Goal: Task Accomplishment & Management: Manage account settings

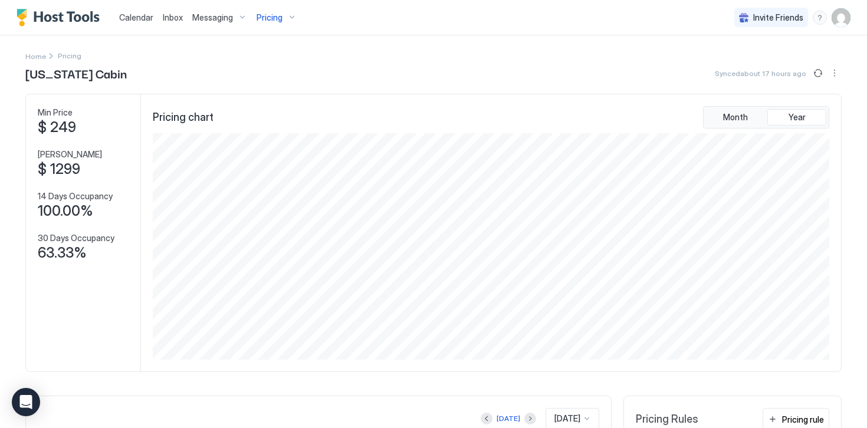
click at [88, 15] on img "Host Tools Logo" at bounding box center [61, 18] width 88 height 18
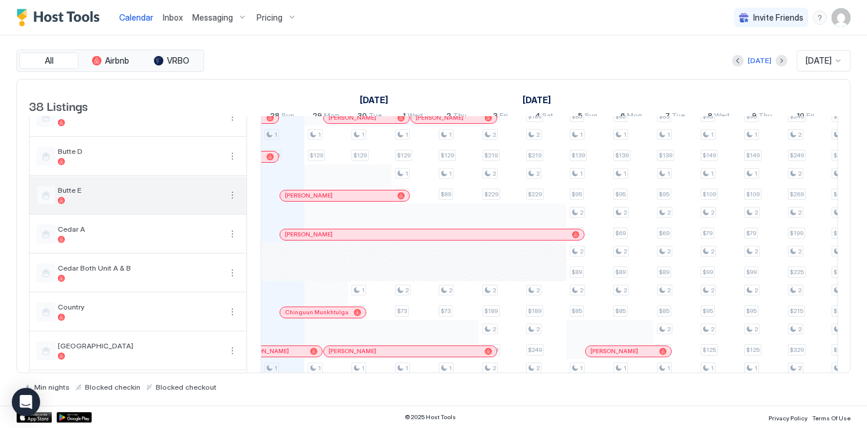
scroll to position [507, 0]
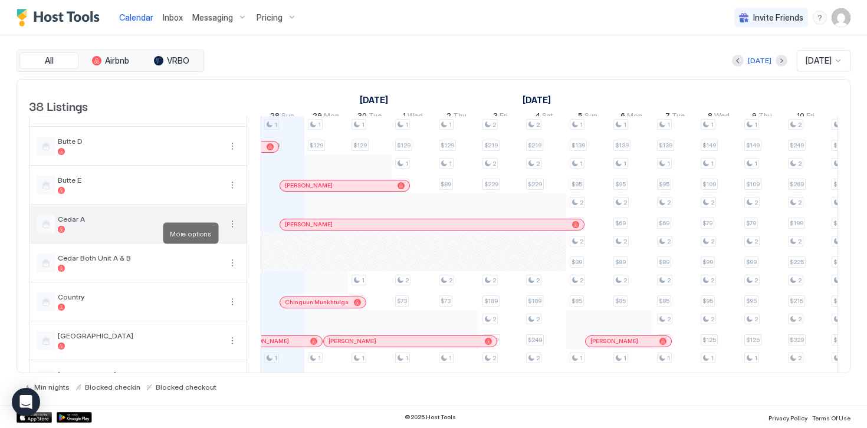
click at [232, 231] on button "More options" at bounding box center [232, 224] width 14 height 14
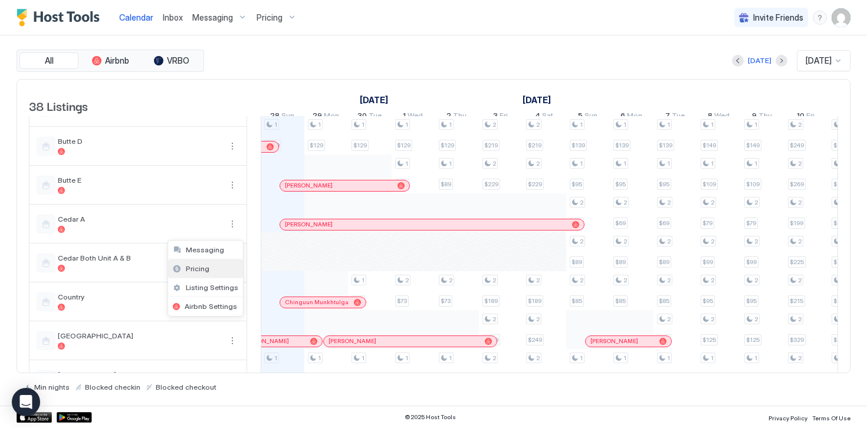
click at [201, 273] on div "Pricing" at bounding box center [205, 268] width 75 height 19
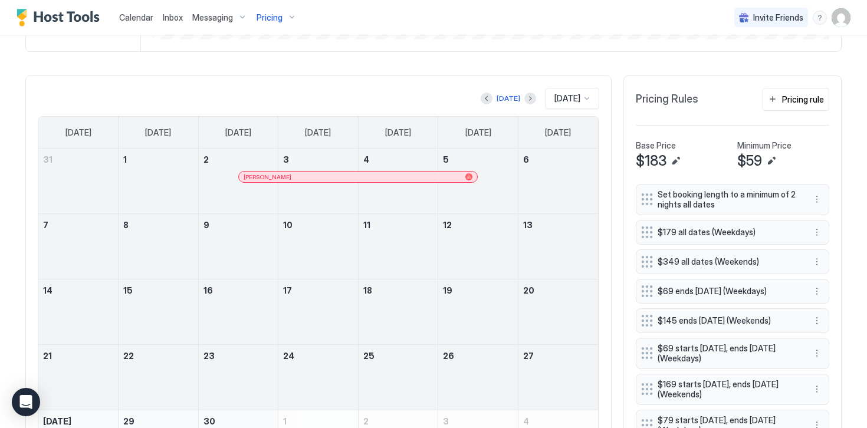
scroll to position [322, 0]
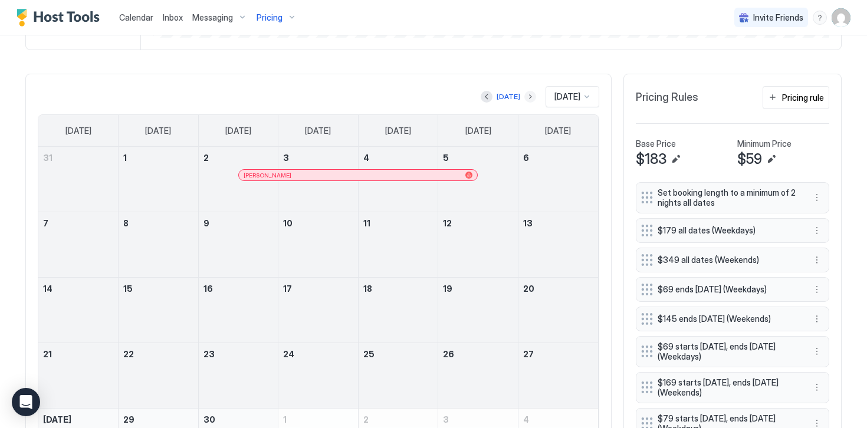
click at [524, 97] on button "Next month" at bounding box center [530, 97] width 12 height 12
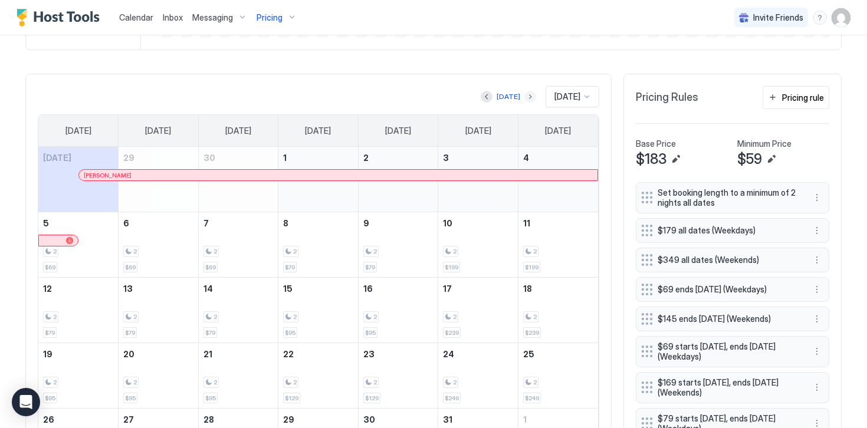
click at [524, 97] on button "Next month" at bounding box center [530, 97] width 12 height 12
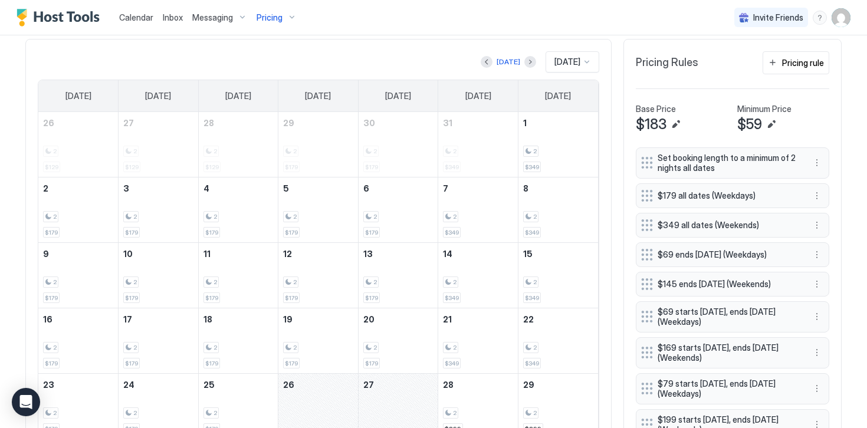
scroll to position [327, 0]
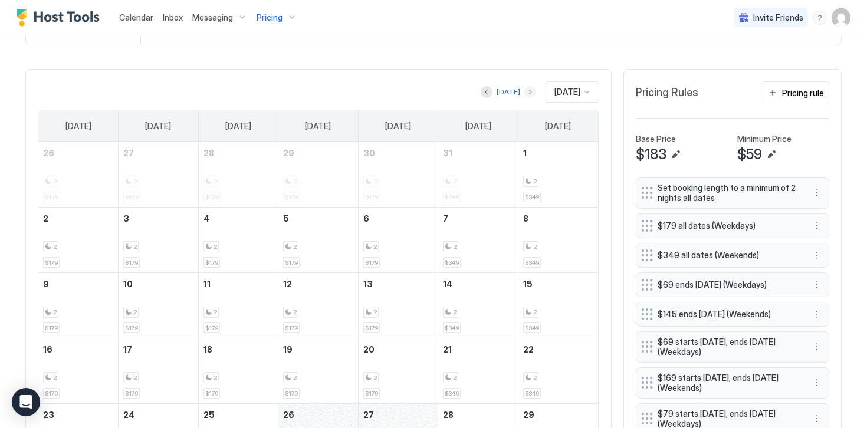
click at [524, 91] on button "Next month" at bounding box center [530, 92] width 12 height 12
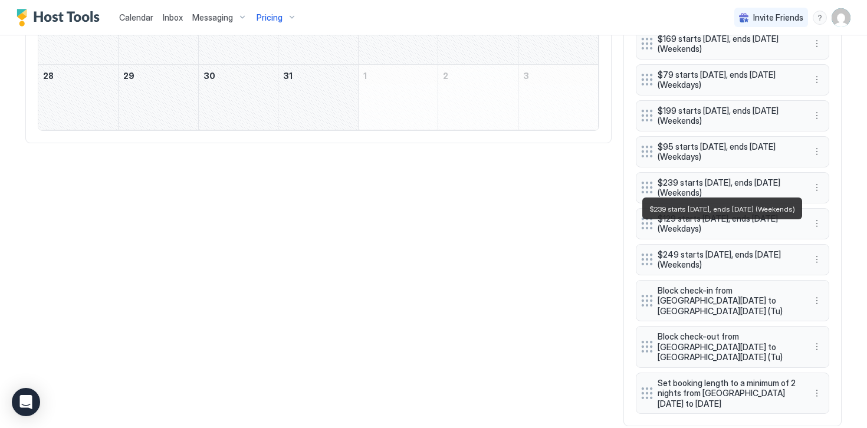
scroll to position [668, 0]
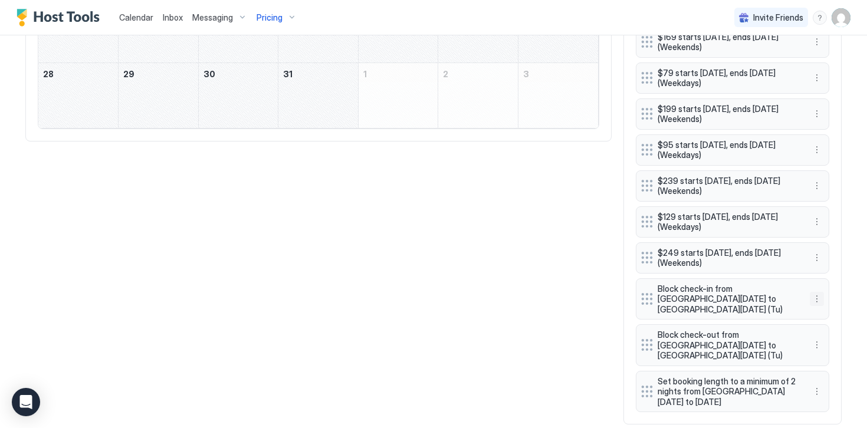
click at [817, 292] on button "More options" at bounding box center [817, 299] width 14 height 14
click at [831, 351] on span "Delete" at bounding box center [839, 348] width 22 height 9
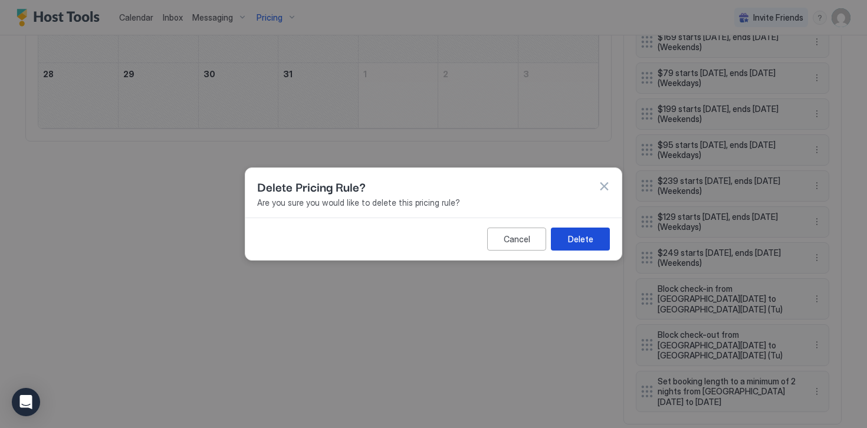
click at [574, 239] on div "Delete" at bounding box center [580, 239] width 25 height 12
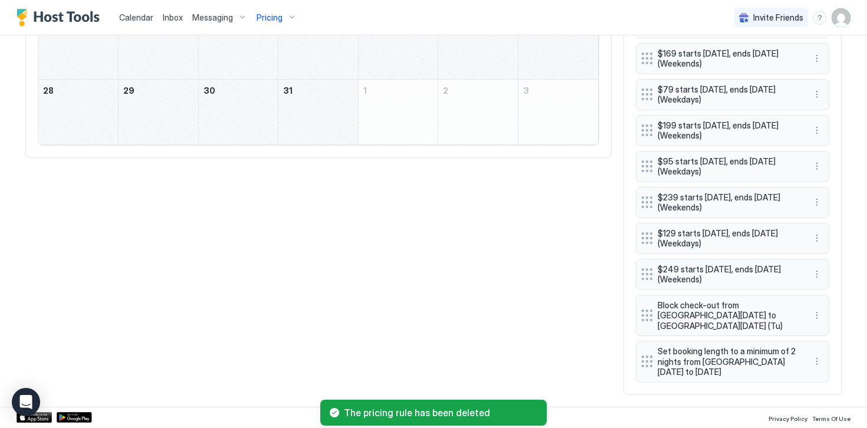
scroll to position [640, 0]
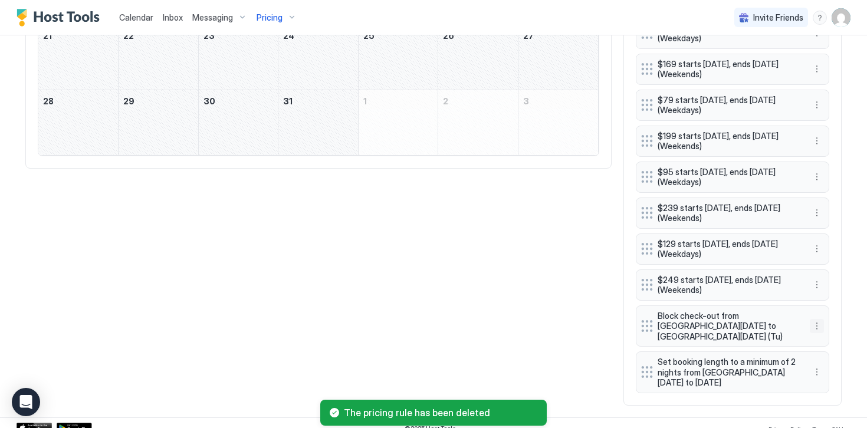
click at [817, 319] on button "More options" at bounding box center [817, 326] width 14 height 14
click at [841, 374] on span "Delete" at bounding box center [839, 375] width 22 height 9
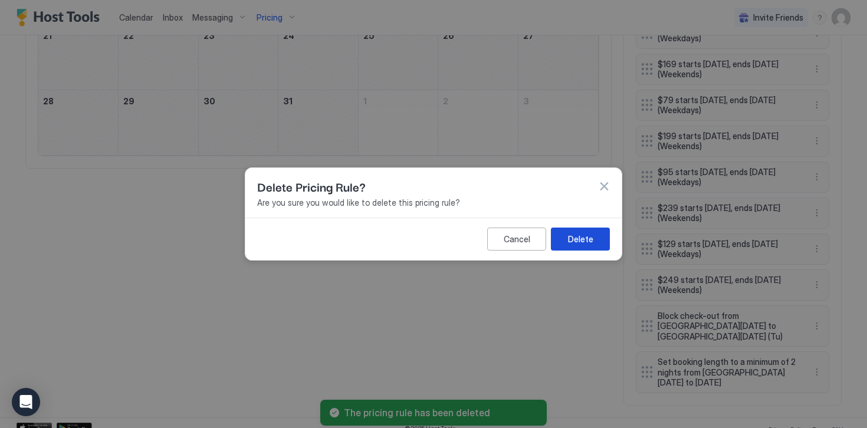
click at [597, 239] on button "Delete" at bounding box center [580, 239] width 59 height 23
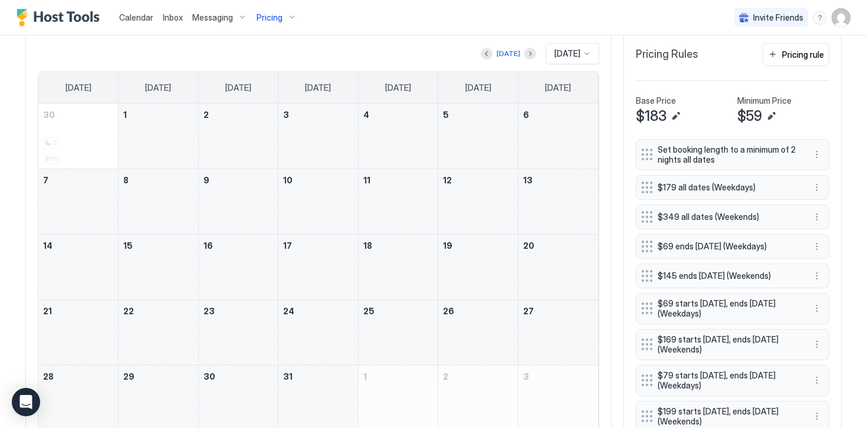
scroll to position [360, 0]
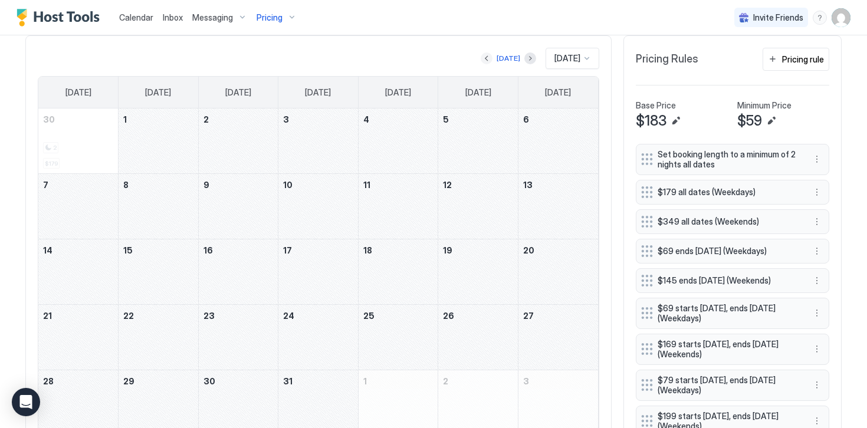
click at [481, 61] on button "Previous month" at bounding box center [487, 58] width 12 height 12
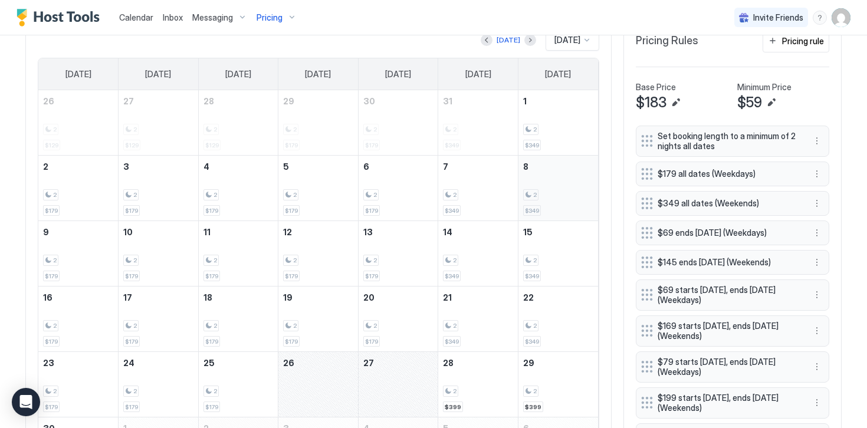
scroll to position [372, 0]
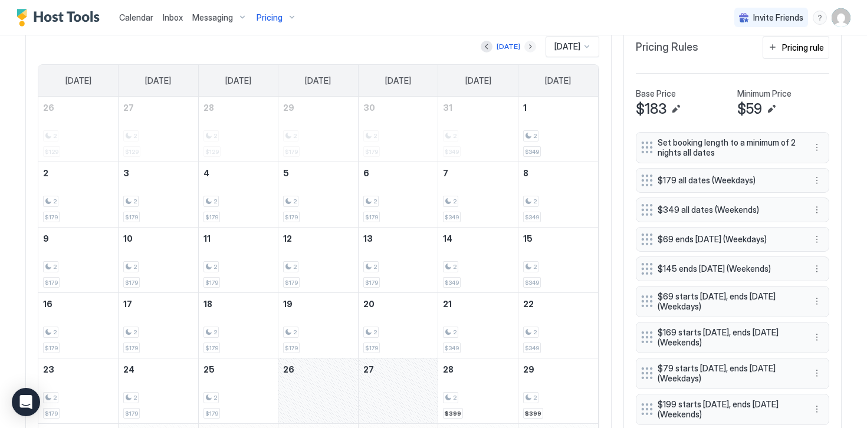
click at [524, 47] on button "Next month" at bounding box center [530, 47] width 12 height 12
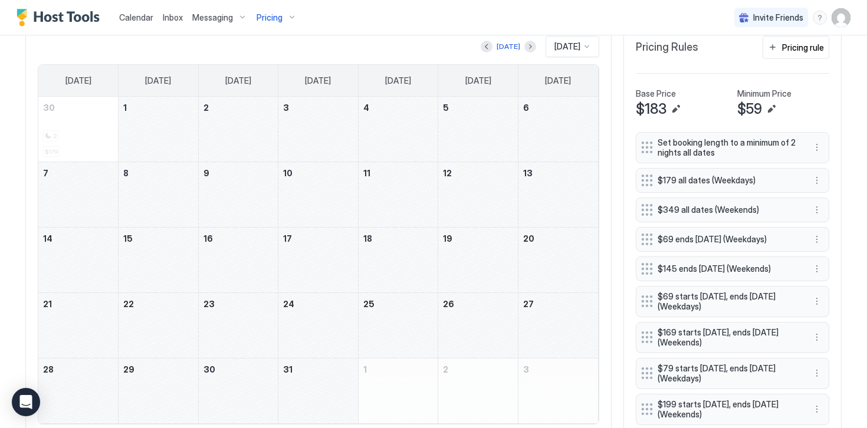
scroll to position [312, 0]
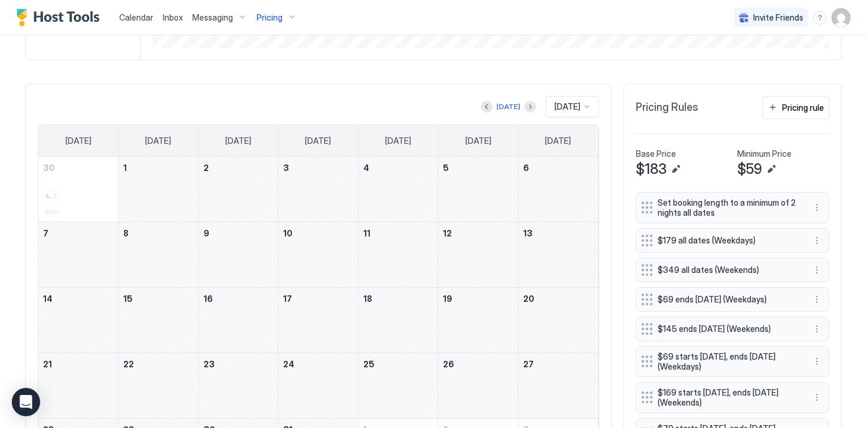
click at [93, 19] on img "Host Tools Logo" at bounding box center [61, 18] width 88 height 18
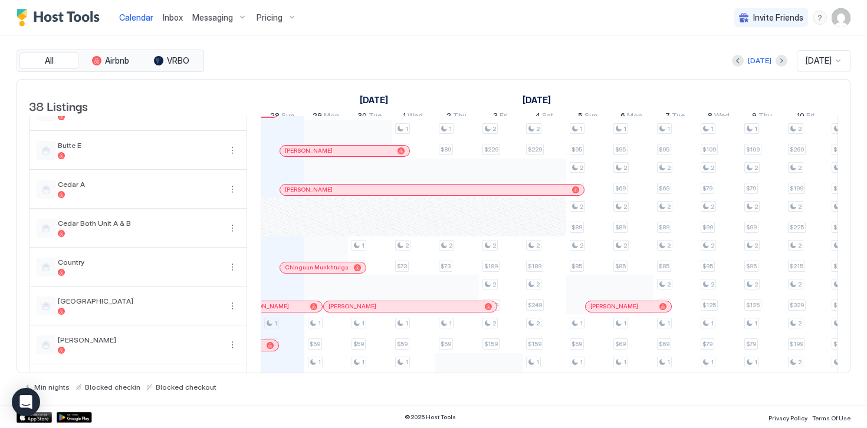
scroll to position [552, 0]
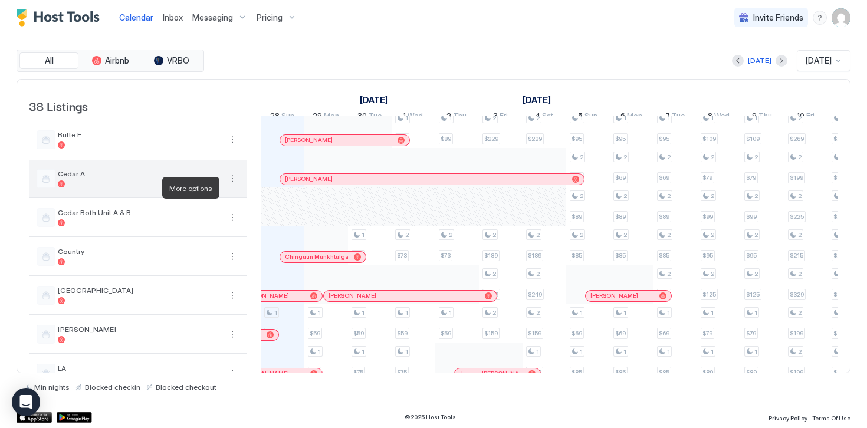
click at [231, 186] on button "More options" at bounding box center [232, 179] width 14 height 14
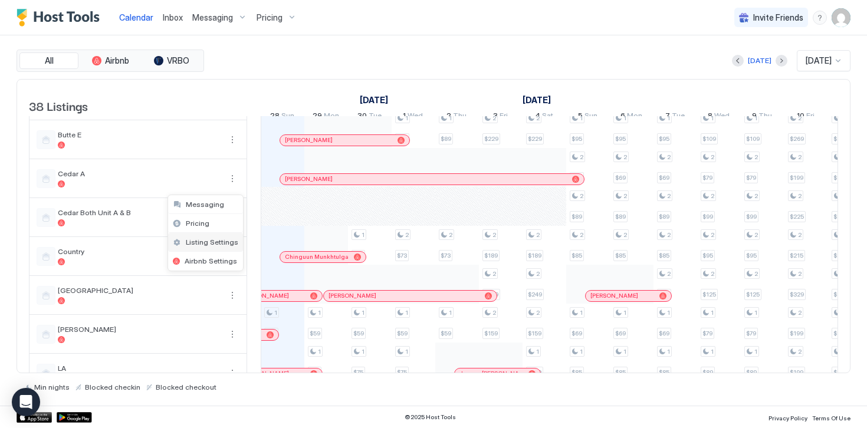
click at [203, 242] on span "Listing Settings" at bounding box center [212, 242] width 52 height 9
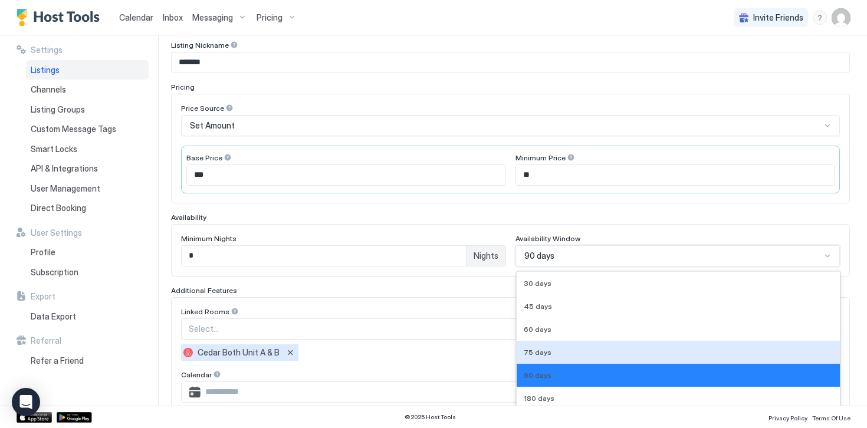
click at [534, 259] on div "75 days, 4 of 9. 9 results available. Use Up and Down to choose options, press …" at bounding box center [677, 255] width 325 height 21
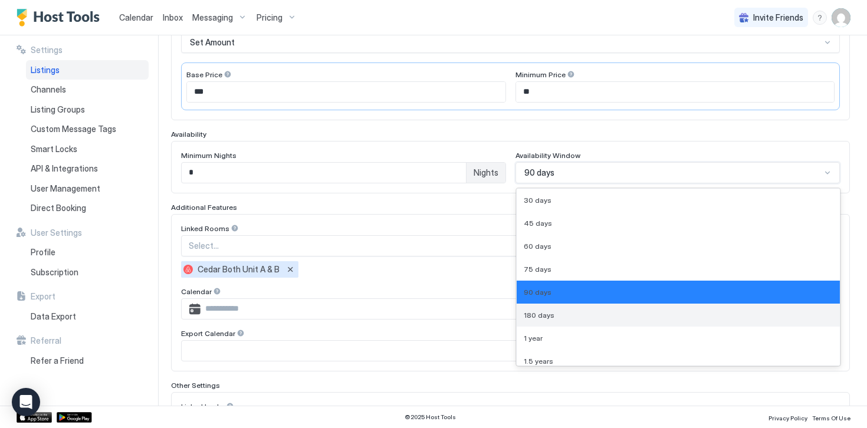
click at [534, 315] on span "180 days" at bounding box center [539, 315] width 31 height 9
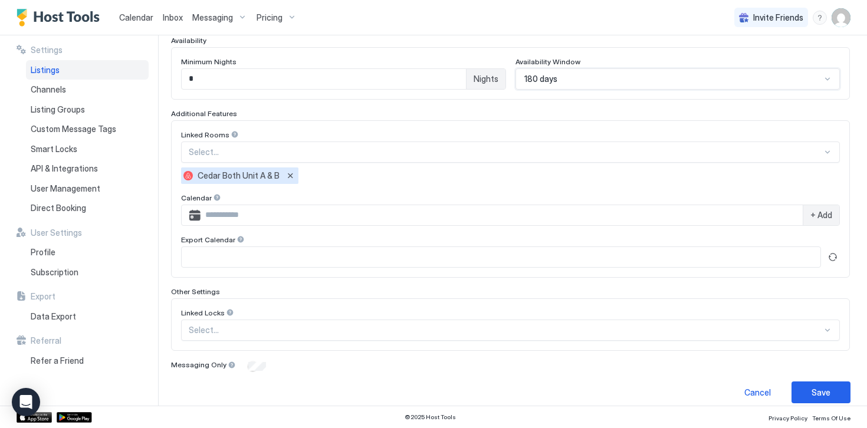
scroll to position [331, 0]
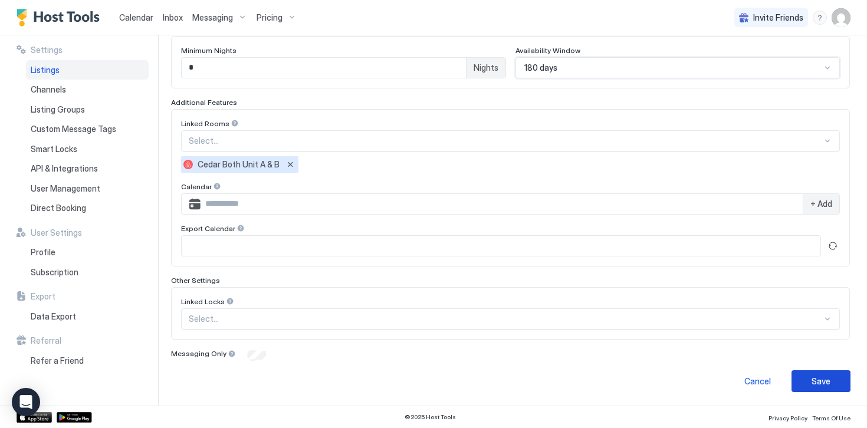
click at [820, 381] on div "Save" at bounding box center [820, 381] width 19 height 12
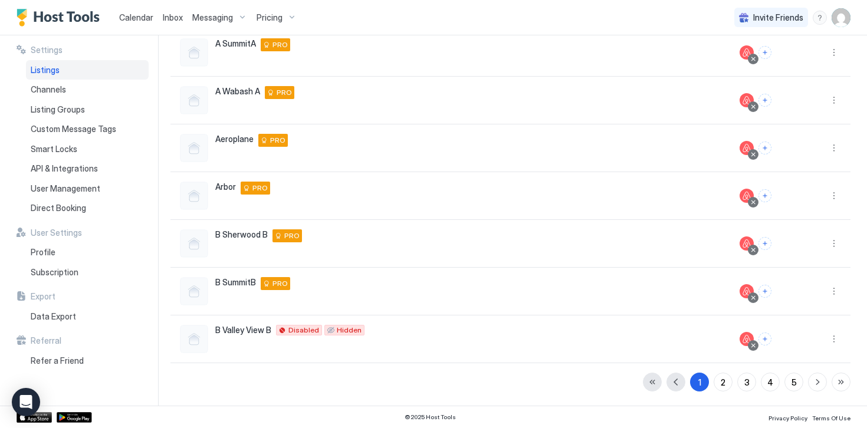
click at [273, 18] on span "Pricing" at bounding box center [270, 17] width 26 height 11
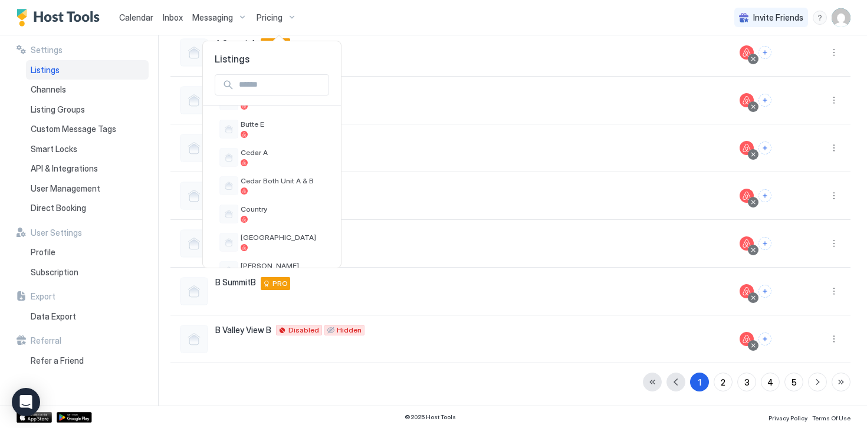
scroll to position [440, 0]
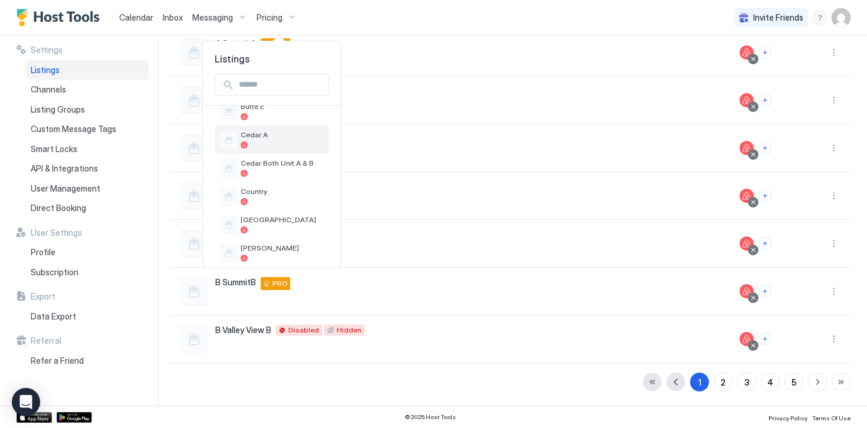
click at [255, 140] on div "Cedar A" at bounding box center [283, 139] width 84 height 18
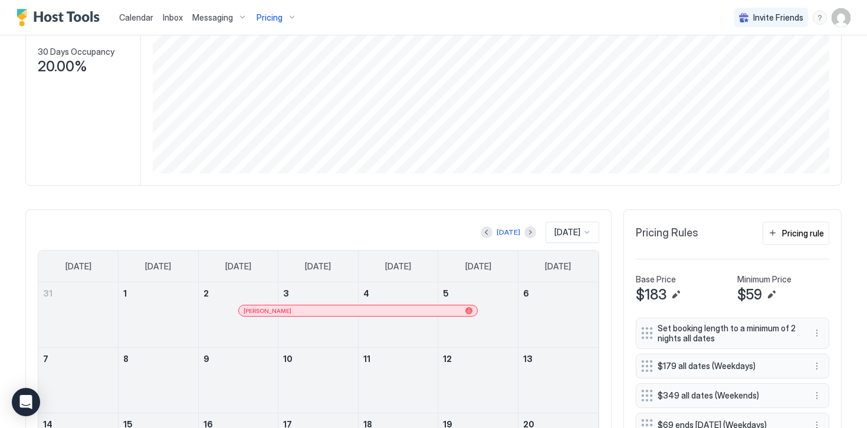
scroll to position [193, 0]
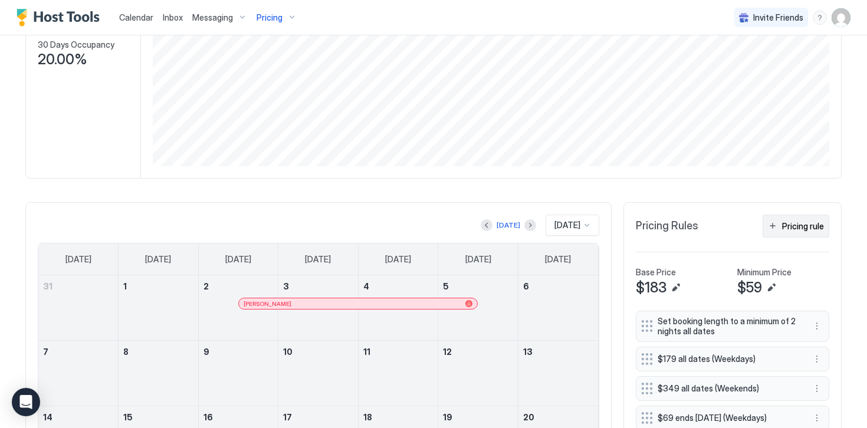
click at [795, 227] on div "Pricing rule" at bounding box center [803, 226] width 42 height 12
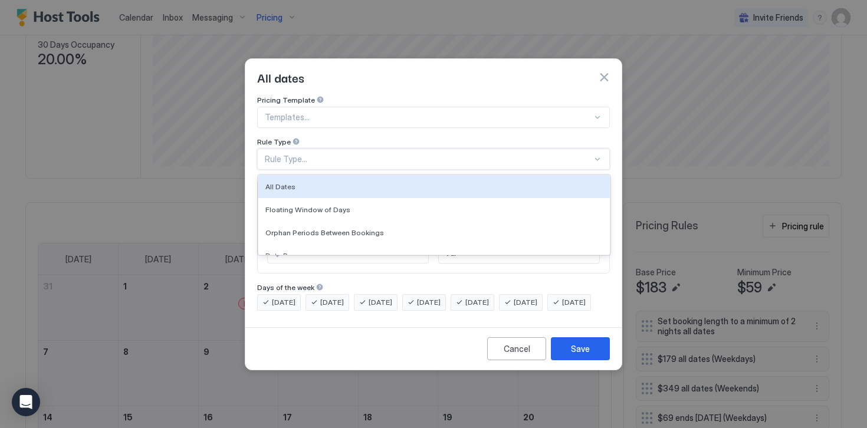
click at [290, 155] on div "Rule Type..." at bounding box center [433, 159] width 353 height 21
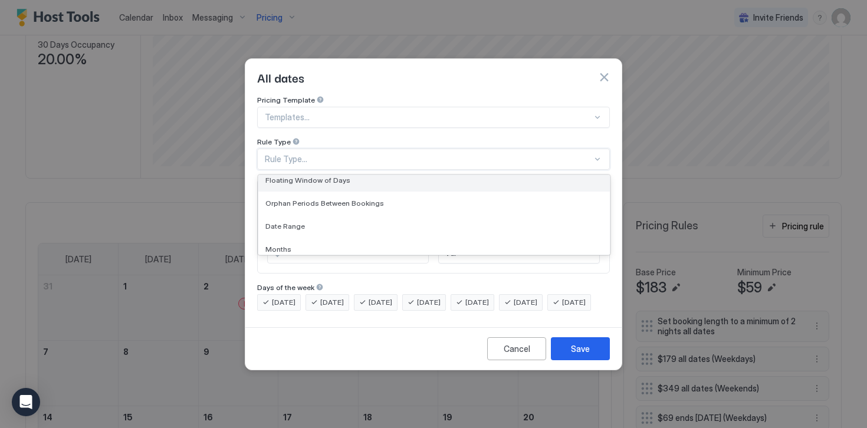
scroll to position [42, 0]
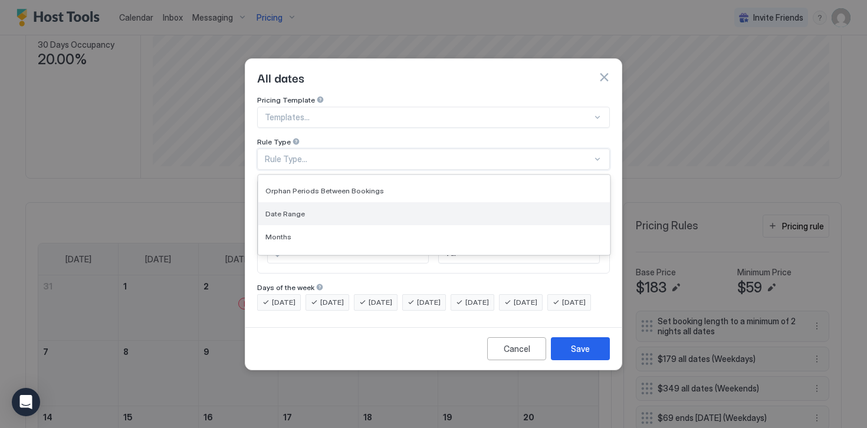
click at [287, 209] on span "Date Range" at bounding box center [285, 213] width 40 height 9
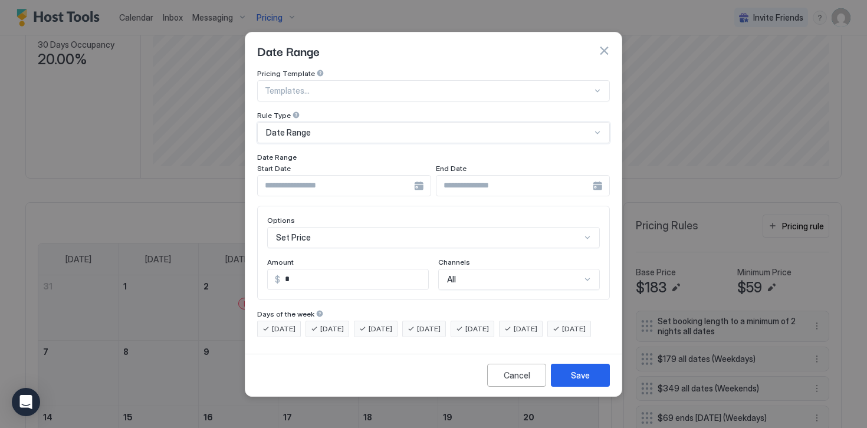
click at [308, 180] on input "Input Field" at bounding box center [336, 186] width 156 height 20
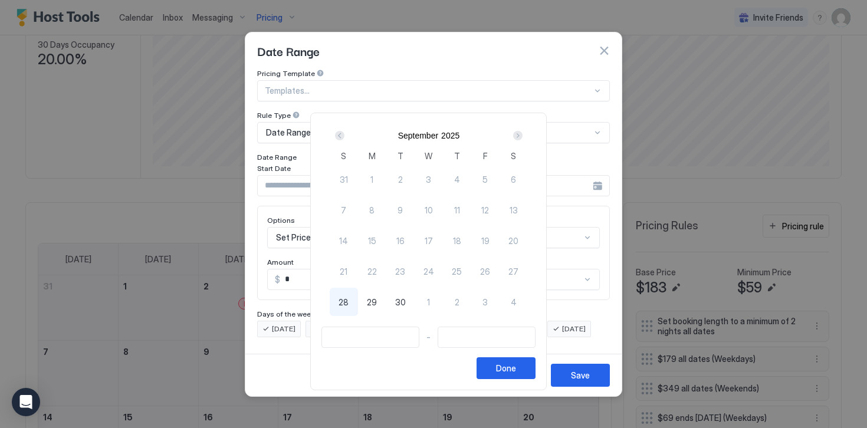
click at [523, 133] on div "Next" at bounding box center [517, 135] width 9 height 9
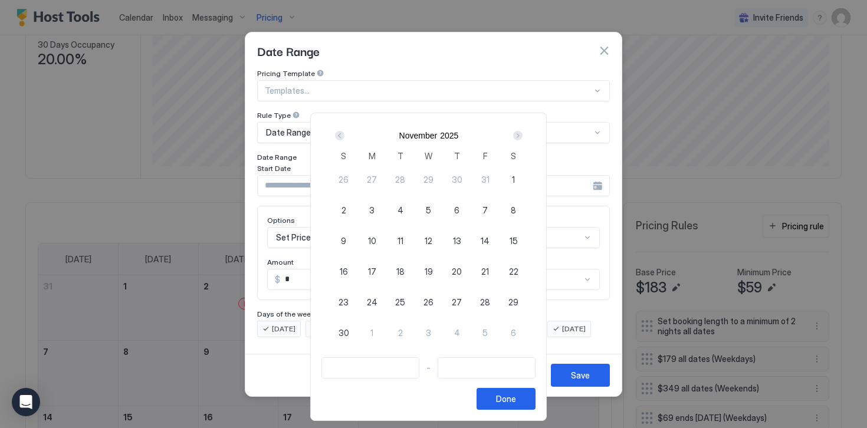
click at [523, 133] on div "Next" at bounding box center [517, 135] width 9 height 9
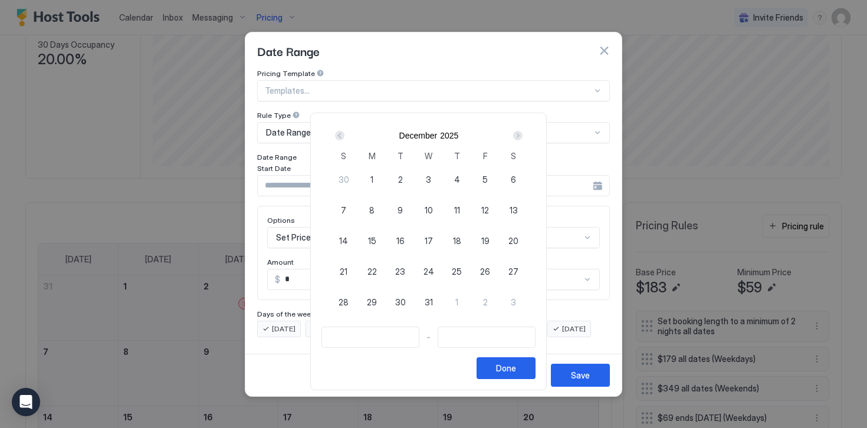
click at [380, 178] on div "1" at bounding box center [372, 179] width 28 height 28
type input "**********"
click at [521, 136] on div "Next" at bounding box center [517, 135] width 9 height 9
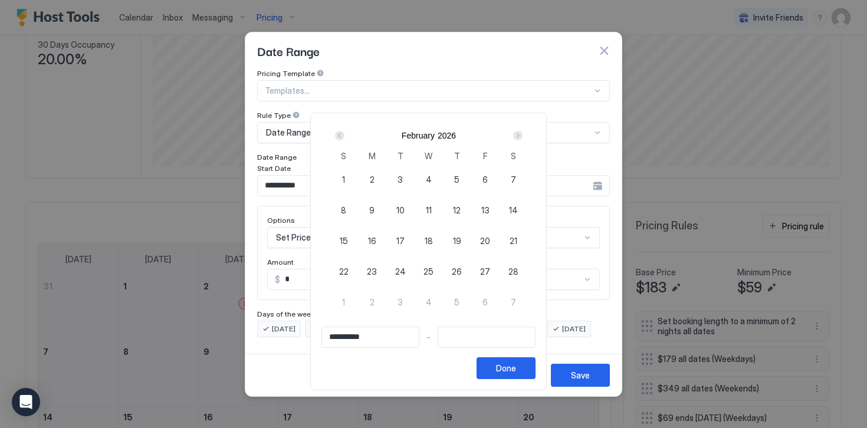
type input "**********"
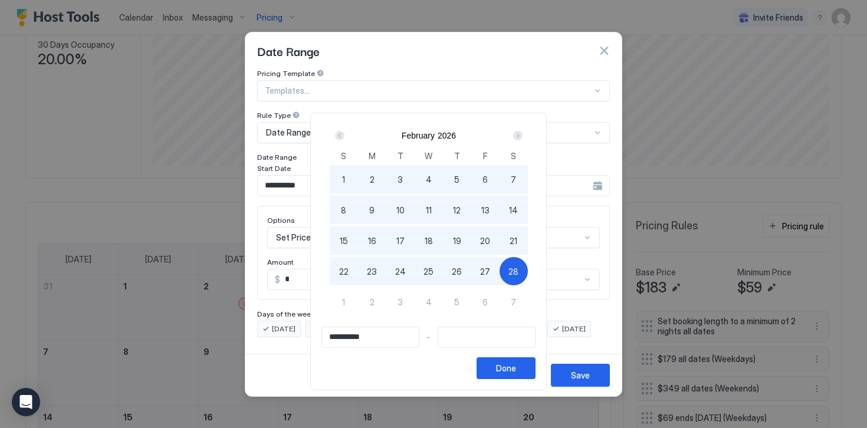
click at [517, 275] on span "28" at bounding box center [513, 271] width 10 height 12
type input "**********"
click at [497, 376] on button "Done" at bounding box center [506, 368] width 59 height 22
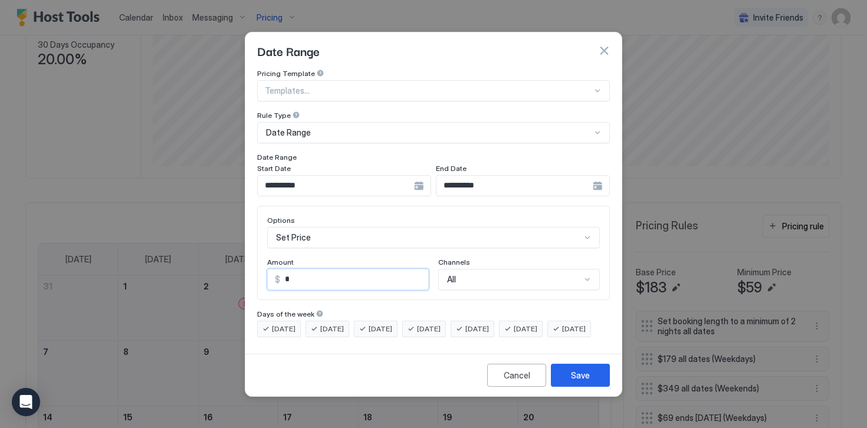
click at [297, 270] on input "*" at bounding box center [354, 280] width 148 height 20
type input "***"
click at [567, 385] on button "Save" at bounding box center [580, 375] width 59 height 23
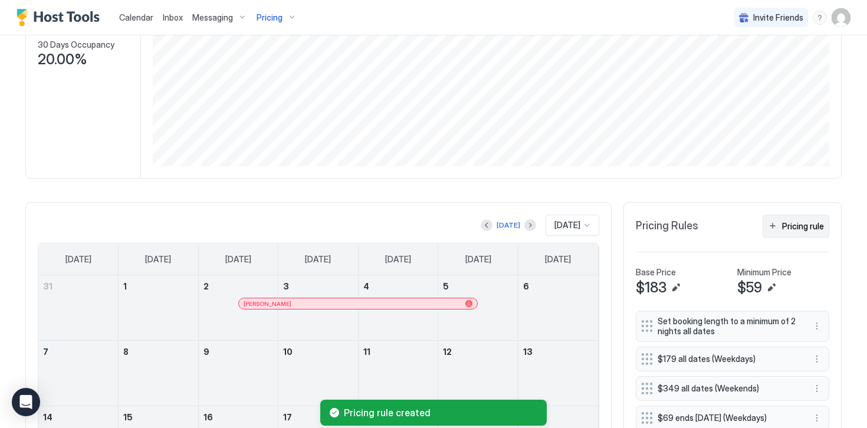
click at [796, 226] on div "Pricing rule" at bounding box center [803, 226] width 42 height 12
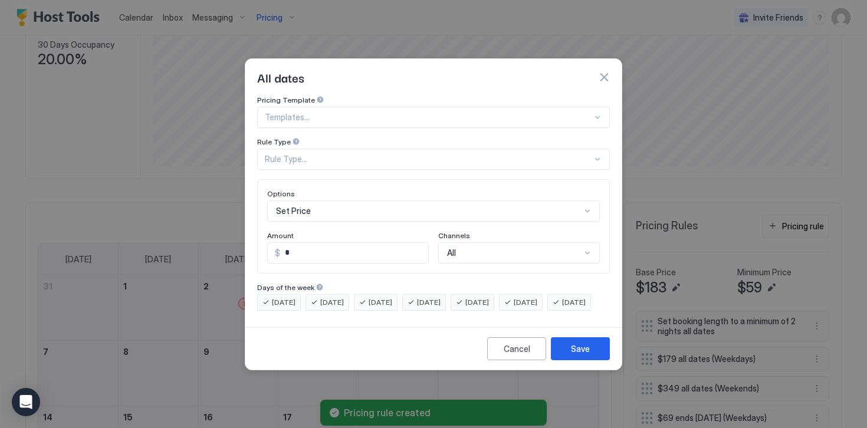
click at [275, 154] on div "Rule Type..." at bounding box center [428, 159] width 327 height 11
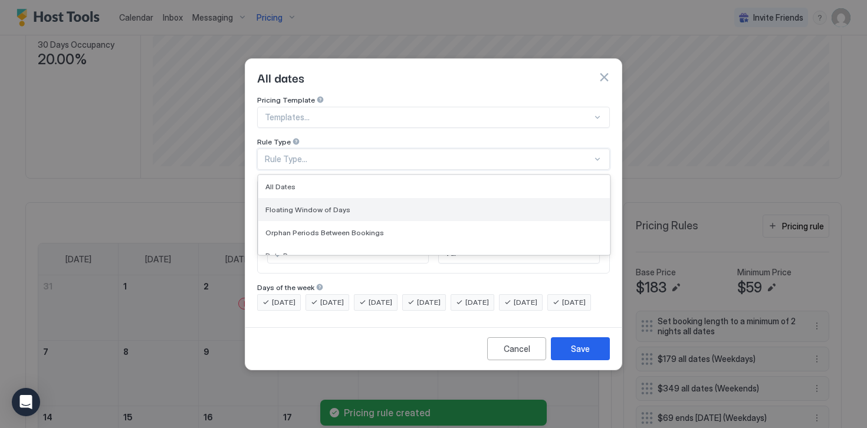
click at [292, 205] on span "Floating Window of Days" at bounding box center [307, 209] width 85 height 9
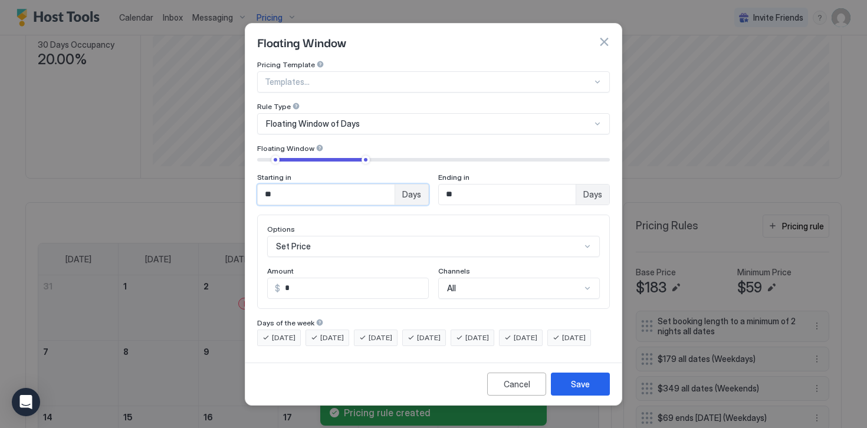
click at [295, 186] on input "**" at bounding box center [326, 195] width 137 height 20
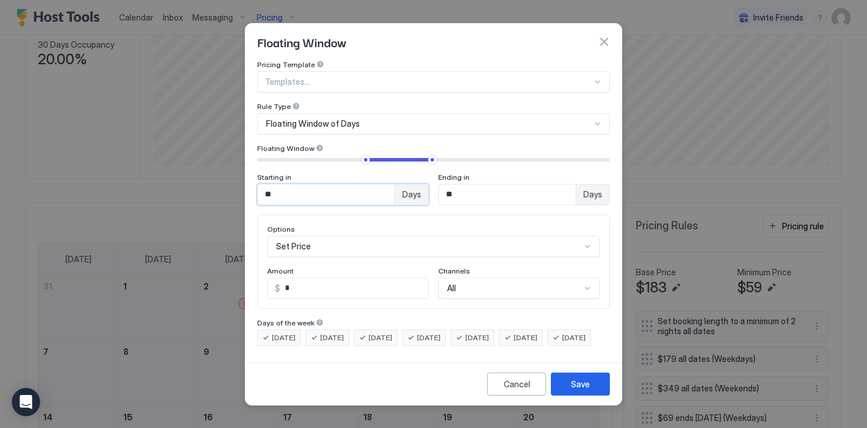
type input "**"
click at [463, 189] on input "**" at bounding box center [507, 195] width 137 height 20
type input "***"
click at [321, 278] on input "*" at bounding box center [354, 288] width 148 height 20
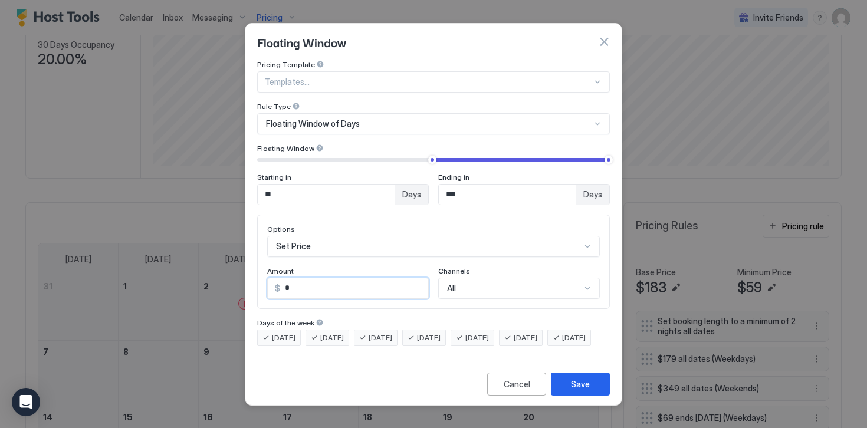
click at [321, 278] on input "*" at bounding box center [354, 288] width 148 height 20
type input "***"
click at [574, 386] on button "Save" at bounding box center [580, 384] width 59 height 23
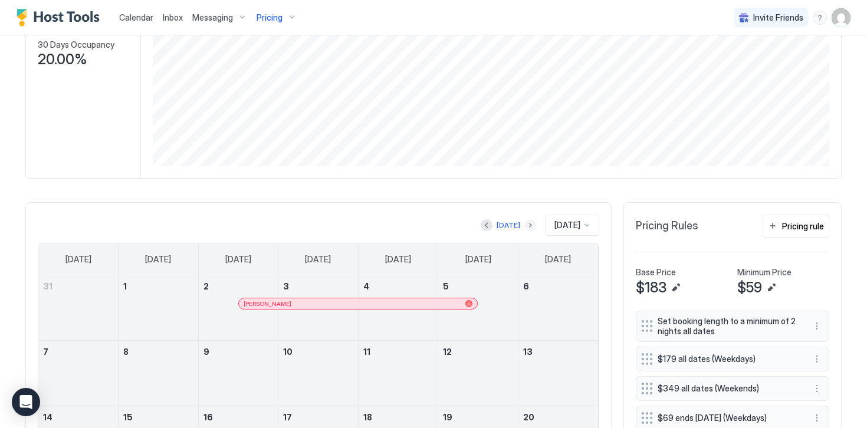
click at [524, 226] on button "Next month" at bounding box center [530, 225] width 12 height 12
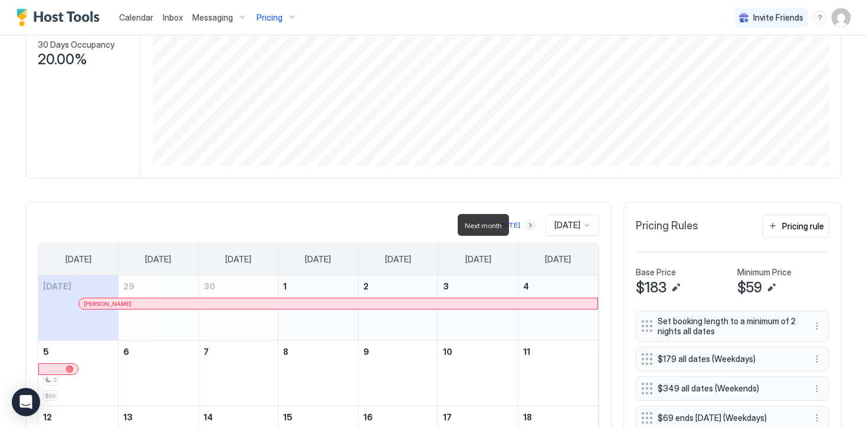
click at [524, 226] on button "Next month" at bounding box center [530, 225] width 12 height 12
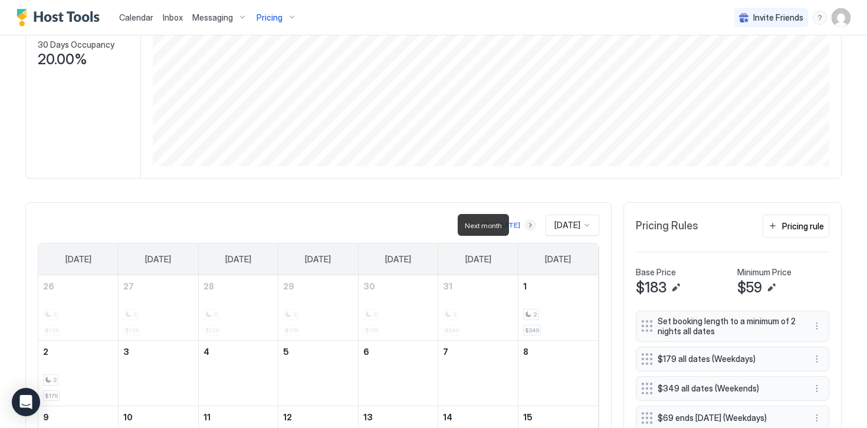
click at [524, 226] on button "Next month" at bounding box center [530, 225] width 12 height 12
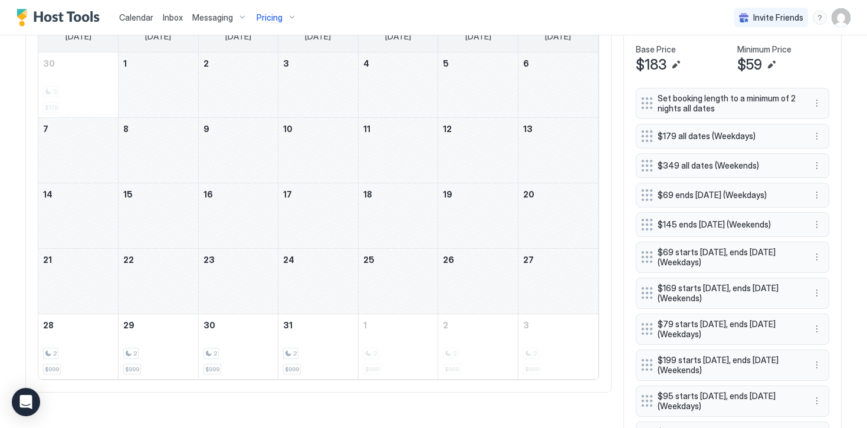
scroll to position [415, 0]
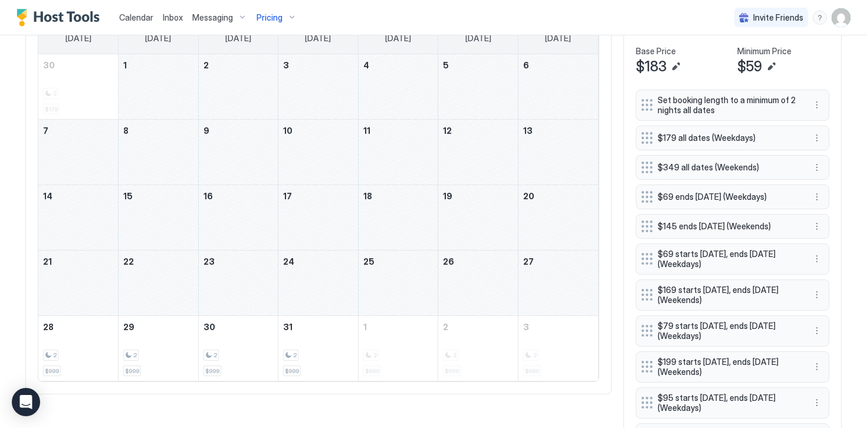
drag, startPoint x: 166, startPoint y: 94, endPoint x: 581, endPoint y: 311, distance: 468.7
click at [581, 311] on tbody "30 2 $179 1 2 3 4 5 6 7 8 9 10 11 12 13 14 15 16 17 18 19 20 21 22 23 24 25 26 …" at bounding box center [318, 217] width 560 height 327
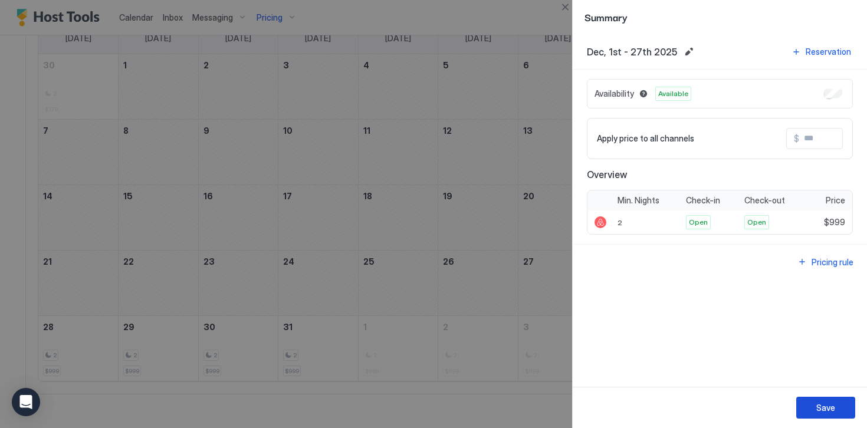
click at [816, 402] on button "Save" at bounding box center [825, 408] width 59 height 22
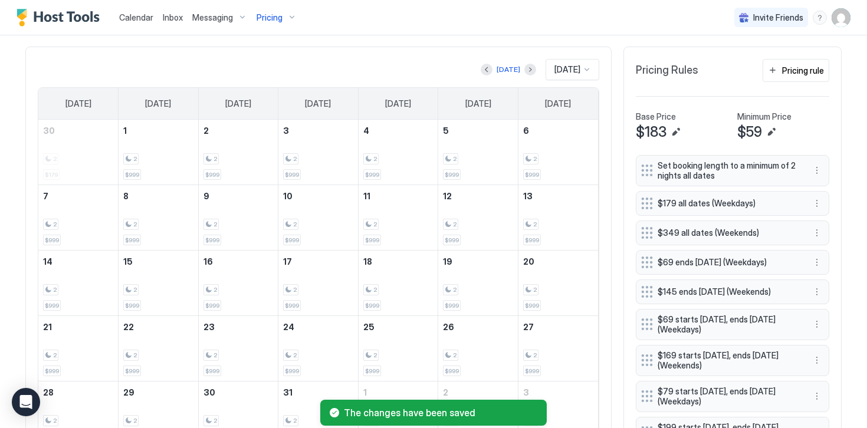
scroll to position [343, 0]
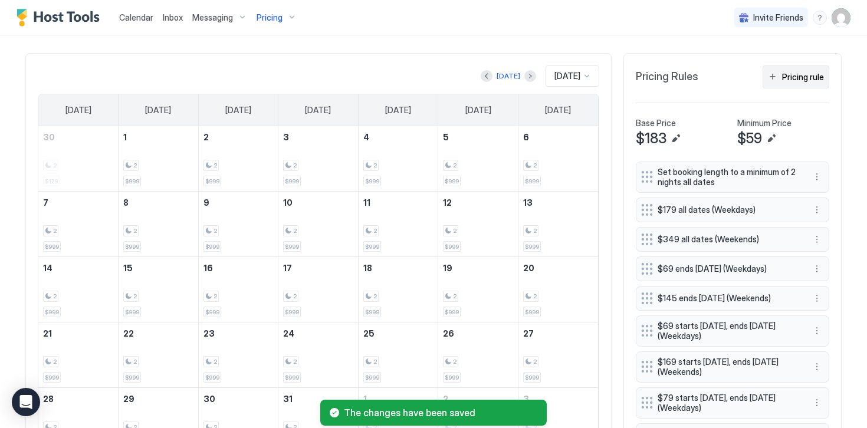
click at [787, 82] on div "Pricing rule" at bounding box center [803, 77] width 42 height 12
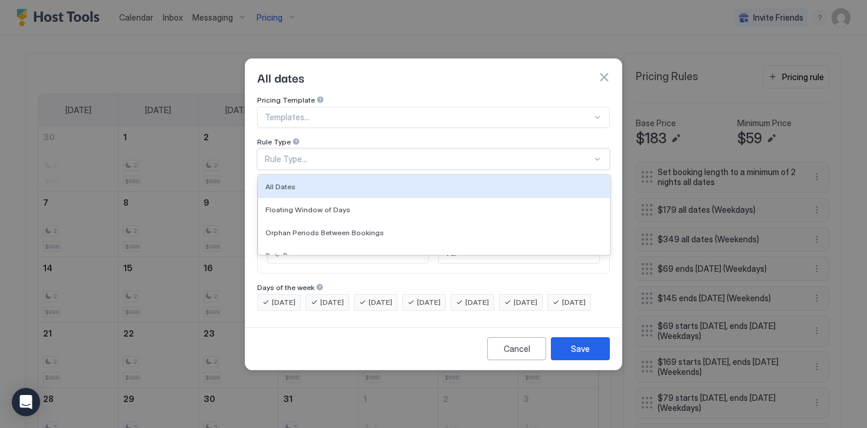
click at [288, 154] on div "Rule Type..." at bounding box center [428, 159] width 327 height 11
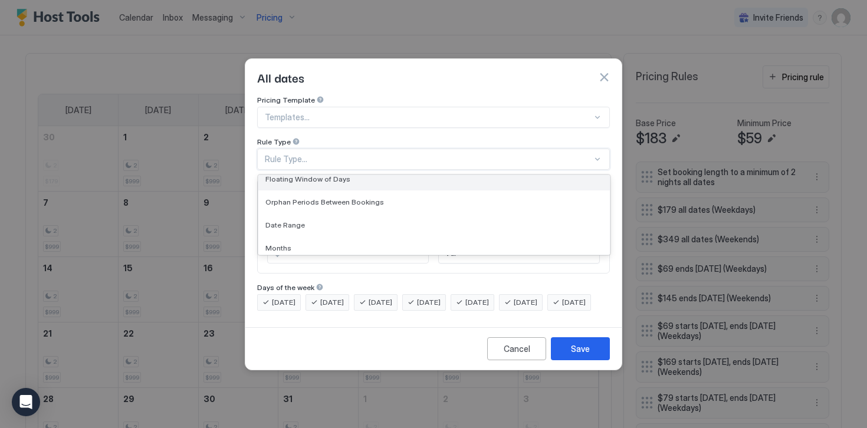
scroll to position [32, 0]
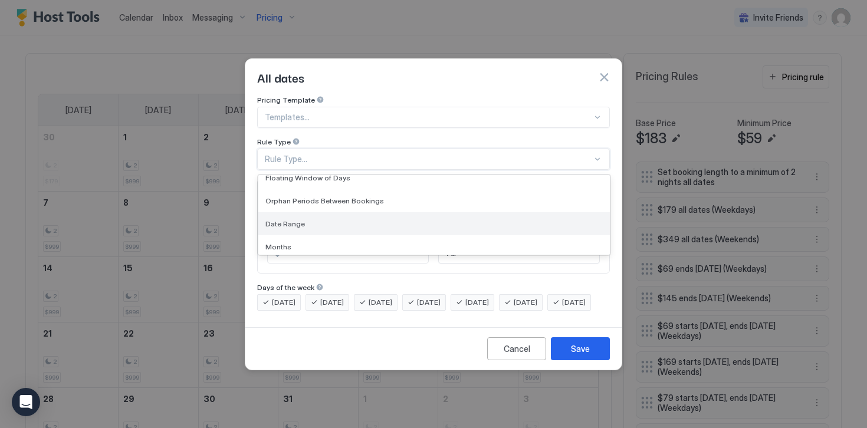
click at [293, 219] on span "Date Range" at bounding box center [285, 223] width 40 height 9
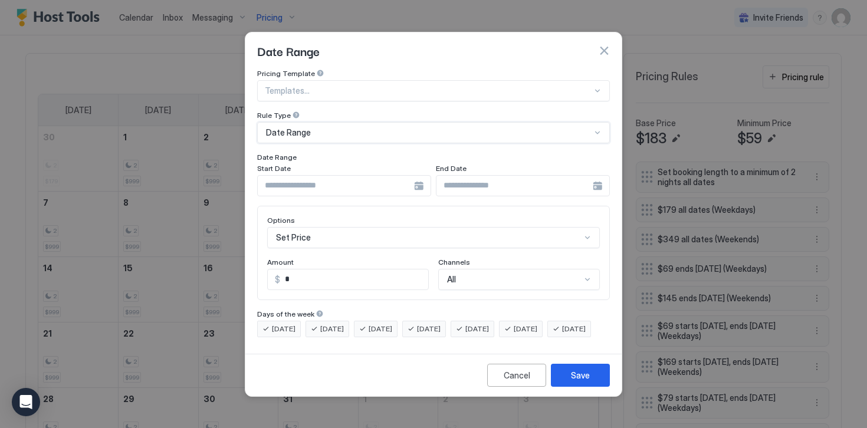
click at [296, 180] on input "Input Field" at bounding box center [336, 186] width 156 height 20
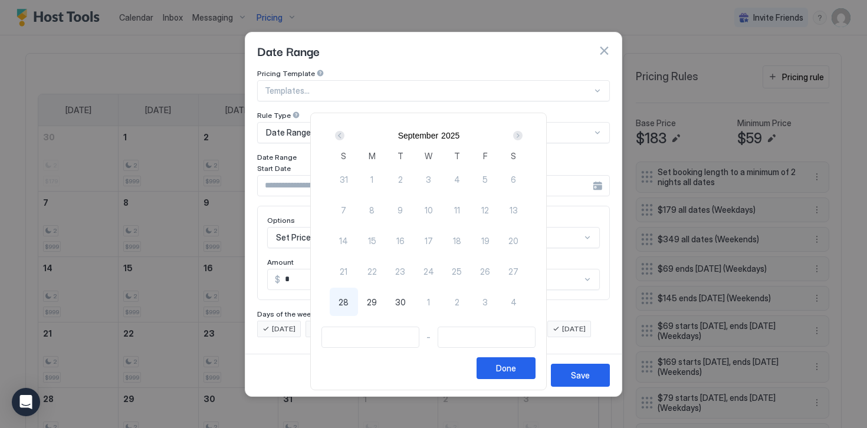
click at [523, 133] on div "Next" at bounding box center [517, 135] width 9 height 9
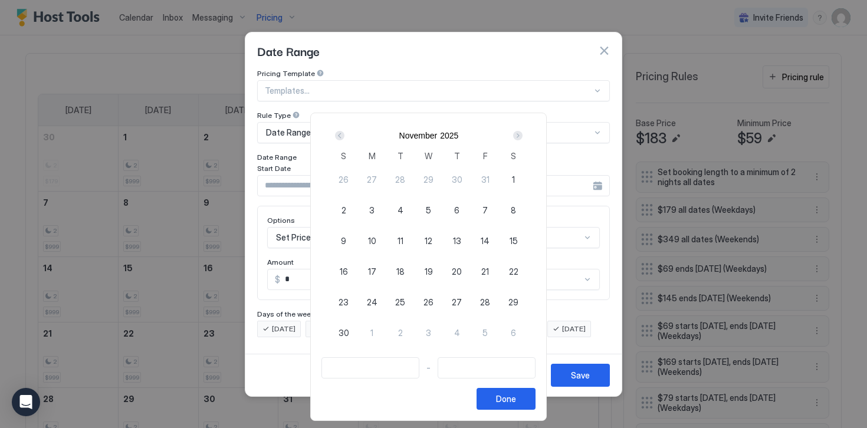
click at [523, 133] on div "Next" at bounding box center [517, 135] width 9 height 9
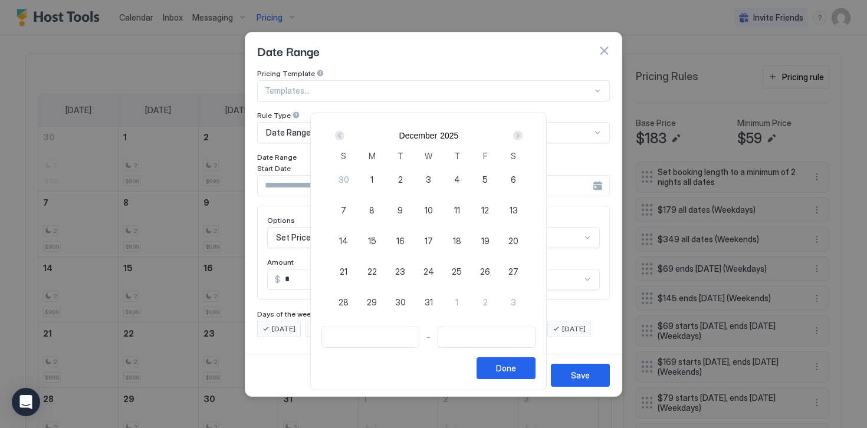
click at [432, 273] on span "24" at bounding box center [428, 271] width 11 height 12
type input "**********"
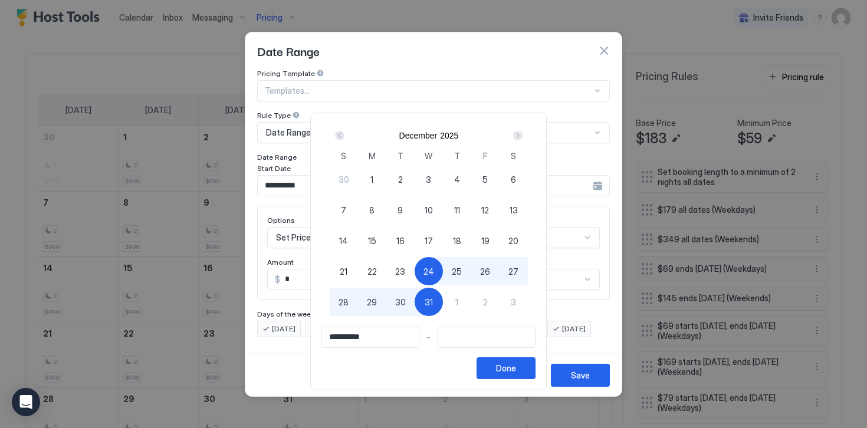
type input "**********"
click at [488, 307] on span "2" at bounding box center [485, 302] width 5 height 12
type input "**********"
click at [505, 373] on button "Done" at bounding box center [506, 368] width 59 height 22
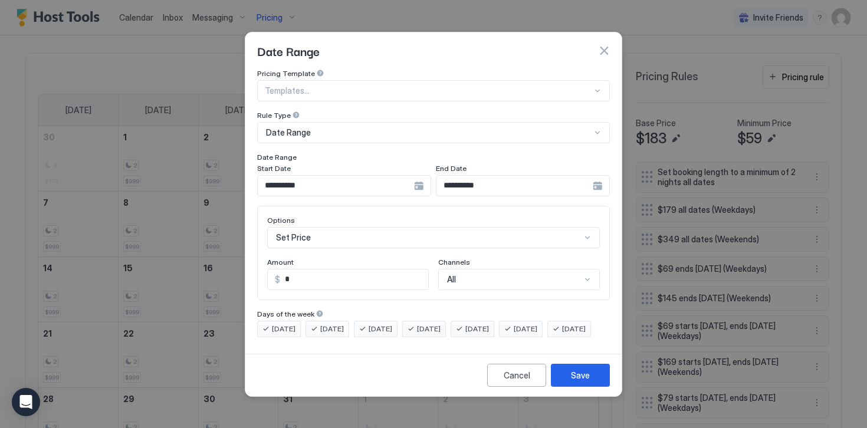
click at [287, 227] on div "Set Price" at bounding box center [433, 237] width 333 height 21
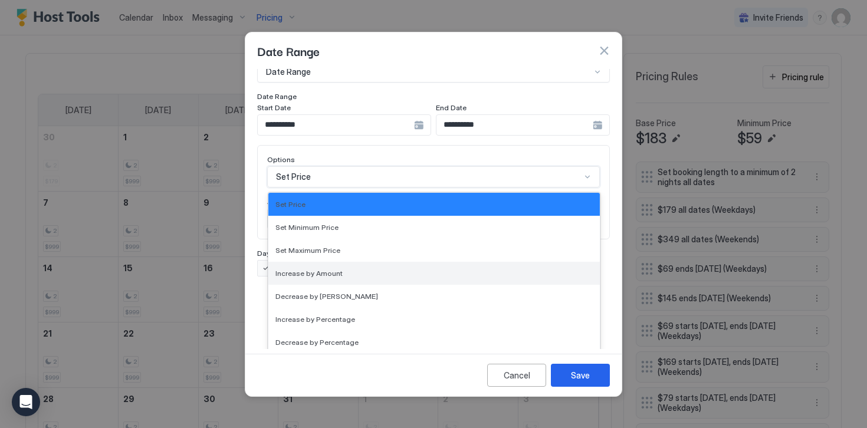
scroll to position [214, 0]
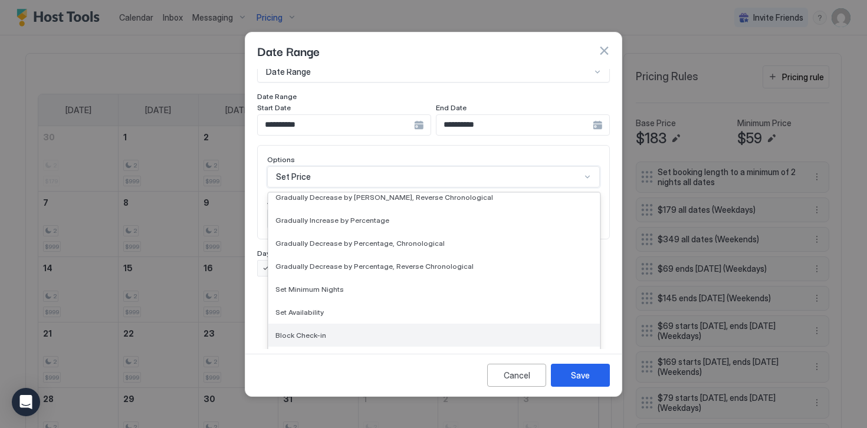
click at [301, 331] on span "Block Check-in" at bounding box center [300, 335] width 51 height 9
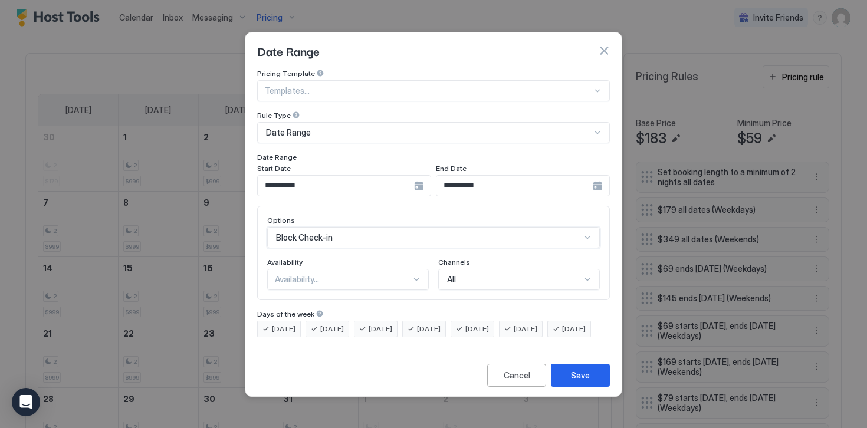
scroll to position [0, 0]
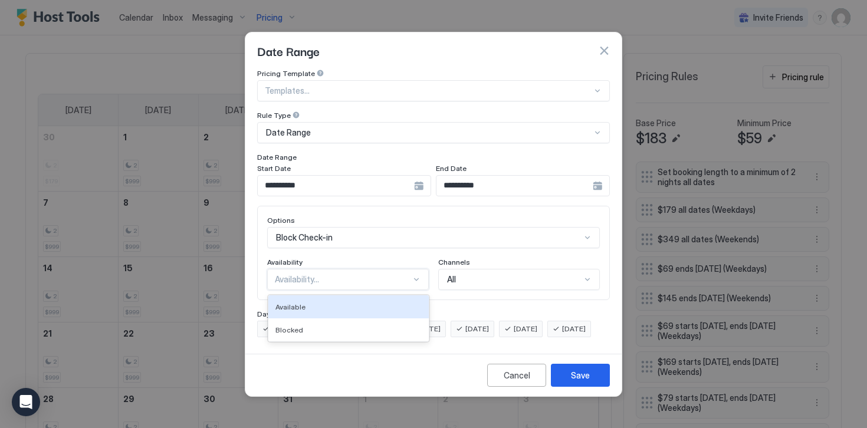
click at [288, 274] on div "Availability..." at bounding box center [343, 279] width 136 height 11
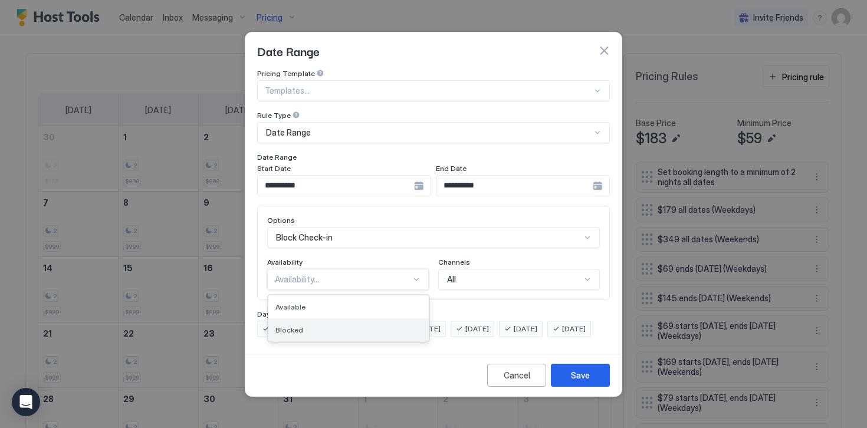
click at [287, 326] on span "Blocked" at bounding box center [289, 330] width 28 height 9
click at [287, 324] on span "[DATE]" at bounding box center [284, 329] width 24 height 11
click at [327, 324] on span "[DATE]" at bounding box center [332, 329] width 24 height 11
click at [294, 324] on span "[DATE]" at bounding box center [284, 329] width 24 height 11
click at [384, 324] on span "[DATE]" at bounding box center [381, 329] width 24 height 11
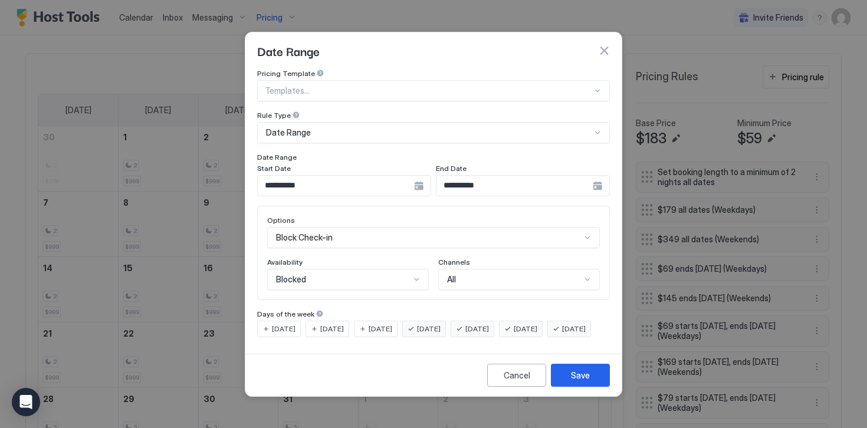
click at [490, 326] on div "[DATE]" at bounding box center [473, 329] width 44 height 17
click at [530, 323] on div "[DATE]" at bounding box center [521, 329] width 44 height 17
click at [562, 334] on span "[DATE]" at bounding box center [574, 329] width 24 height 11
click at [599, 387] on button "Save" at bounding box center [580, 375] width 59 height 23
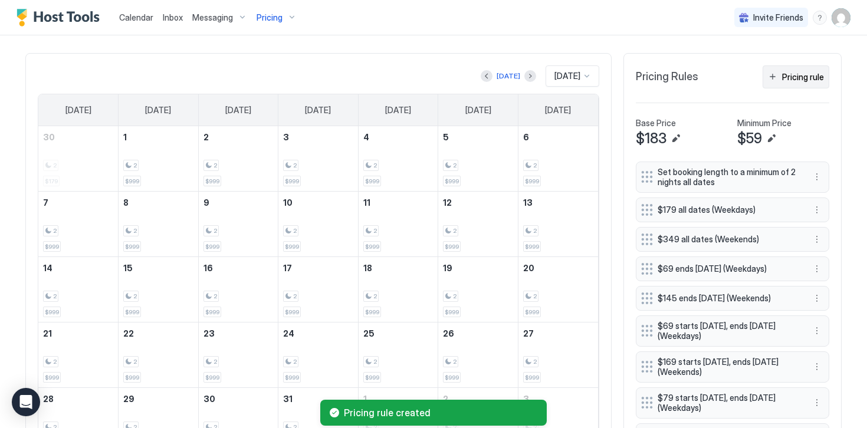
click at [794, 81] on div "Pricing rule" at bounding box center [803, 77] width 42 height 12
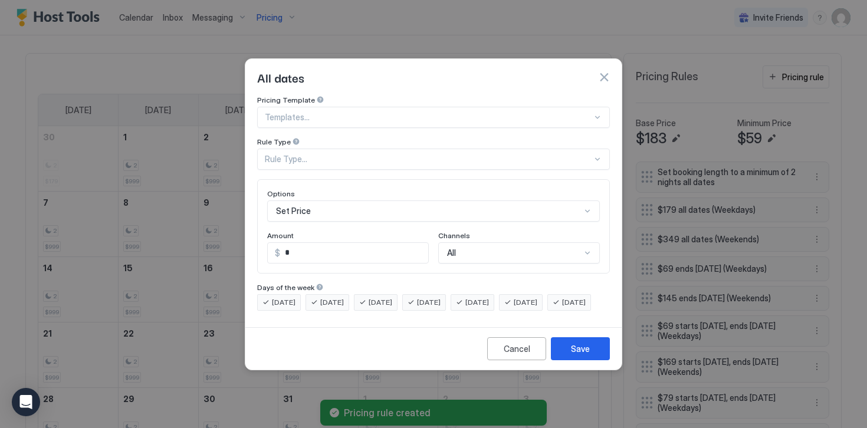
click at [300, 154] on div "Rule Type..." at bounding box center [428, 159] width 327 height 11
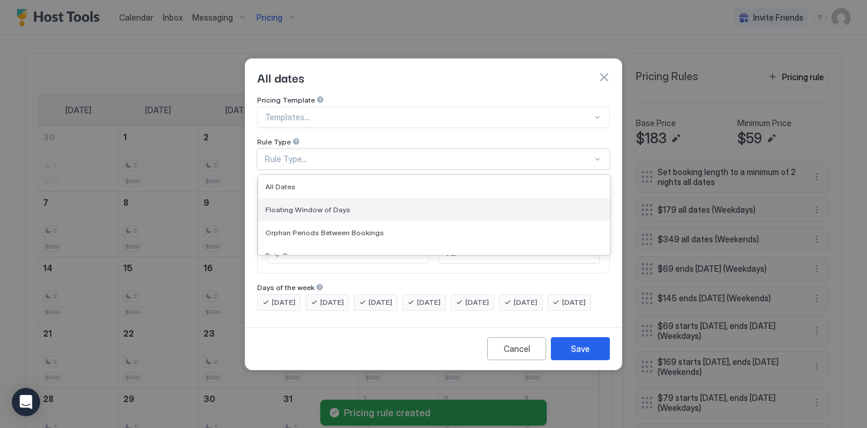
scroll to position [38, 0]
click at [287, 213] on span "Date Range" at bounding box center [285, 217] width 40 height 9
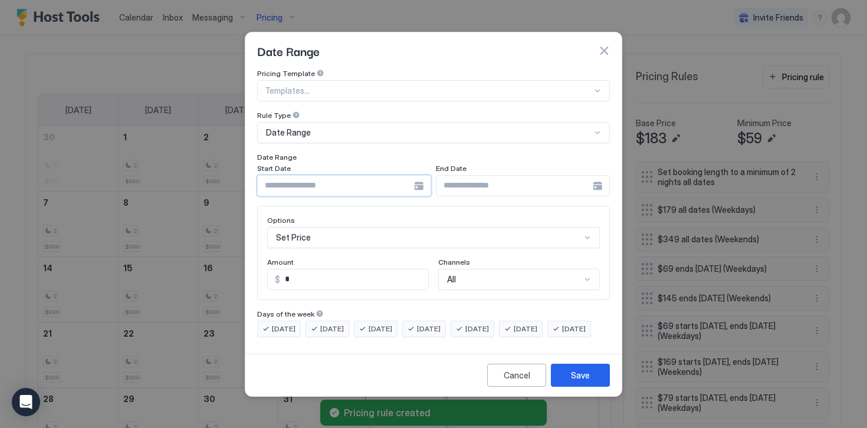
click at [288, 180] on input "Input Field" at bounding box center [336, 186] width 156 height 20
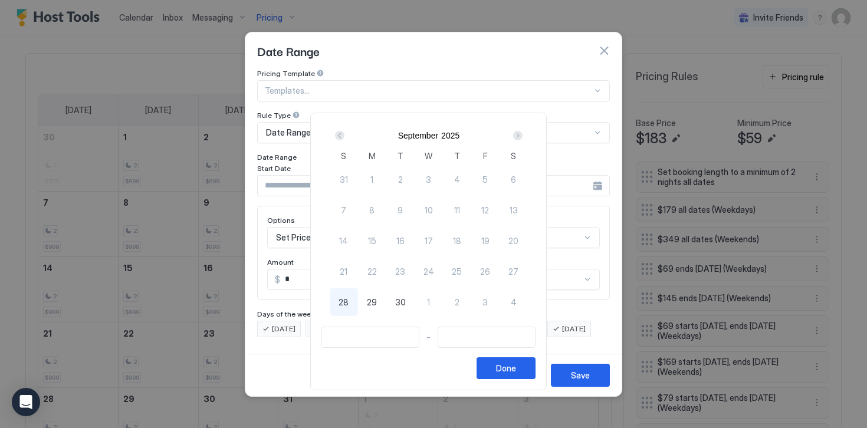
click at [520, 136] on div "Next" at bounding box center [517, 135] width 9 height 9
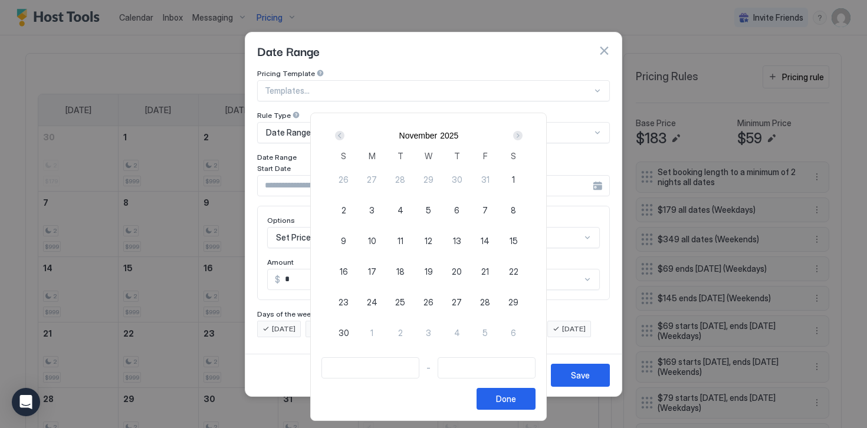
click at [520, 136] on div "Next" at bounding box center [517, 135] width 9 height 9
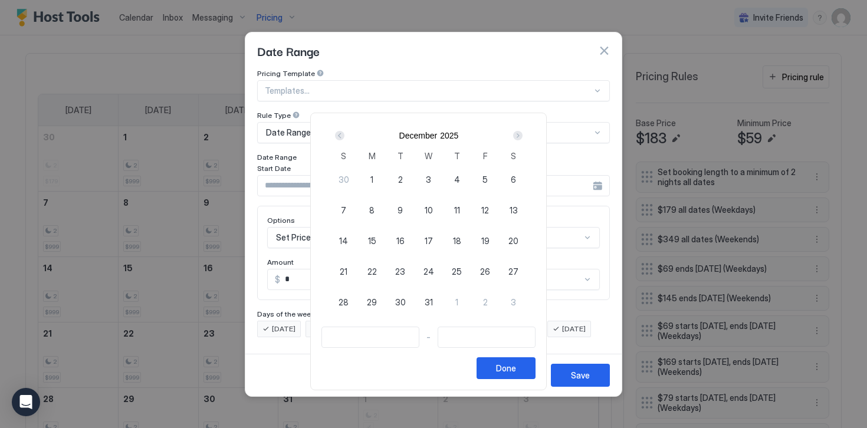
click at [431, 270] on span "24" at bounding box center [428, 271] width 11 height 12
type input "**********"
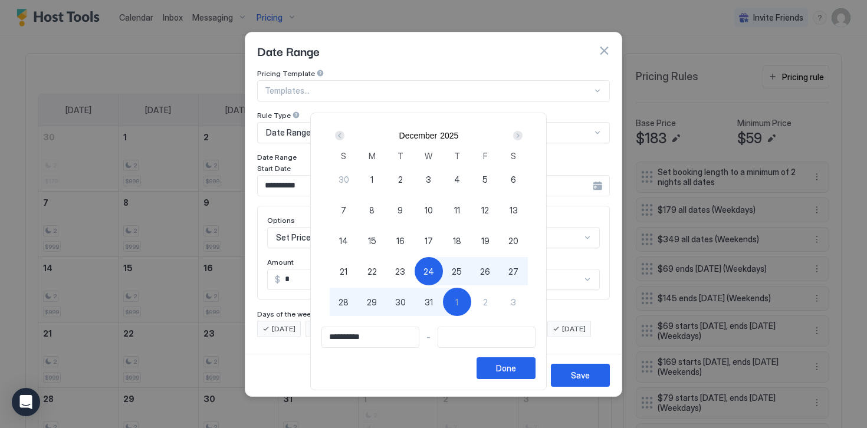
type input "**********"
click at [487, 301] on div "2" at bounding box center [485, 302] width 28 height 28
type input "**********"
click at [508, 366] on div "Done" at bounding box center [506, 368] width 20 height 12
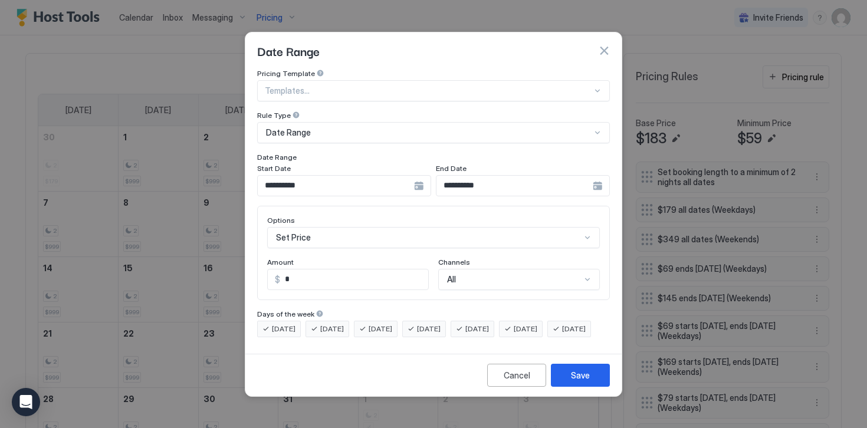
scroll to position [61, 0]
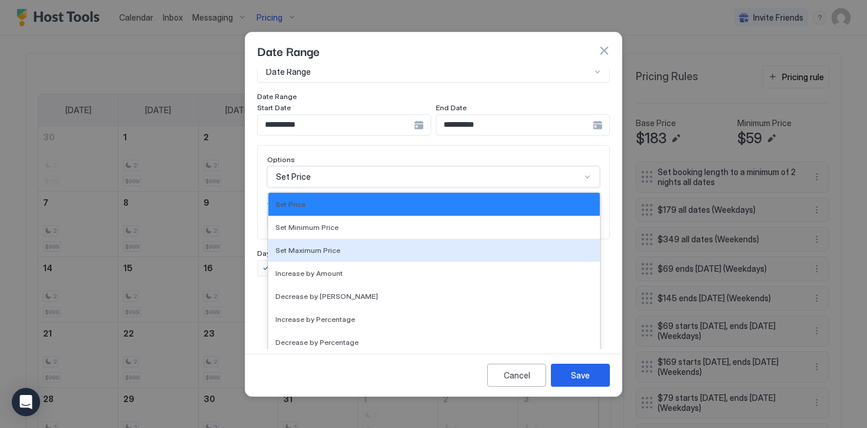
click at [291, 188] on div "Set Maximum Price, 3 of 17. 17 results available. Use Up and Down to choose opt…" at bounding box center [433, 176] width 333 height 21
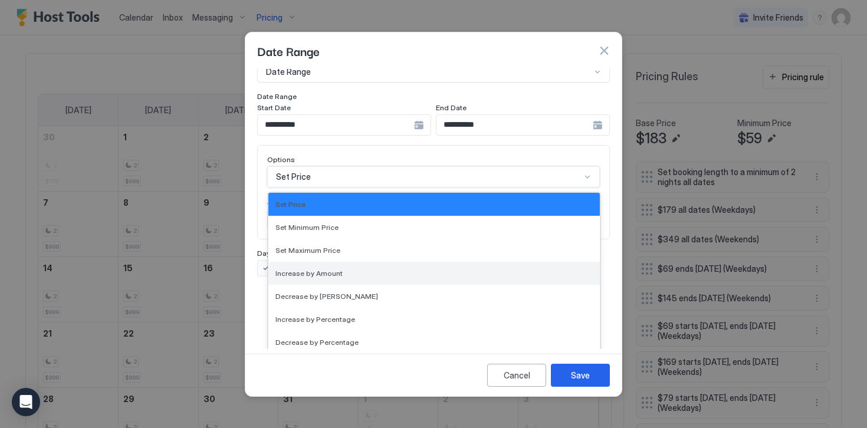
scroll to position [214, 0]
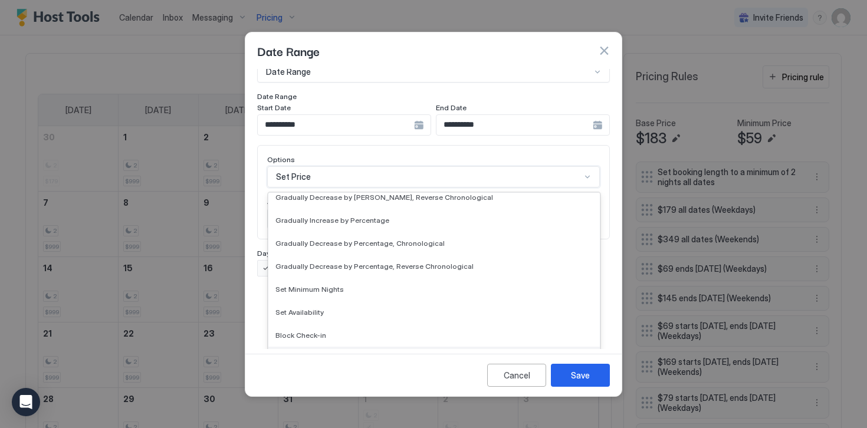
click at [303, 354] on span "Block Check-out" at bounding box center [303, 358] width 56 height 9
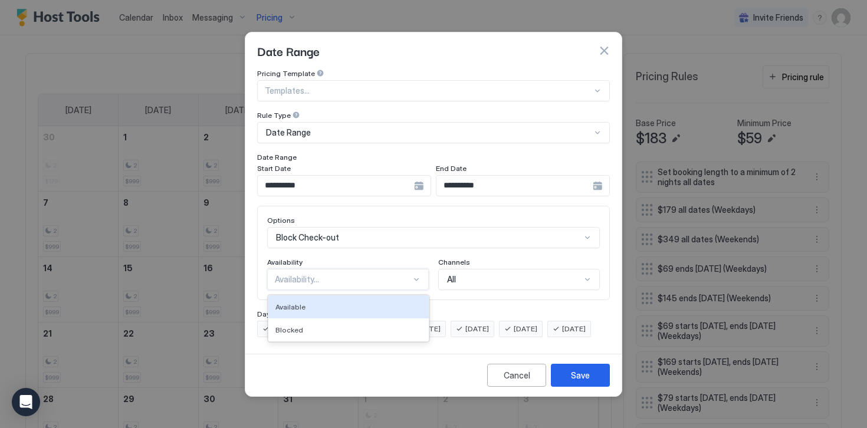
click at [282, 274] on div "Availability..." at bounding box center [343, 279] width 136 height 11
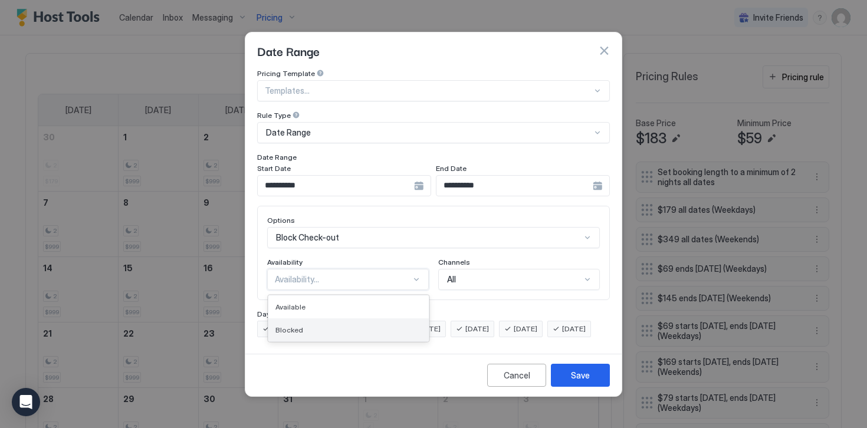
click at [291, 326] on span "Blocked" at bounding box center [289, 330] width 28 height 9
click at [288, 324] on span "[DATE]" at bounding box center [284, 329] width 24 height 11
click at [328, 324] on span "[DATE]" at bounding box center [332, 329] width 24 height 11
click at [372, 321] on div "[DATE]" at bounding box center [376, 329] width 44 height 17
click at [486, 321] on div "[DATE]" at bounding box center [473, 329] width 44 height 17
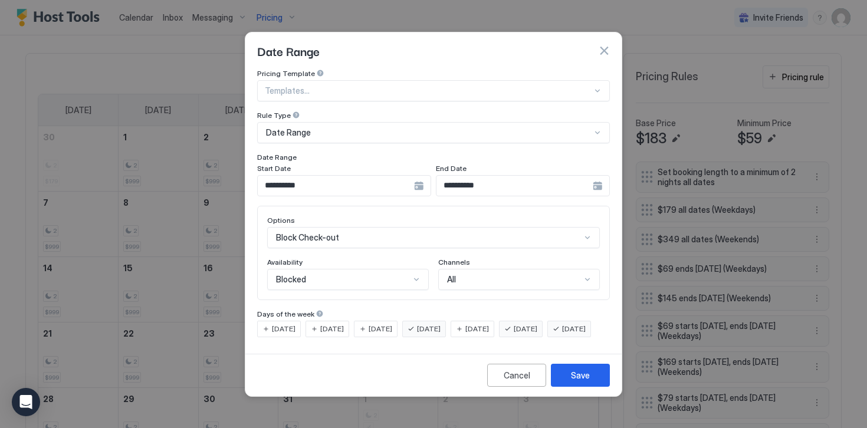
click at [537, 324] on span "[DATE]" at bounding box center [526, 329] width 24 height 11
click at [562, 334] on span "[DATE]" at bounding box center [574, 329] width 24 height 11
click at [572, 382] on div "Save" at bounding box center [580, 375] width 19 height 12
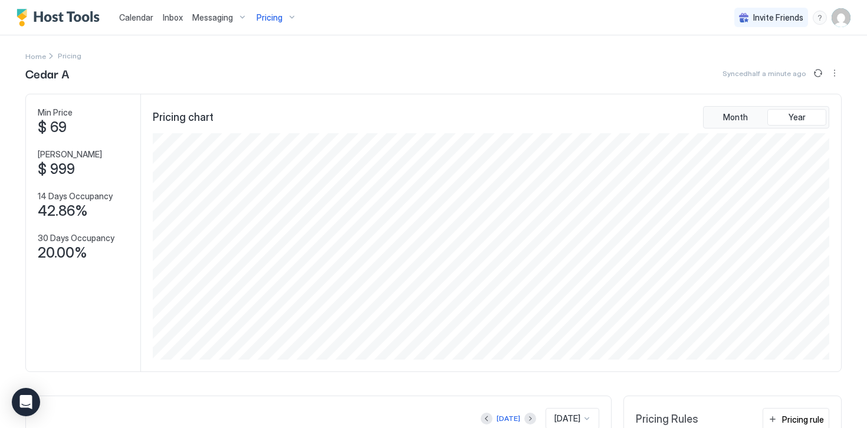
click at [86, 20] on img "Host Tools Logo" at bounding box center [61, 18] width 88 height 18
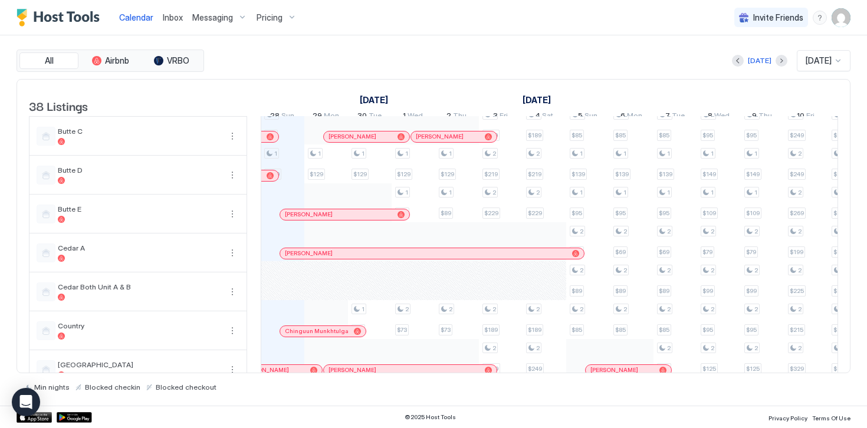
scroll to position [488, 0]
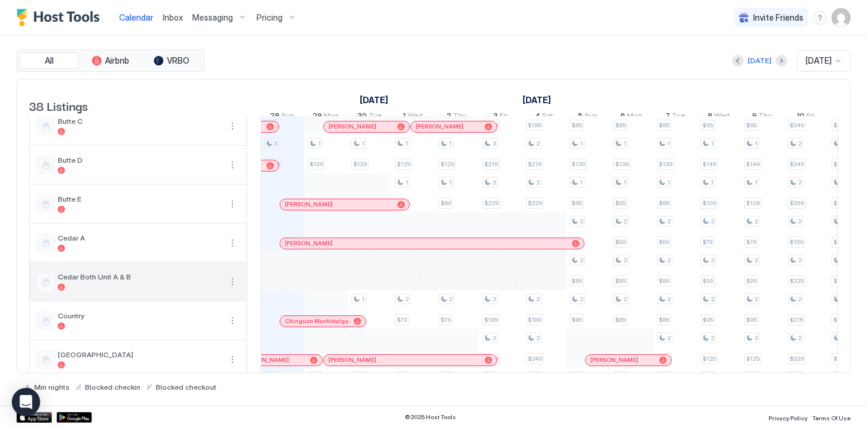
click at [234, 289] on button "More options" at bounding box center [232, 282] width 14 height 14
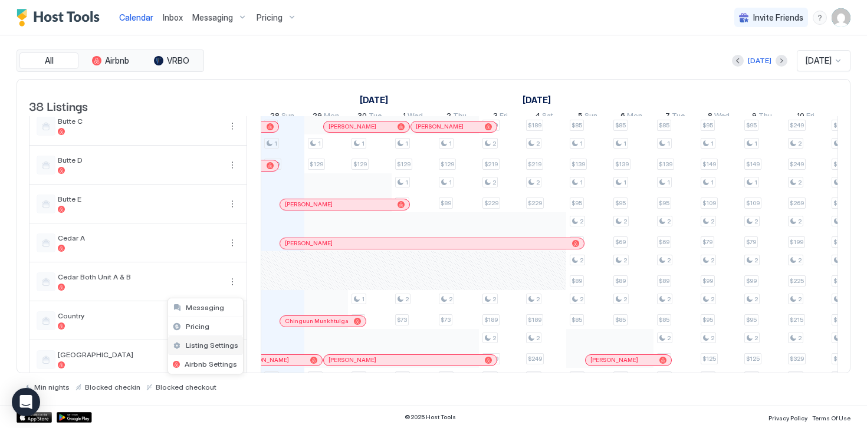
click at [210, 346] on span "Listing Settings" at bounding box center [212, 345] width 52 height 9
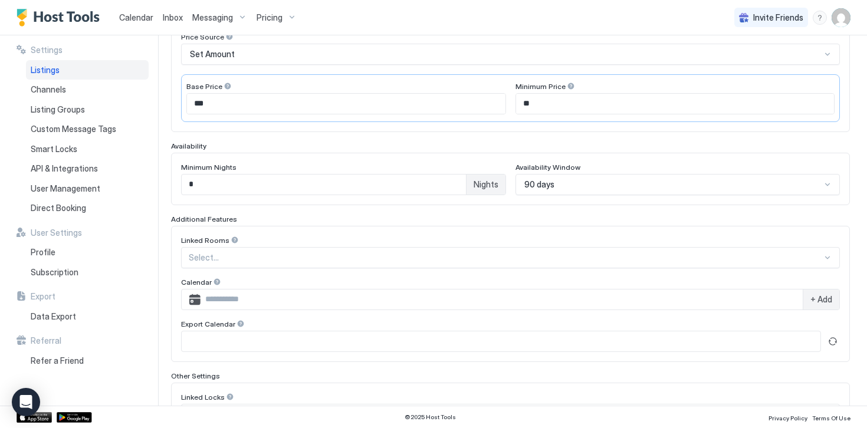
scroll to position [225, 0]
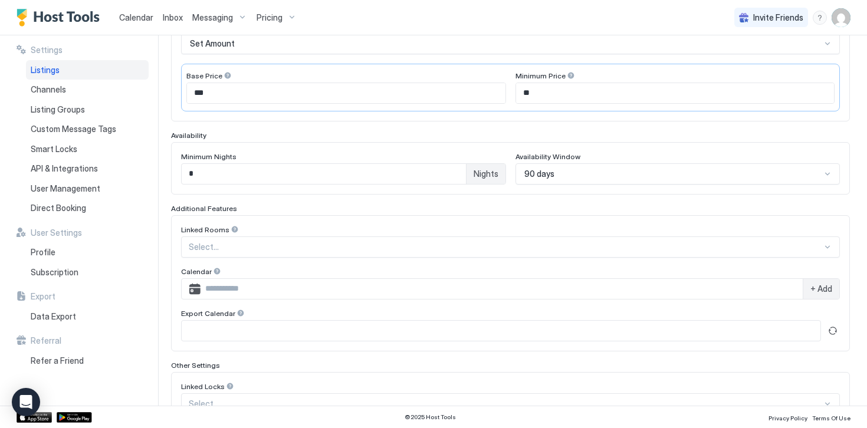
click at [536, 171] on span "90 days" at bounding box center [539, 174] width 30 height 11
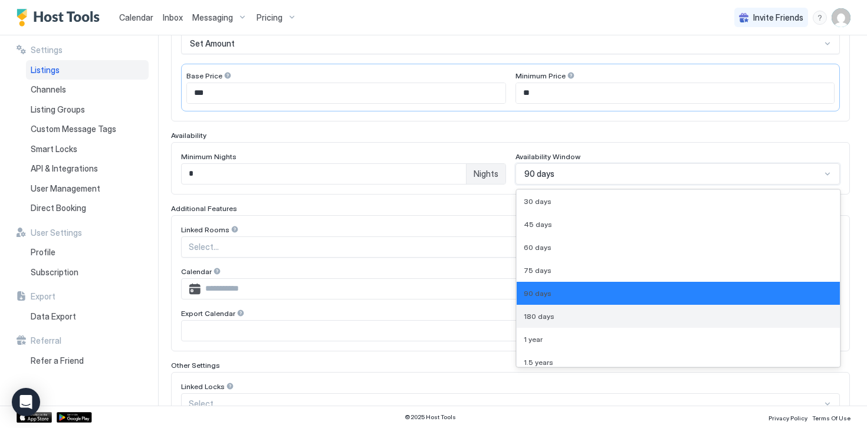
click at [540, 316] on span "180 days" at bounding box center [539, 316] width 31 height 9
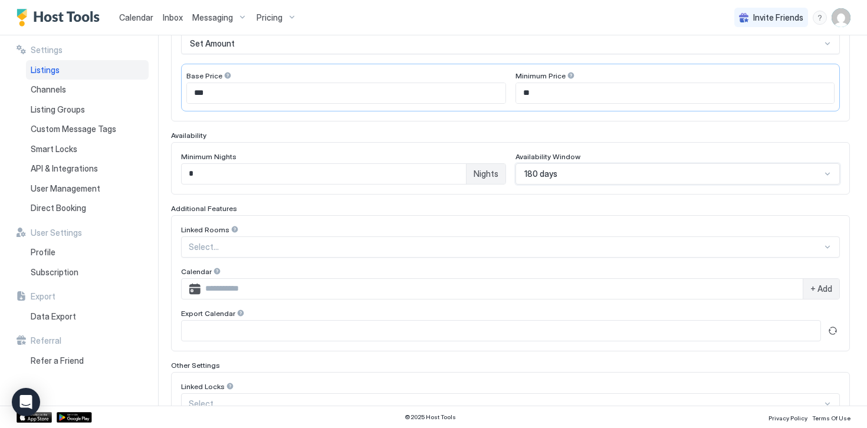
scroll to position [310, 0]
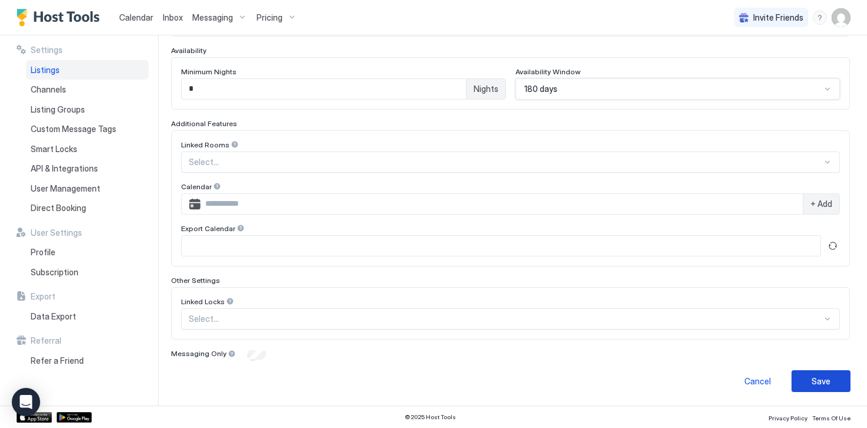
click at [821, 385] on div "Save" at bounding box center [820, 381] width 19 height 12
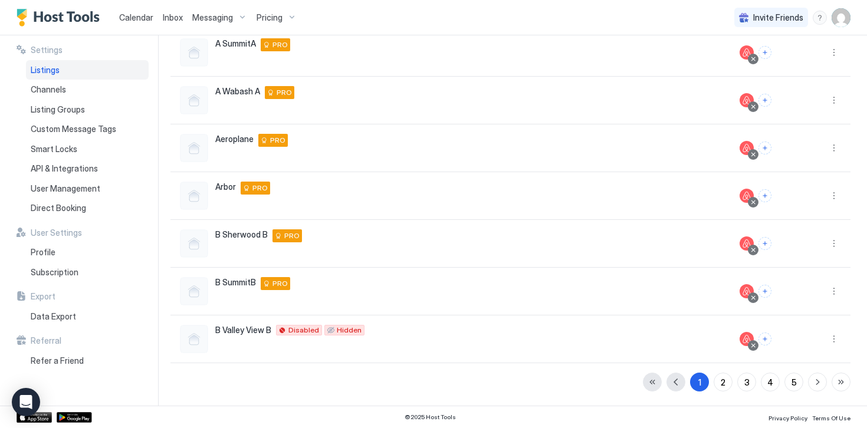
scroll to position [261, 0]
click at [264, 15] on span "Pricing" at bounding box center [270, 17] width 26 height 11
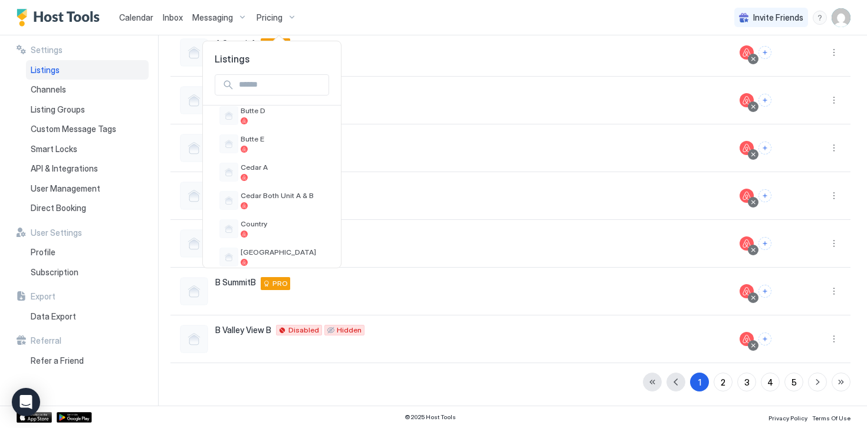
scroll to position [396, 0]
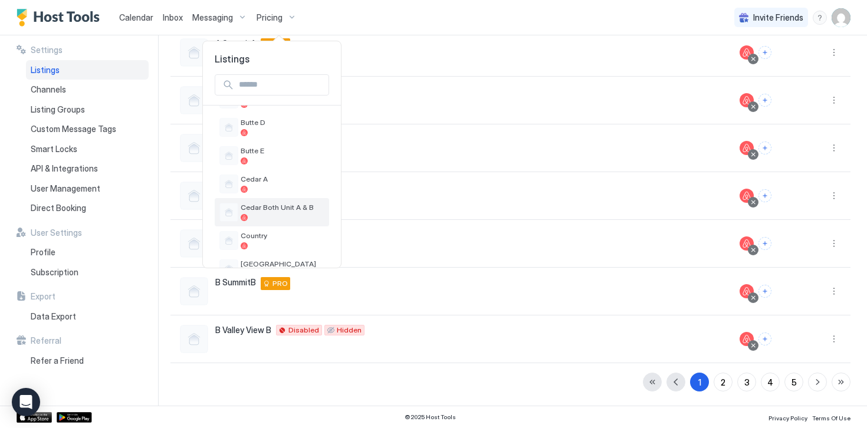
click at [267, 208] on span "Cedar Both Unit A & B" at bounding box center [283, 207] width 84 height 9
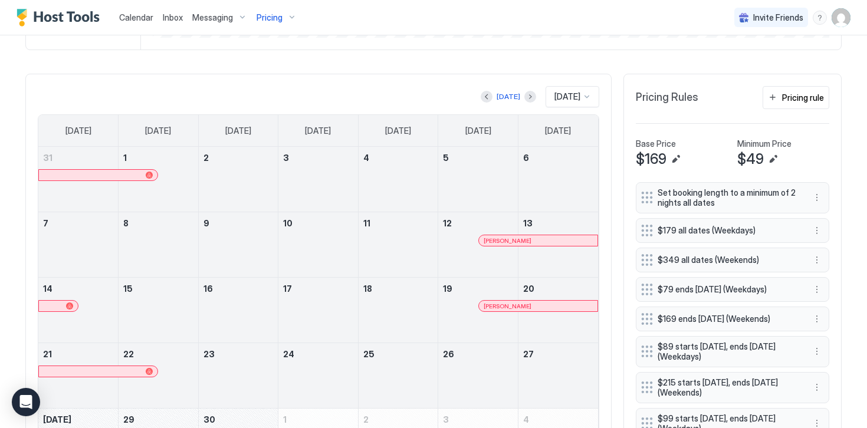
scroll to position [323, 0]
click at [525, 98] on div at bounding box center [530, 96] width 12 height 12
click at [524, 96] on button "Next month" at bounding box center [530, 96] width 12 height 12
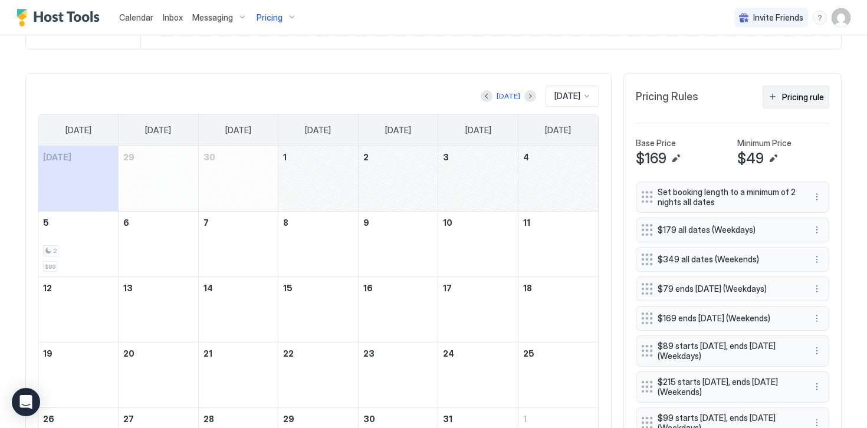
click at [790, 101] on div "Pricing rule" at bounding box center [803, 97] width 42 height 12
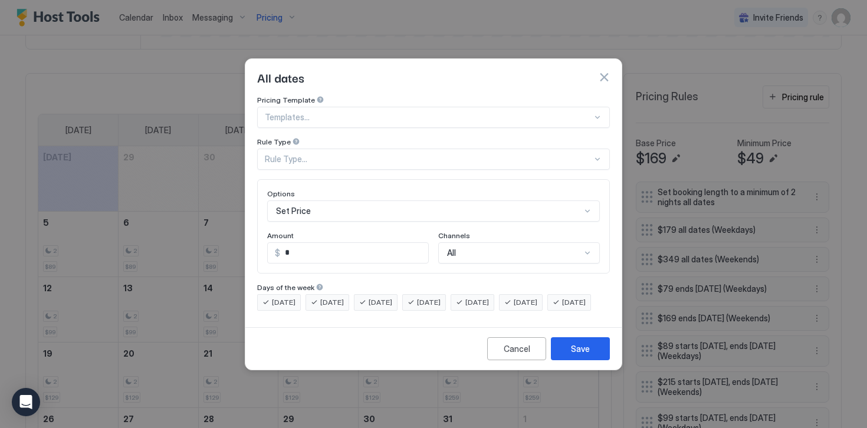
click at [283, 154] on div "Rule Type..." at bounding box center [428, 159] width 327 height 11
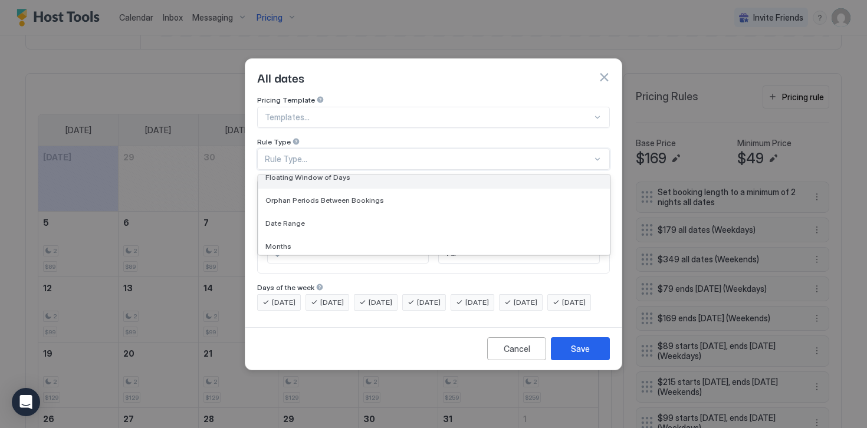
scroll to position [34, 0]
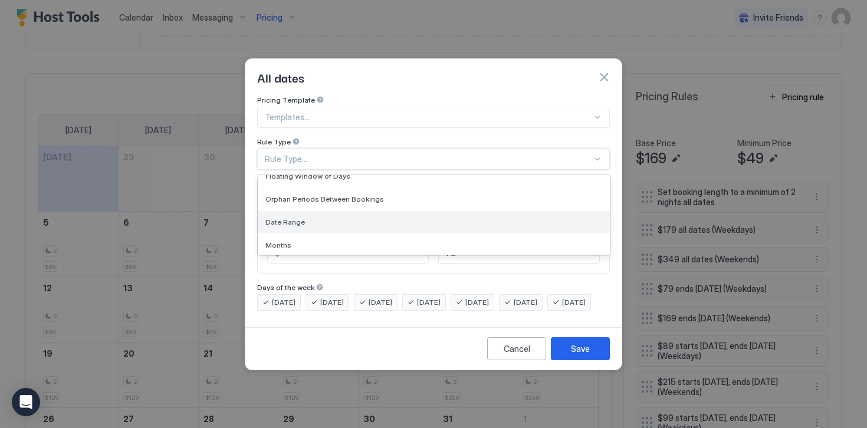
click at [291, 218] on span "Date Range" at bounding box center [285, 222] width 40 height 9
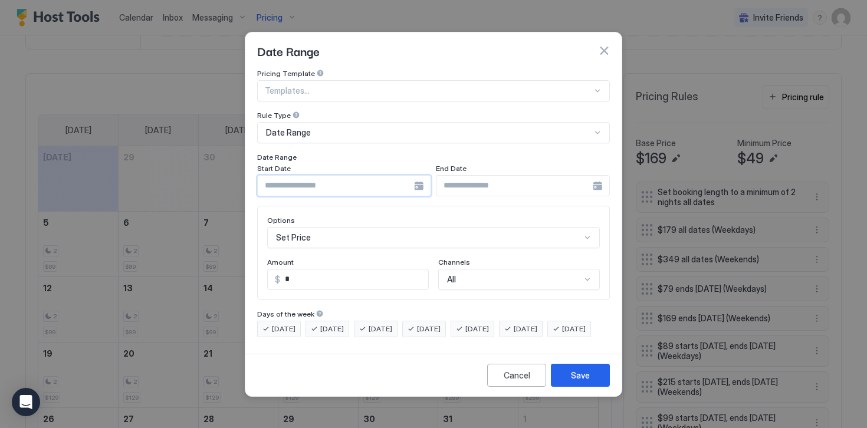
click at [292, 176] on input "Input Field" at bounding box center [336, 186] width 156 height 20
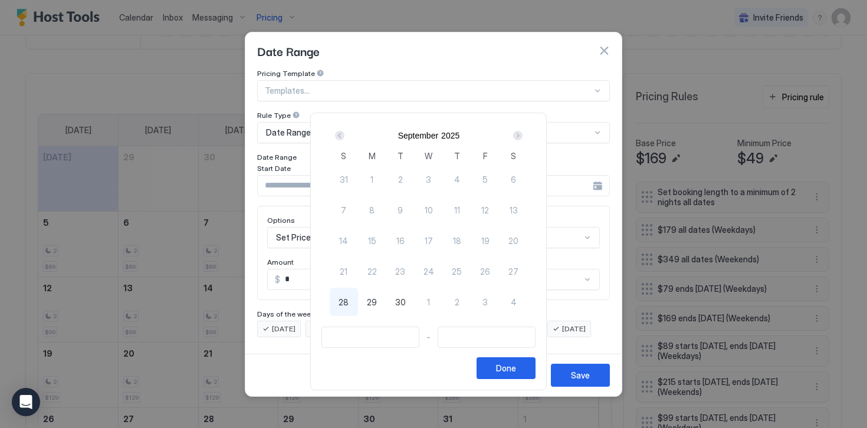
click at [521, 134] on div "Next" at bounding box center [517, 135] width 9 height 9
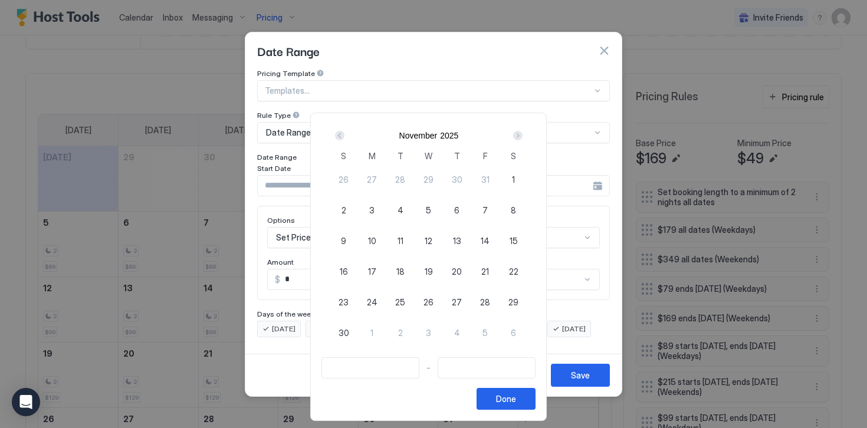
click at [521, 134] on div "Next" at bounding box center [517, 135] width 9 height 9
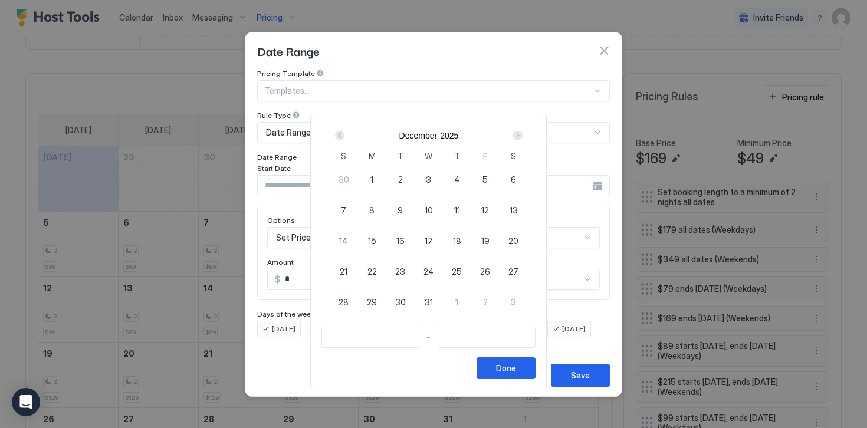
click at [379, 178] on div "1" at bounding box center [372, 179] width 28 height 28
type input "**********"
click at [523, 135] on div "Next" at bounding box center [517, 135] width 9 height 9
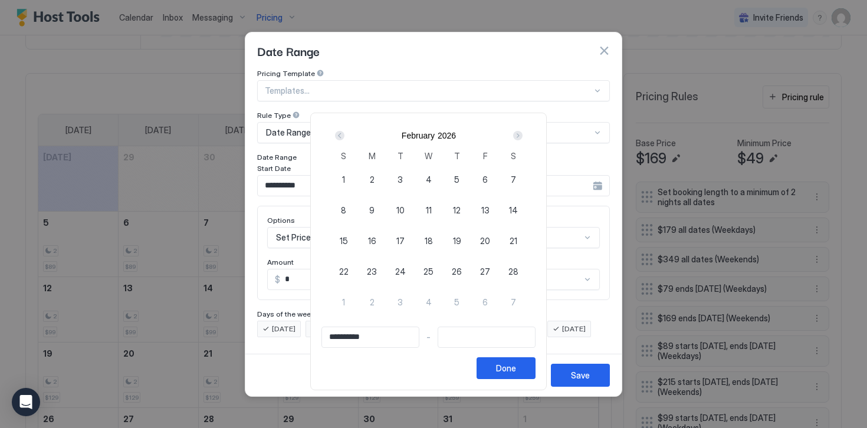
type input "**********"
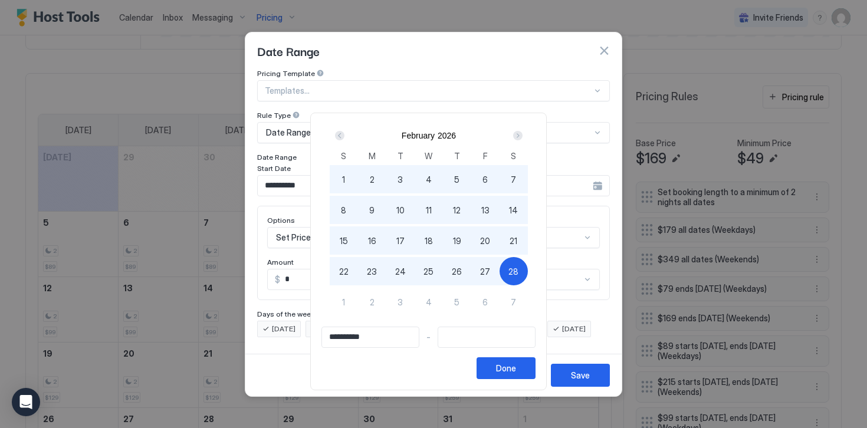
click at [518, 270] on span "28" at bounding box center [513, 271] width 10 height 12
type input "**********"
click at [515, 369] on div "Done" at bounding box center [506, 368] width 20 height 12
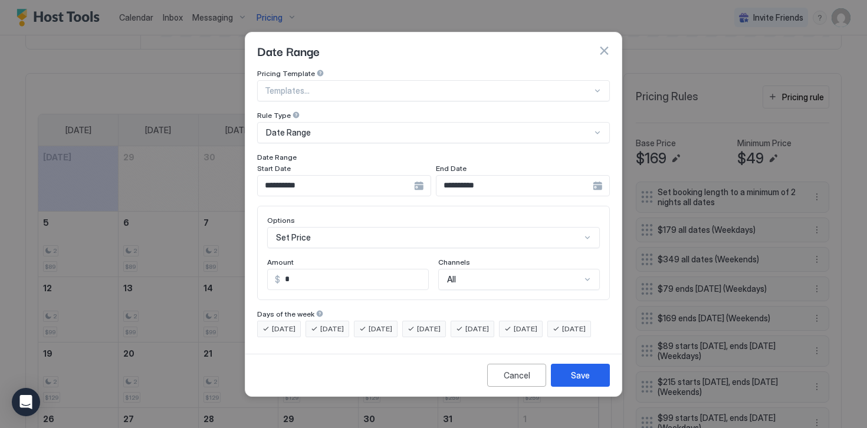
click at [294, 272] on input "*" at bounding box center [354, 280] width 148 height 20
type input "***"
click at [572, 382] on div "Save" at bounding box center [580, 375] width 19 height 12
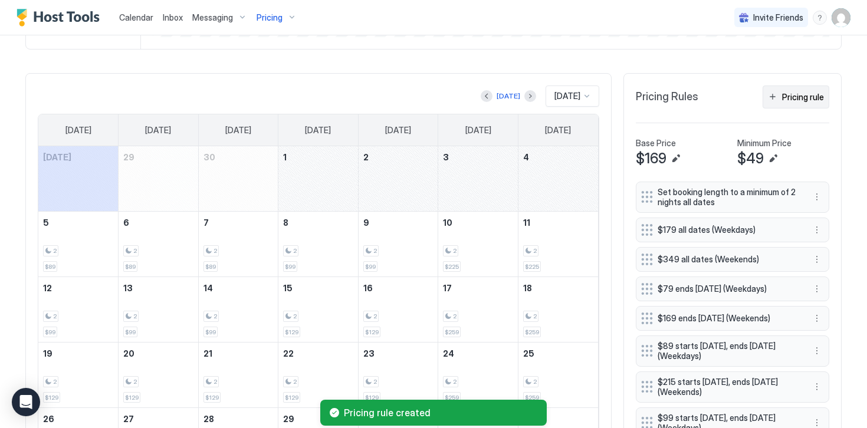
click at [791, 102] on div "Pricing rule" at bounding box center [803, 97] width 42 height 12
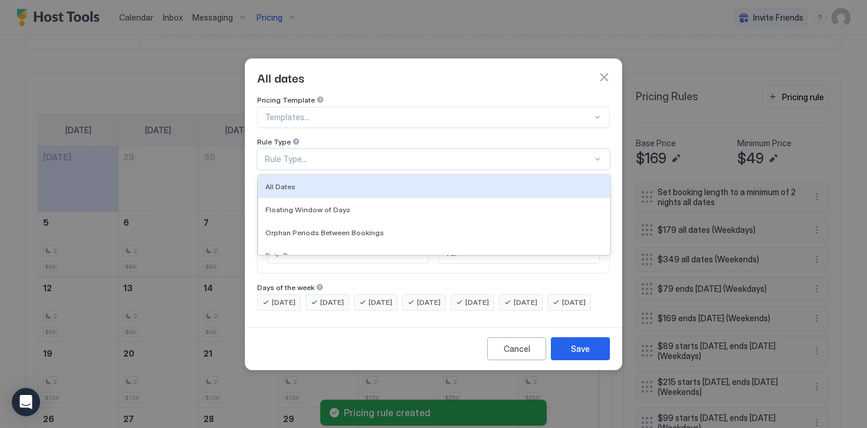
click at [285, 149] on div "Rule Type..." at bounding box center [433, 159] width 353 height 21
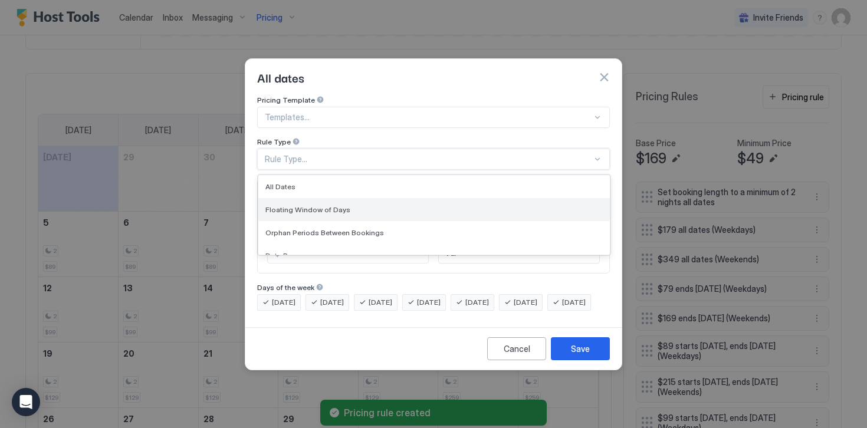
click at [290, 205] on span "Floating Window of Days" at bounding box center [307, 209] width 85 height 9
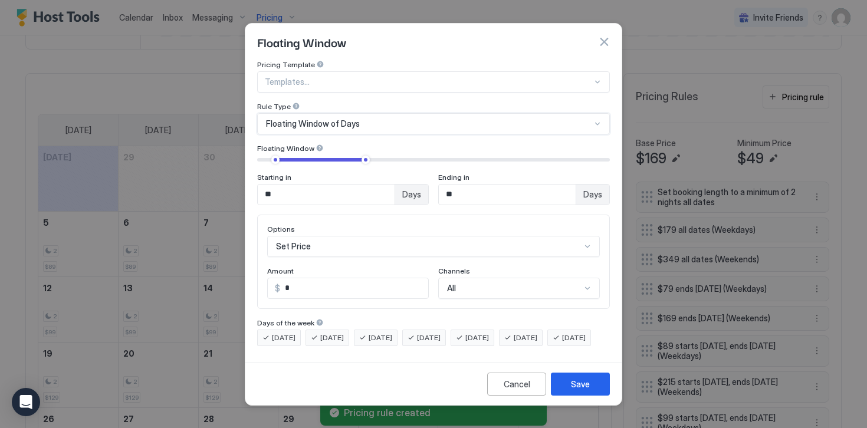
click at [284, 185] on input "**" at bounding box center [326, 195] width 137 height 20
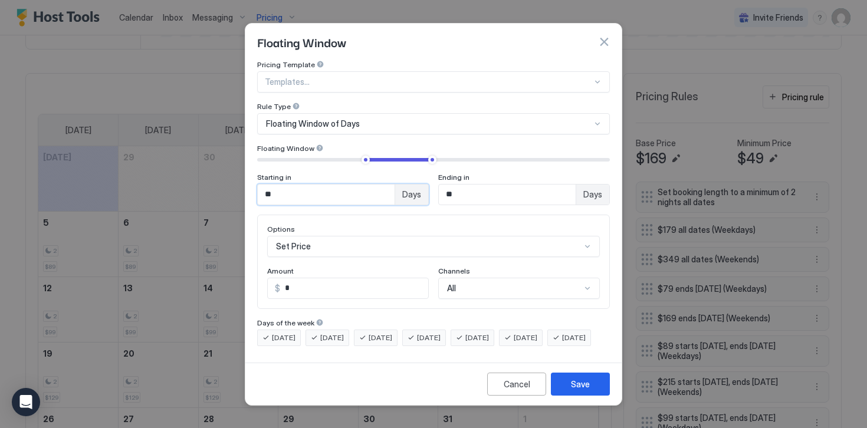
type input "**"
click at [474, 185] on input "**" at bounding box center [507, 195] width 137 height 20
type input "***"
click at [320, 283] on input "*" at bounding box center [354, 288] width 148 height 20
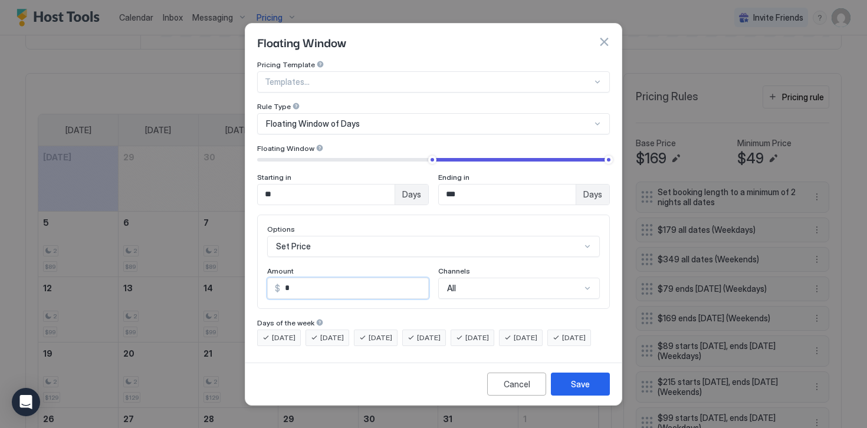
click at [320, 283] on input "*" at bounding box center [354, 288] width 148 height 20
type input "***"
click at [590, 396] on button "Save" at bounding box center [580, 384] width 59 height 23
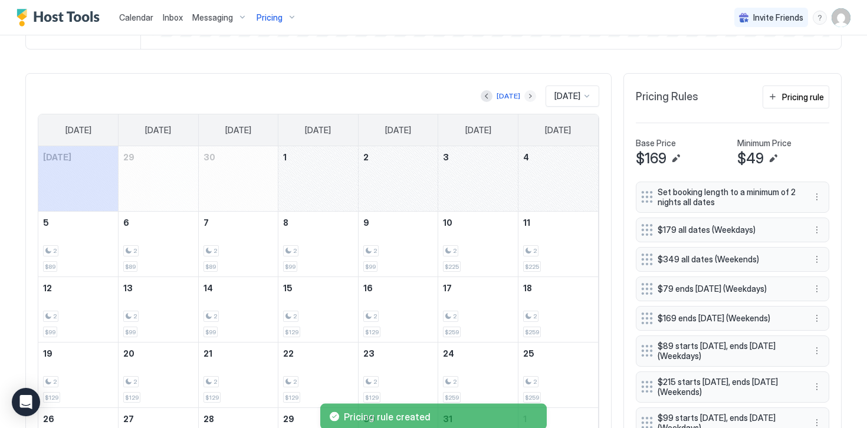
click at [524, 95] on button "Next month" at bounding box center [530, 96] width 12 height 12
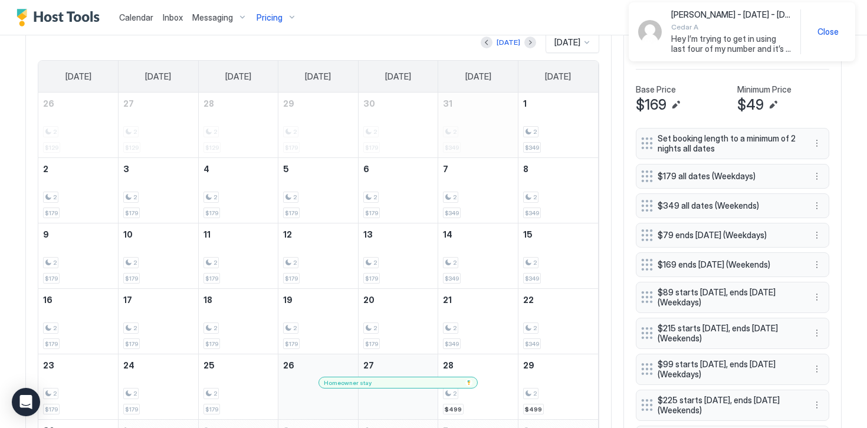
scroll to position [359, 0]
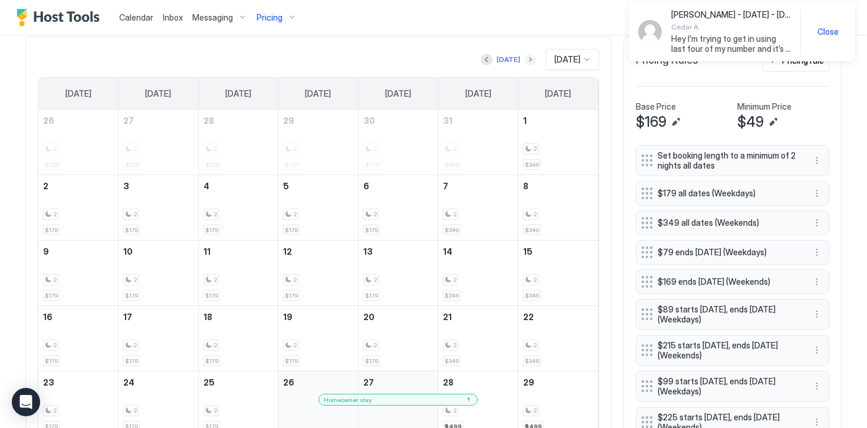
click at [524, 60] on button "Next month" at bounding box center [530, 60] width 12 height 12
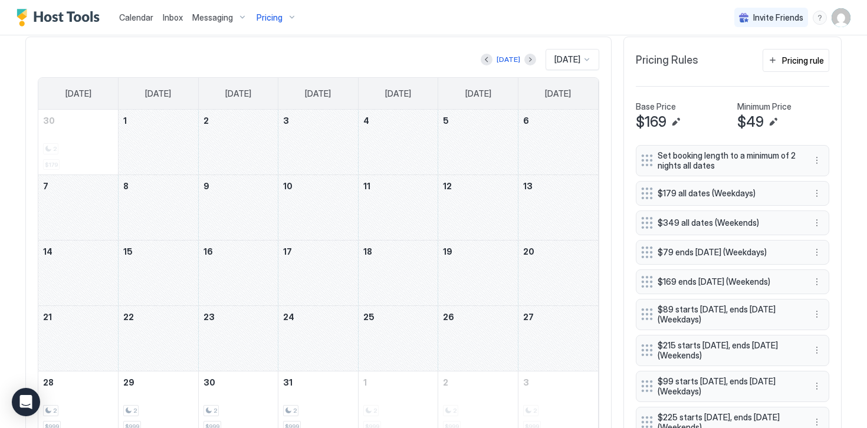
drag, startPoint x: 150, startPoint y: 136, endPoint x: 541, endPoint y: 337, distance: 439.9
click at [541, 337] on tbody "30 2 $179 1 2 3 4 5 6 7 8 9 10 11 12 13 14 15 16 17 18 19 20 21 22 23 24 25 26 …" at bounding box center [318, 273] width 560 height 327
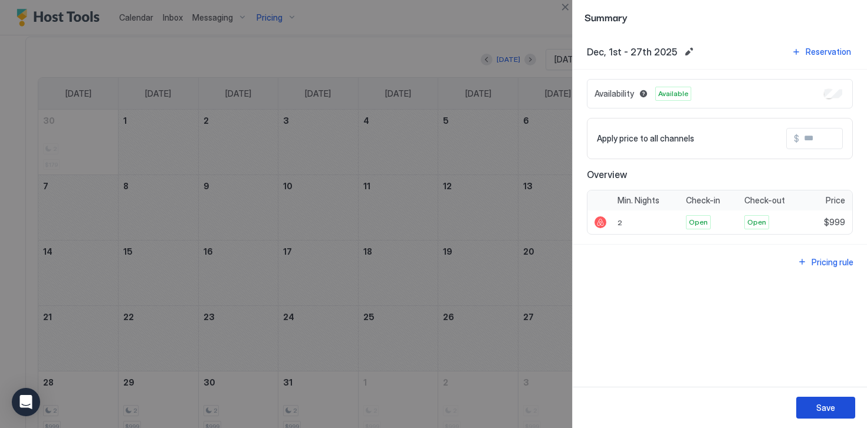
click at [820, 406] on div "Save" at bounding box center [825, 408] width 19 height 12
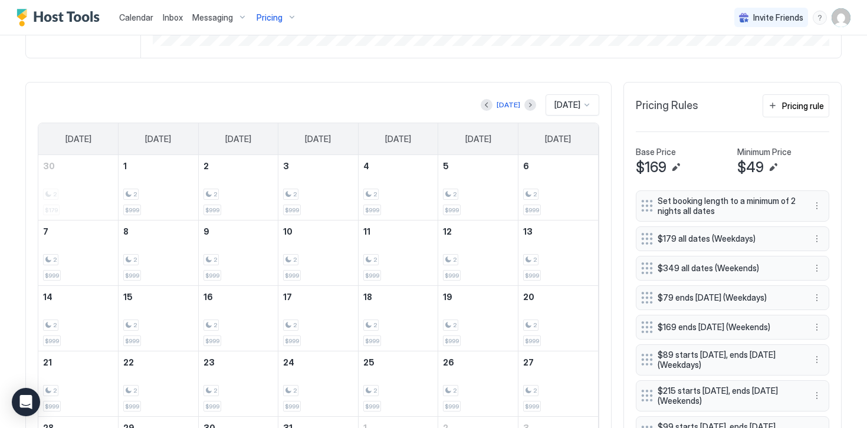
scroll to position [305, 0]
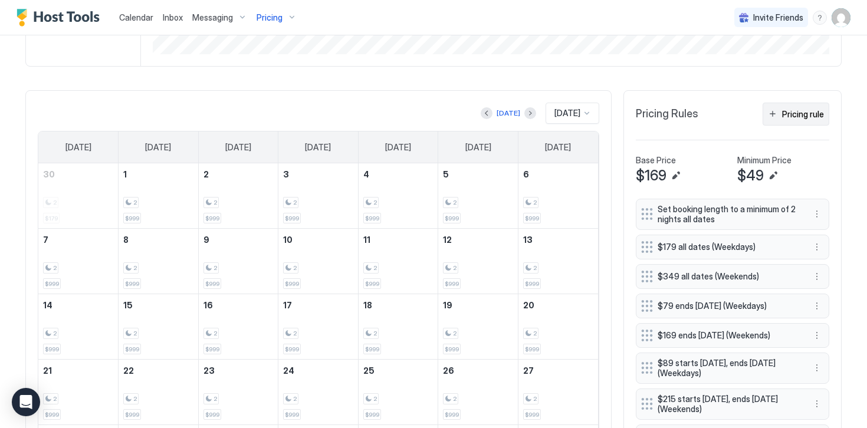
click at [807, 112] on div "Pricing rule" at bounding box center [803, 114] width 42 height 12
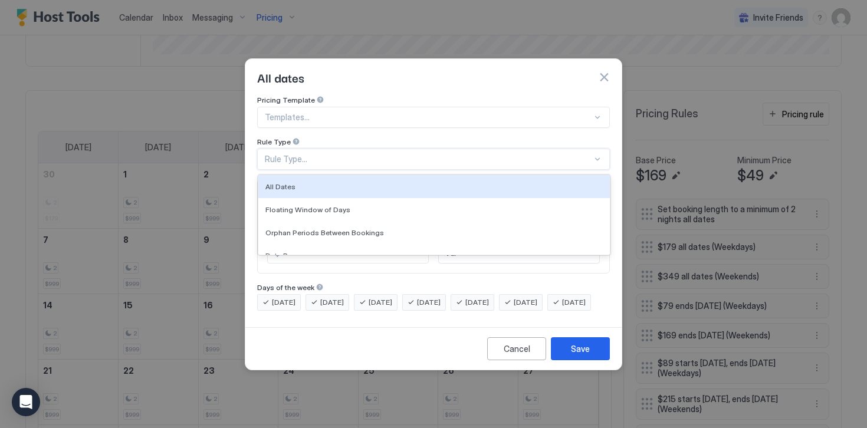
click at [291, 155] on div "Rule Type..." at bounding box center [433, 159] width 353 height 21
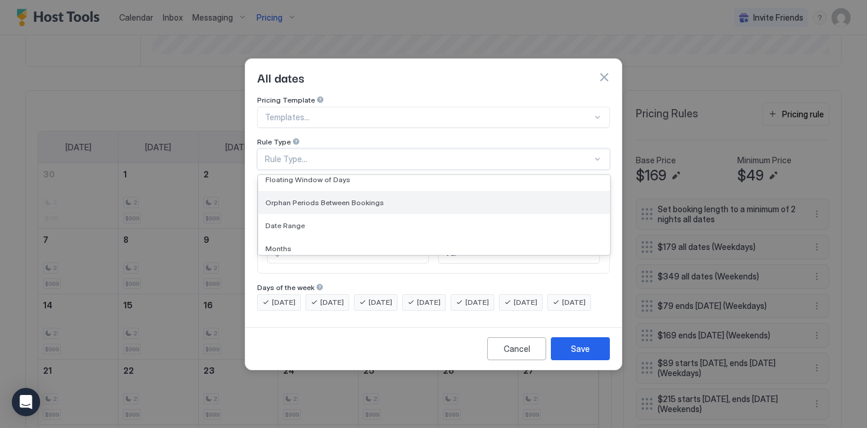
scroll to position [34, 0]
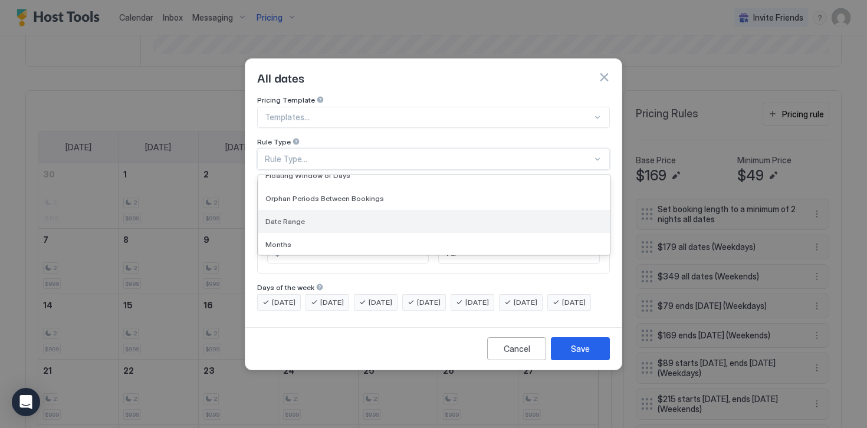
click at [283, 217] on span "Date Range" at bounding box center [285, 221] width 40 height 9
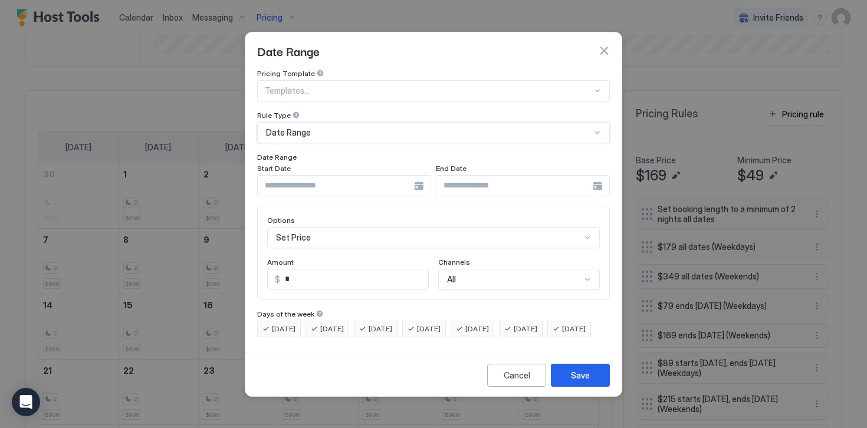
click at [307, 177] on input "Input Field" at bounding box center [336, 186] width 156 height 20
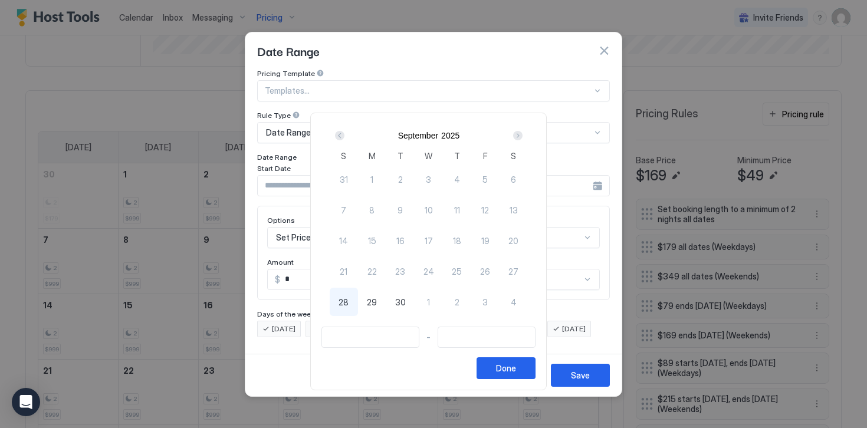
click at [522, 138] on div "Next" at bounding box center [517, 135] width 9 height 9
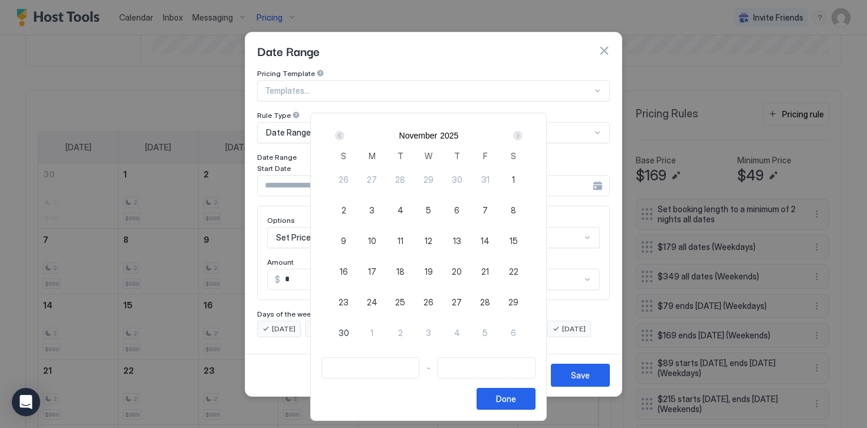
click at [522, 138] on div "Next" at bounding box center [517, 135] width 9 height 9
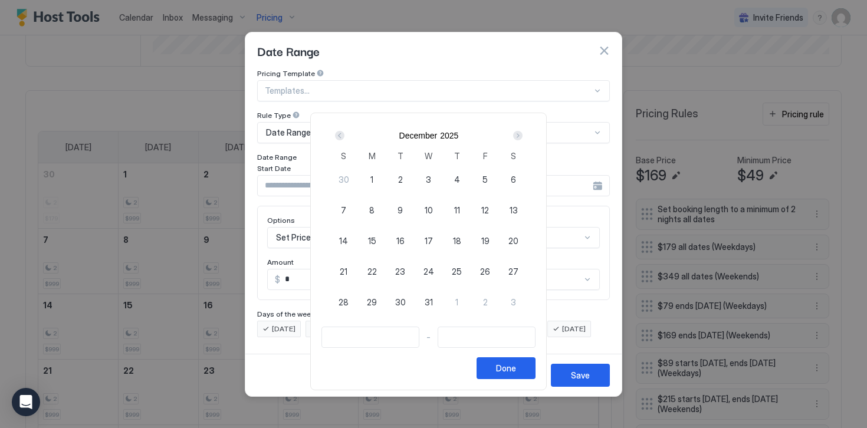
click at [434, 270] on span "24" at bounding box center [428, 271] width 11 height 12
type input "**********"
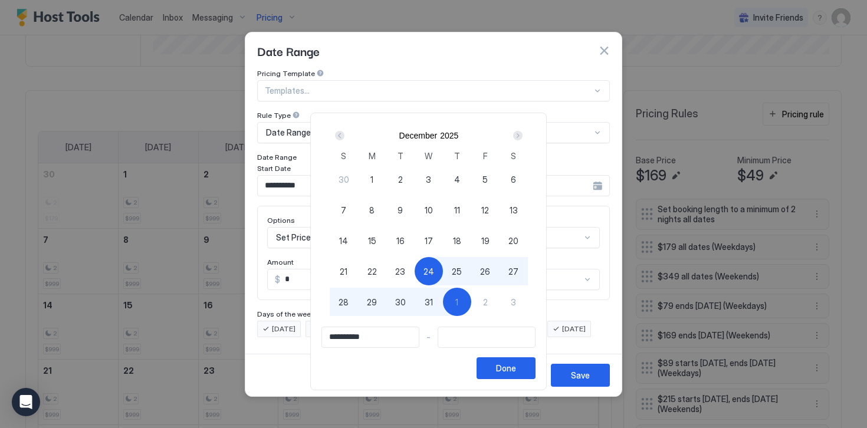
type input "**********"
click at [488, 302] on span "2" at bounding box center [485, 302] width 5 height 12
type input "**********"
click at [503, 367] on button "Done" at bounding box center [506, 368] width 59 height 22
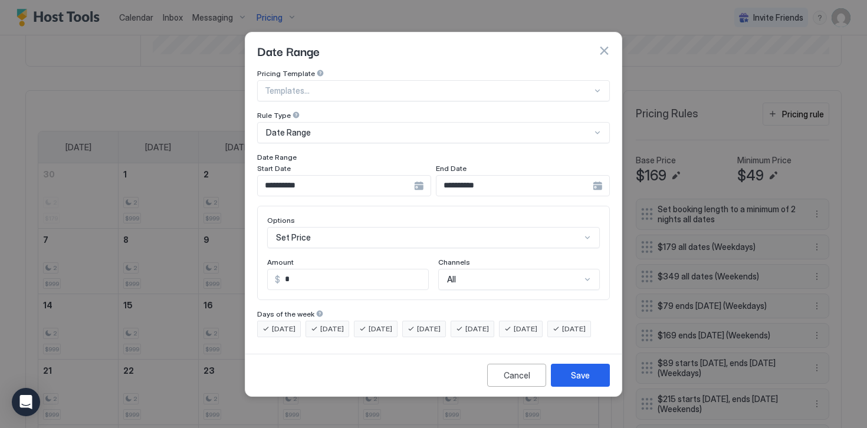
scroll to position [61, 0]
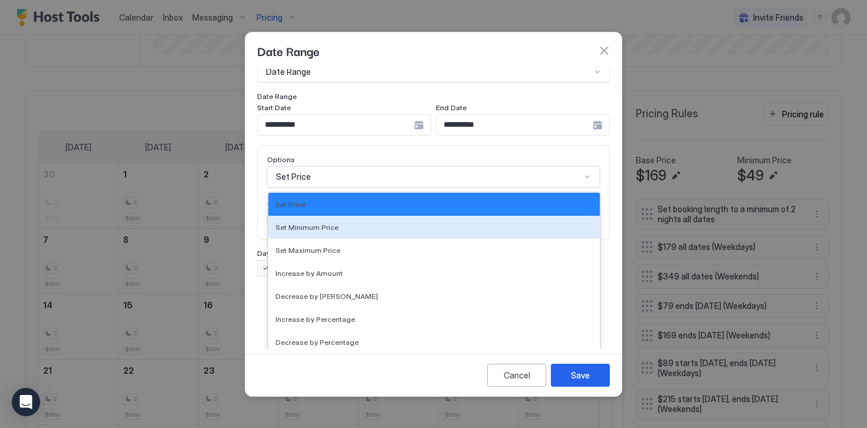
click at [285, 188] on div "Set Minimum Price, 2 of 17. 17 results available. Use Up and Down to choose opt…" at bounding box center [433, 176] width 333 height 21
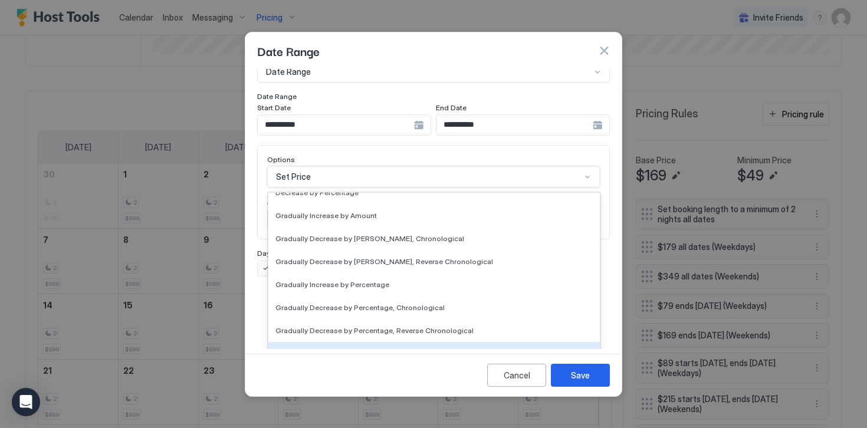
scroll to position [214, 0]
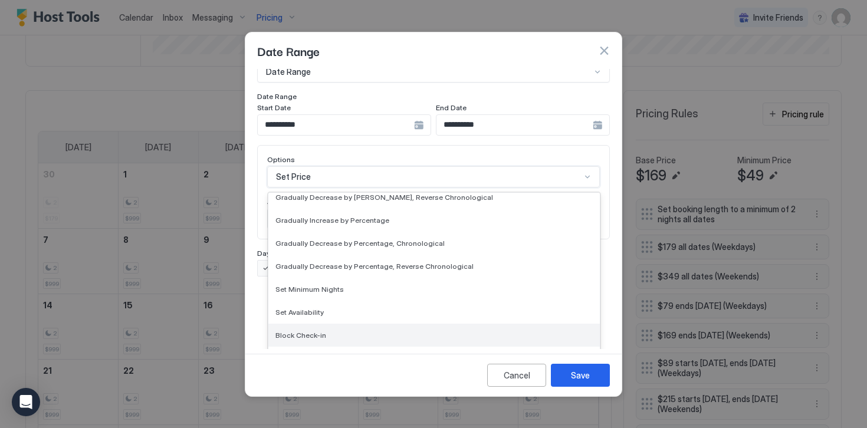
click at [297, 331] on span "Block Check-in" at bounding box center [300, 335] width 51 height 9
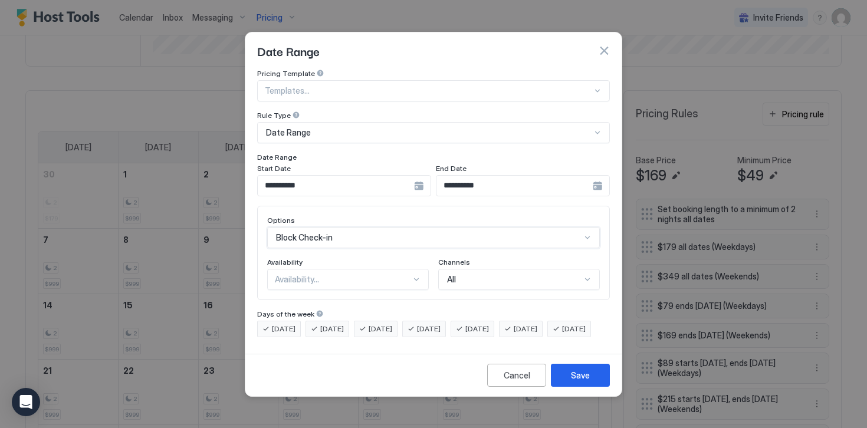
click at [292, 274] on div "Availability..." at bounding box center [343, 279] width 136 height 11
click at [293, 326] on span "Blocked" at bounding box center [289, 330] width 28 height 9
click at [290, 324] on span "[DATE]" at bounding box center [284, 329] width 24 height 11
click at [326, 324] on span "[DATE]" at bounding box center [332, 329] width 24 height 11
click at [380, 324] on span "[DATE]" at bounding box center [381, 329] width 24 height 11
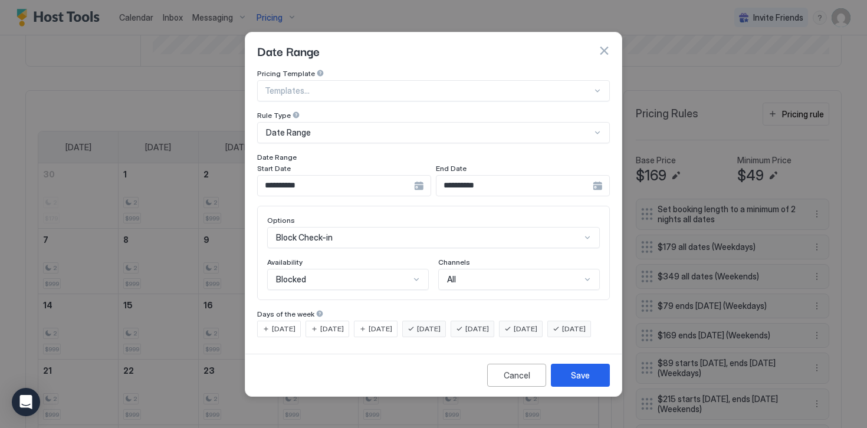
click at [489, 324] on span "[DATE]" at bounding box center [477, 329] width 24 height 11
click at [535, 324] on span "[DATE]" at bounding box center [526, 329] width 24 height 11
click at [562, 334] on span "[DATE]" at bounding box center [574, 329] width 24 height 11
click at [571, 385] on button "Save" at bounding box center [580, 375] width 59 height 23
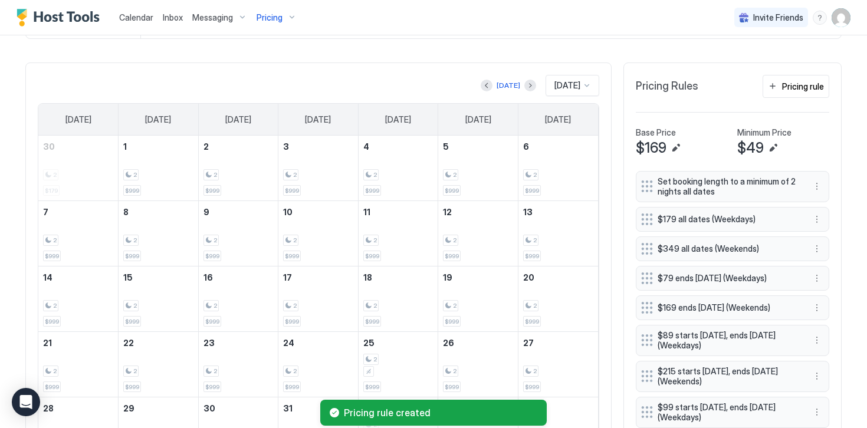
scroll to position [320, 0]
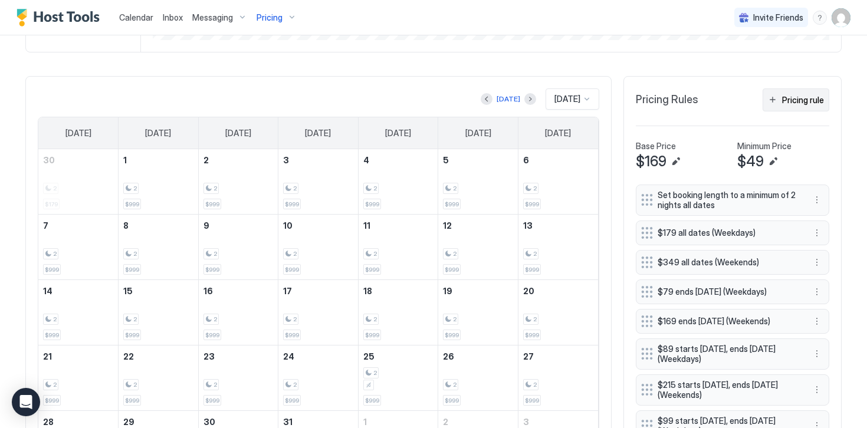
click at [791, 107] on button "Pricing rule" at bounding box center [796, 99] width 67 height 23
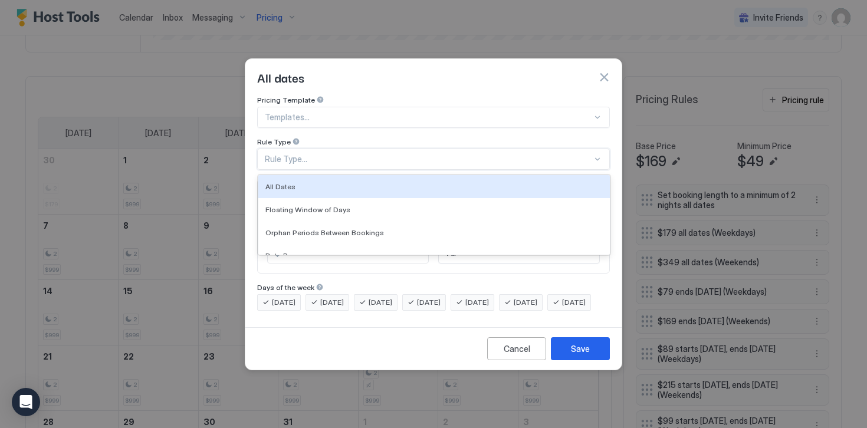
click at [273, 154] on div "Rule Type..." at bounding box center [428, 159] width 327 height 11
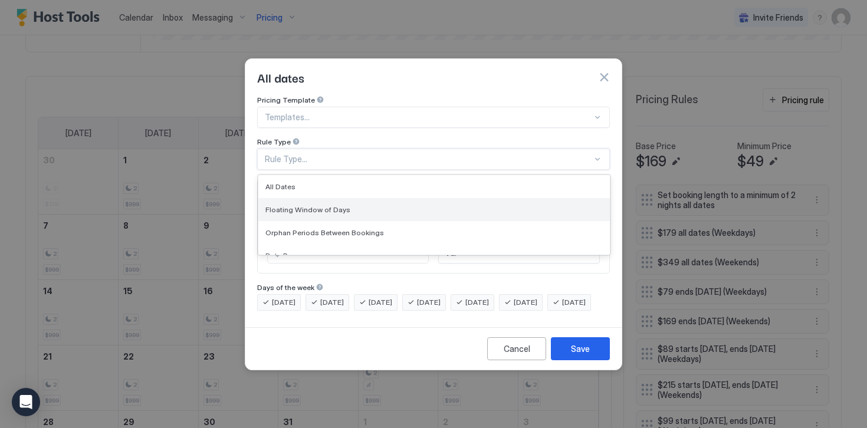
scroll to position [21, 0]
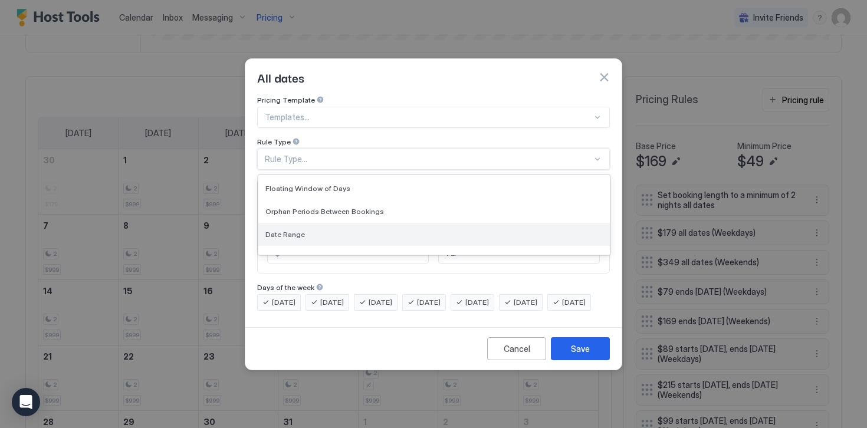
click at [279, 230] on span "Date Range" at bounding box center [285, 234] width 40 height 9
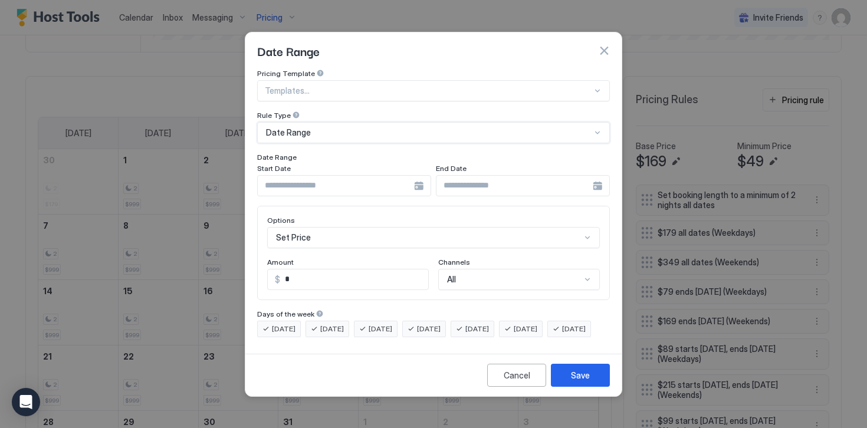
click at [276, 176] on input "Input Field" at bounding box center [336, 186] width 156 height 20
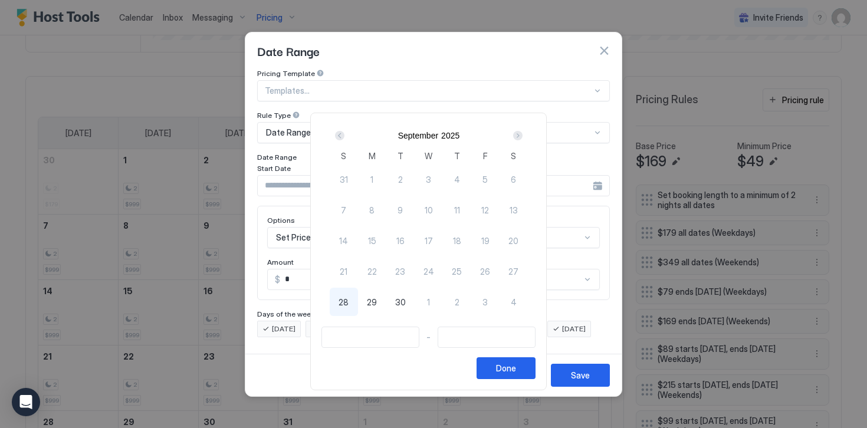
click at [523, 137] on div "Next" at bounding box center [517, 135] width 9 height 9
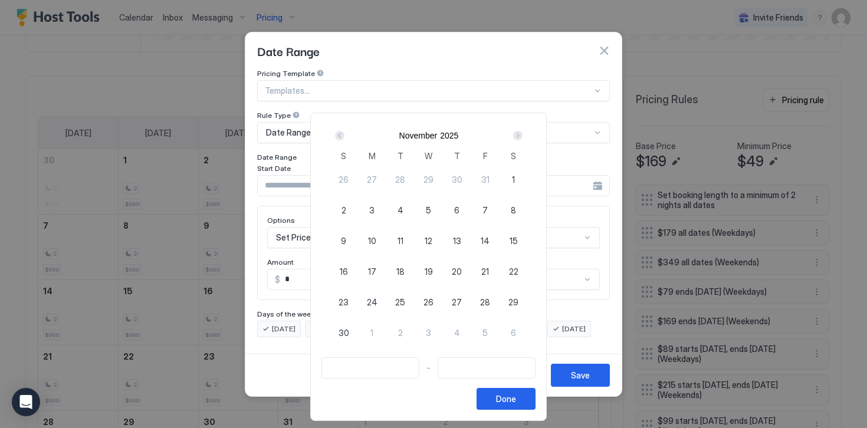
click at [523, 137] on div "Next" at bounding box center [517, 135] width 9 height 9
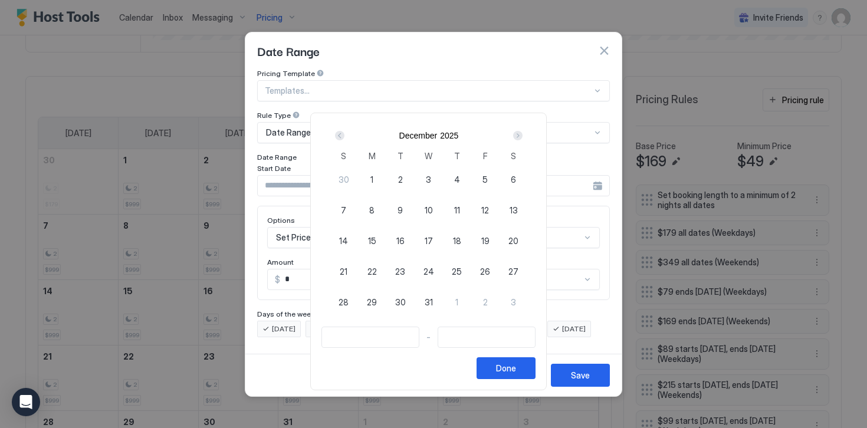
click at [429, 270] on span "24" at bounding box center [428, 271] width 11 height 12
type input "**********"
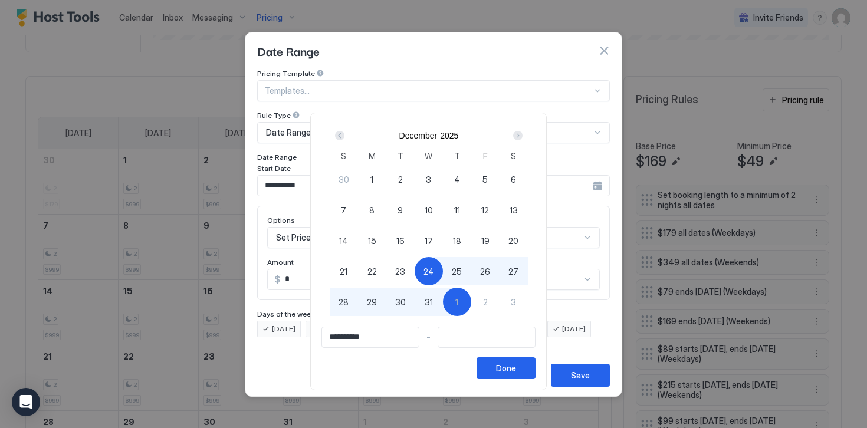
type input "**********"
click at [486, 305] on div "2" at bounding box center [485, 302] width 28 height 28
type input "**********"
click at [499, 367] on button "Done" at bounding box center [506, 368] width 59 height 22
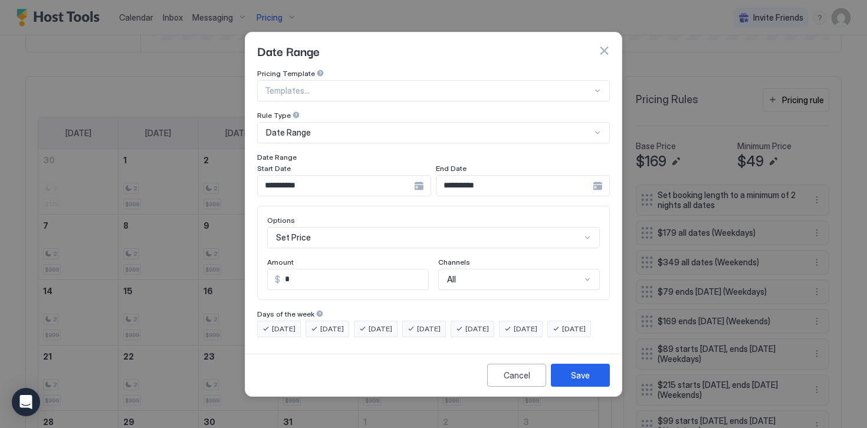
click at [292, 228] on div "Set Price" at bounding box center [433, 237] width 333 height 21
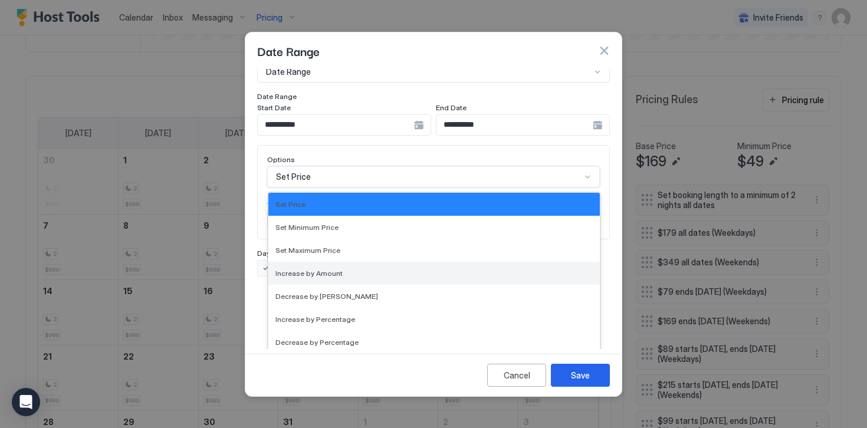
scroll to position [214, 0]
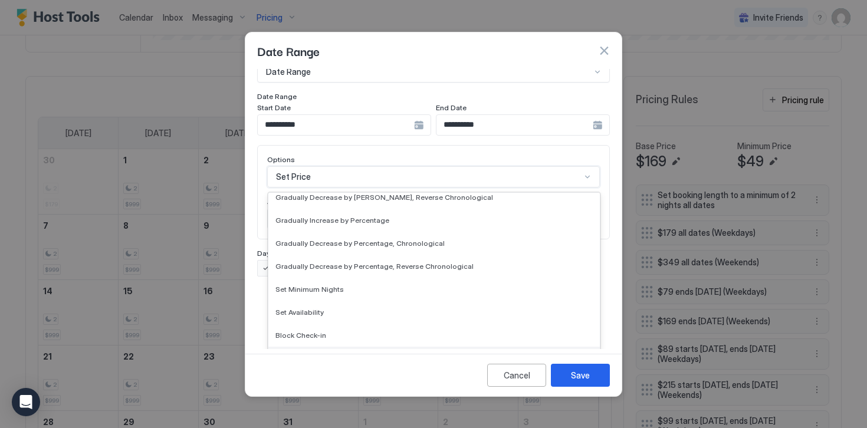
click at [306, 354] on span "Block Check-out" at bounding box center [303, 358] width 56 height 9
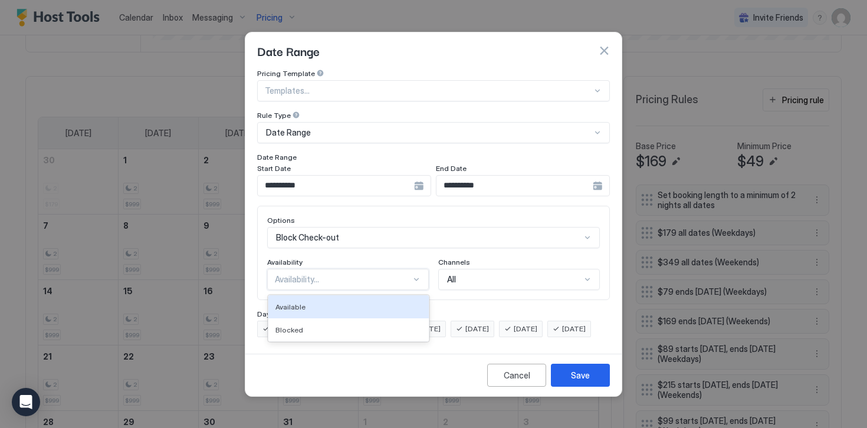
click at [294, 274] on div "Availability..." at bounding box center [343, 279] width 136 height 11
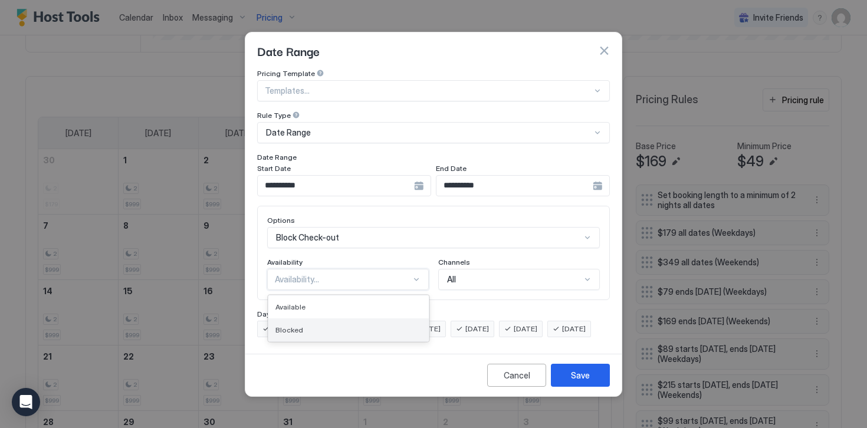
click at [294, 326] on span "Blocked" at bounding box center [289, 330] width 28 height 9
click at [294, 324] on span "[DATE]" at bounding box center [284, 329] width 24 height 11
click at [327, 324] on span "[DATE]" at bounding box center [332, 329] width 24 height 11
click at [382, 324] on span "[DATE]" at bounding box center [381, 329] width 24 height 11
click at [489, 324] on span "[DATE]" at bounding box center [477, 329] width 24 height 11
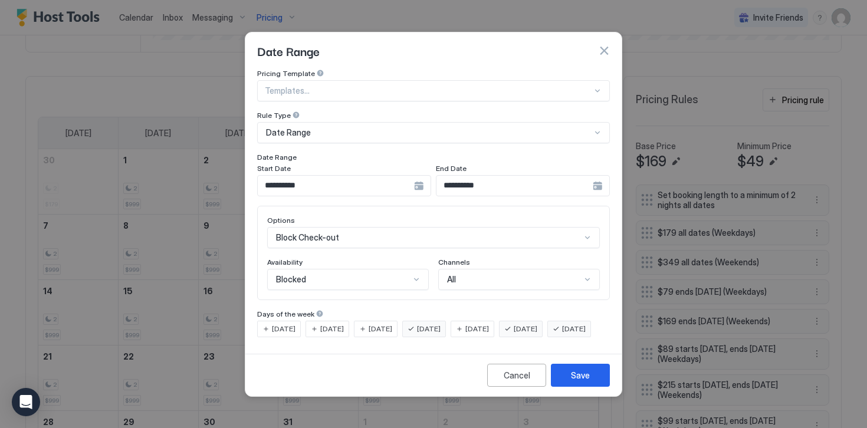
click at [537, 324] on span "[DATE]" at bounding box center [526, 329] width 24 height 11
click at [562, 334] on span "[DATE]" at bounding box center [574, 329] width 24 height 11
click at [566, 380] on button "Save" at bounding box center [580, 375] width 59 height 23
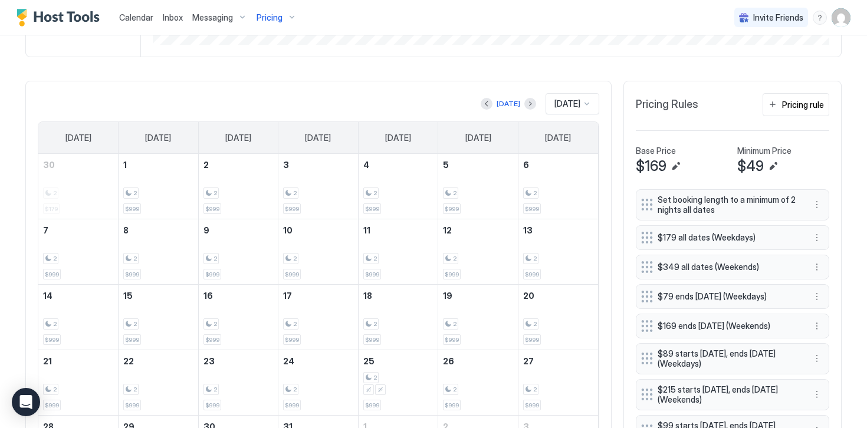
scroll to position [314, 0]
click at [524, 102] on button "Next month" at bounding box center [530, 105] width 12 height 12
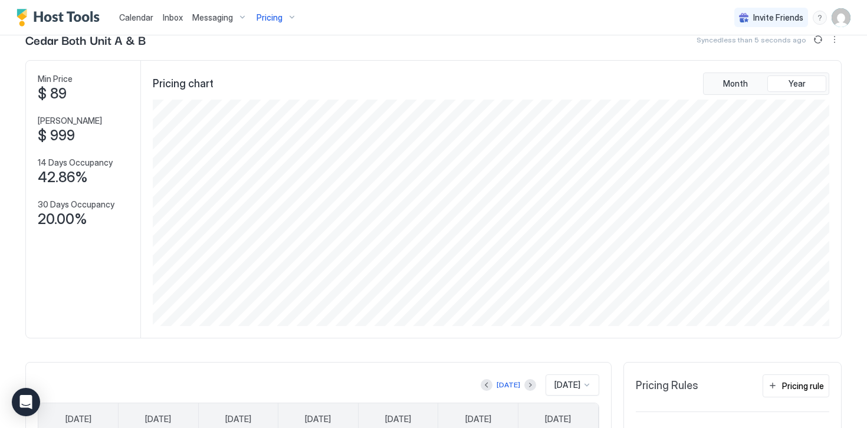
scroll to position [0, 0]
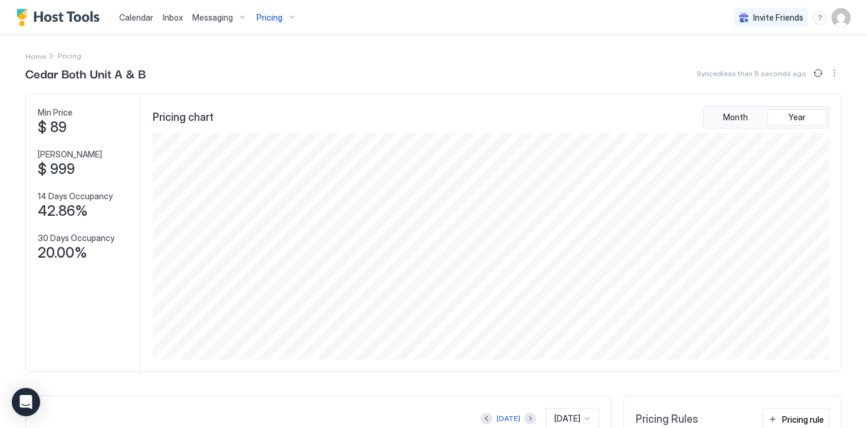
click at [91, 15] on img "Host Tools Logo" at bounding box center [61, 18] width 88 height 18
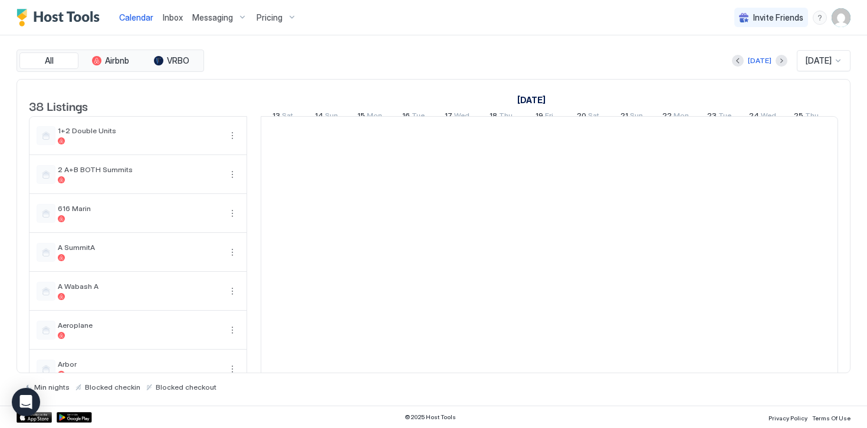
scroll to position [0, 655]
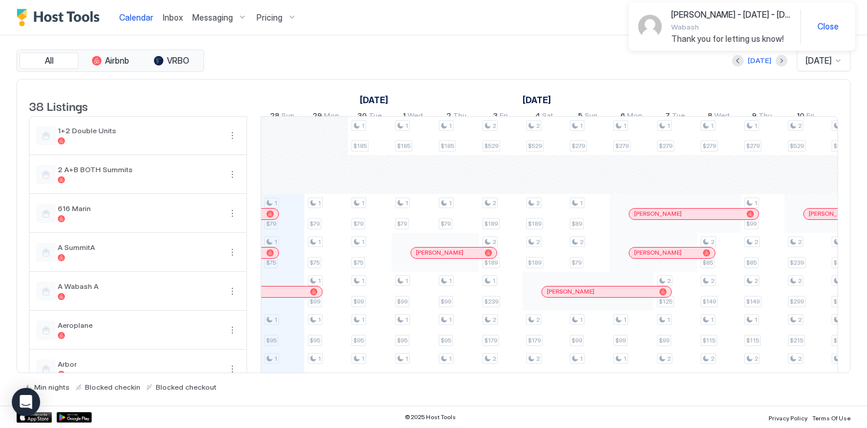
click at [825, 29] on span "Close" at bounding box center [827, 26] width 21 height 11
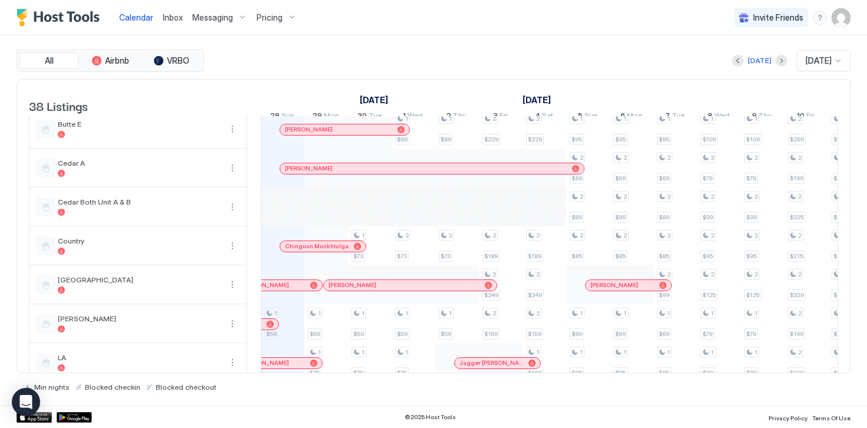
scroll to position [567, 0]
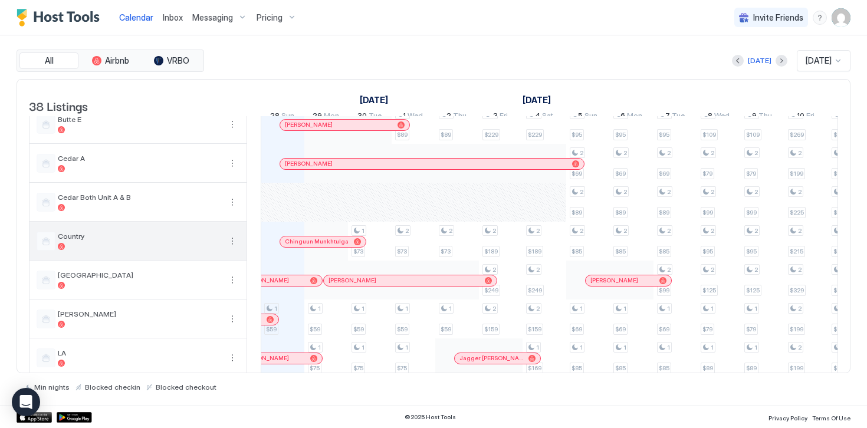
click at [233, 248] on button "More options" at bounding box center [232, 241] width 14 height 14
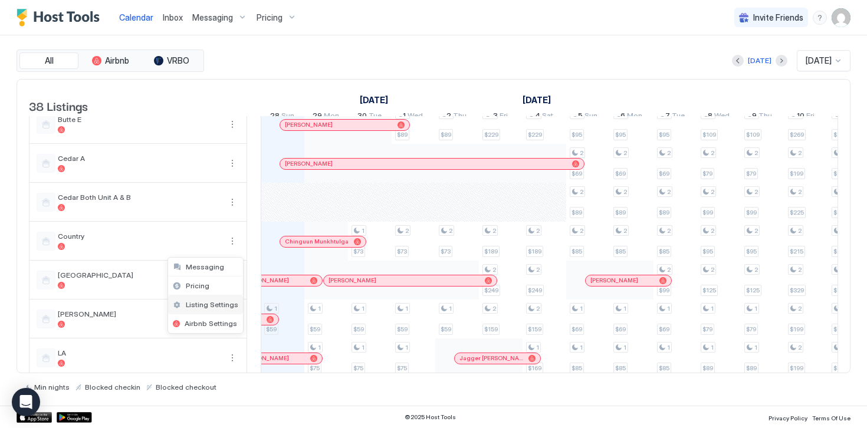
click at [210, 307] on span "Listing Settings" at bounding box center [212, 304] width 52 height 9
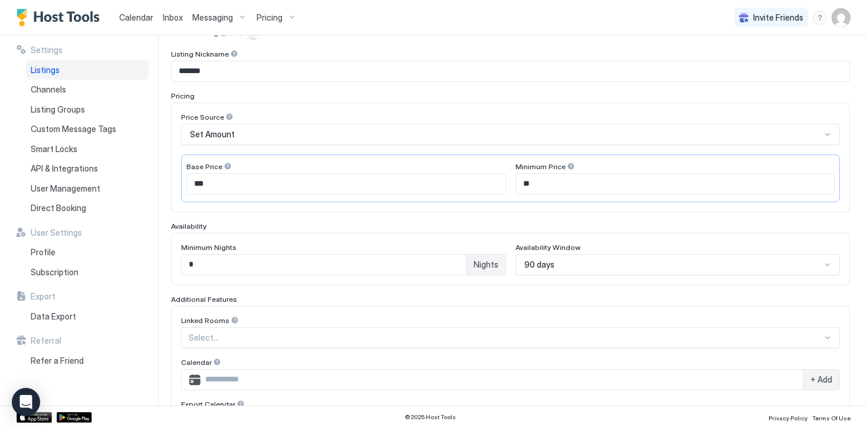
click at [531, 271] on div "90 days" at bounding box center [677, 264] width 325 height 21
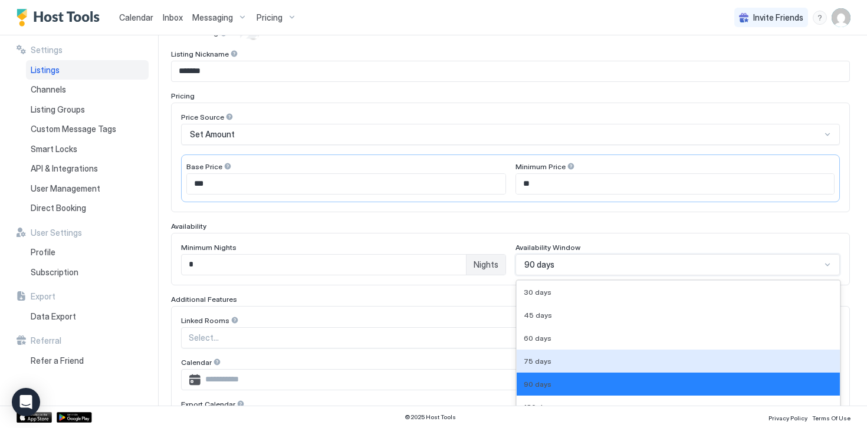
scroll to position [226, 0]
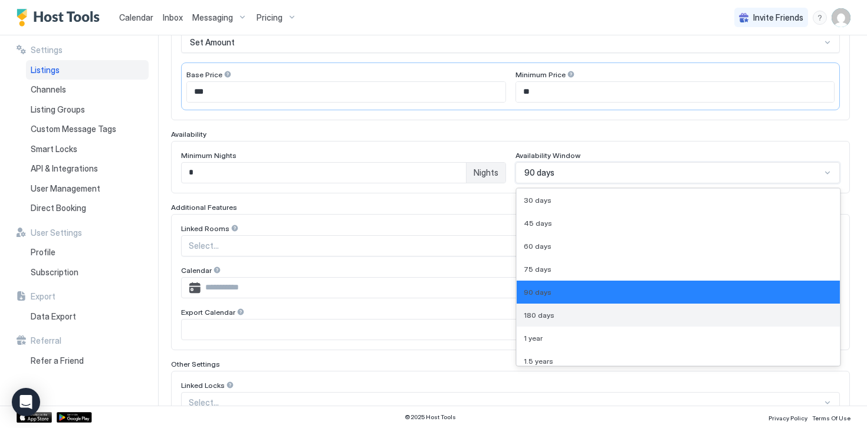
click at [534, 313] on span "180 days" at bounding box center [539, 315] width 31 height 9
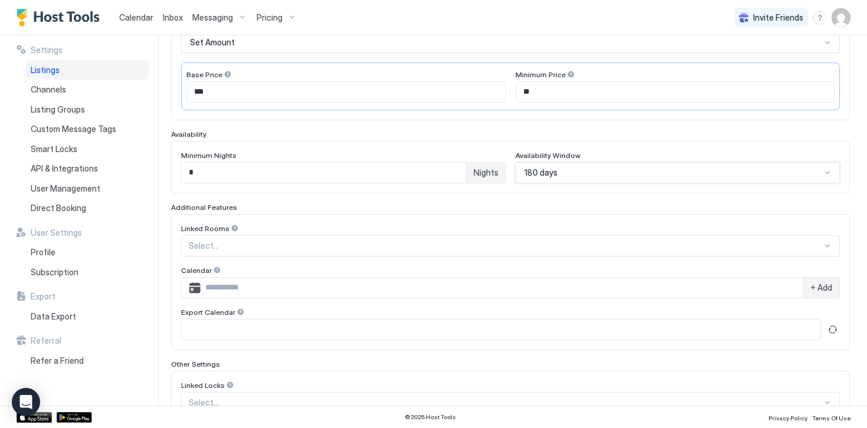
scroll to position [310, 0]
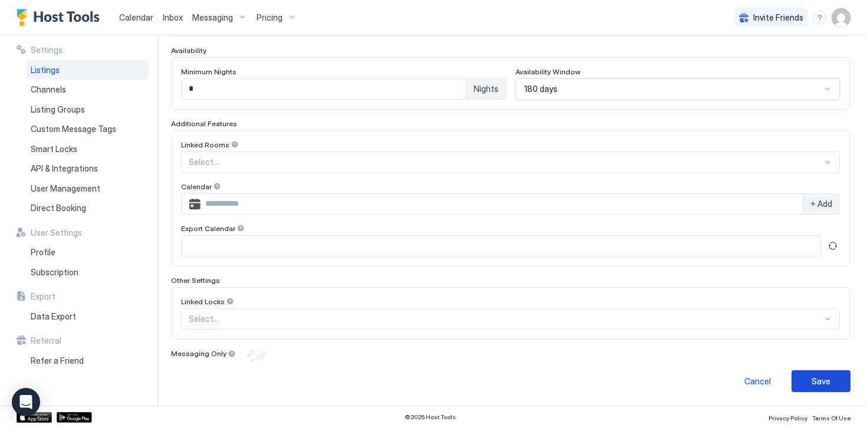
click at [809, 382] on button "Save" at bounding box center [820, 381] width 59 height 22
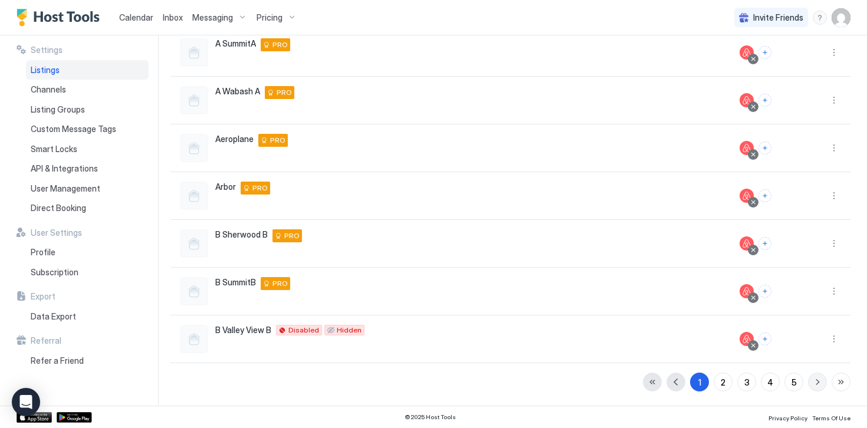
scroll to position [261, 0]
click at [272, 18] on span "Pricing" at bounding box center [270, 17] width 26 height 11
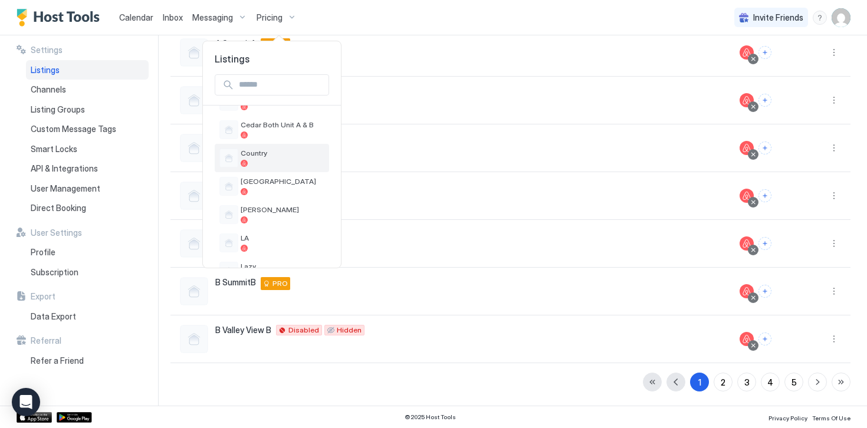
scroll to position [467, 0]
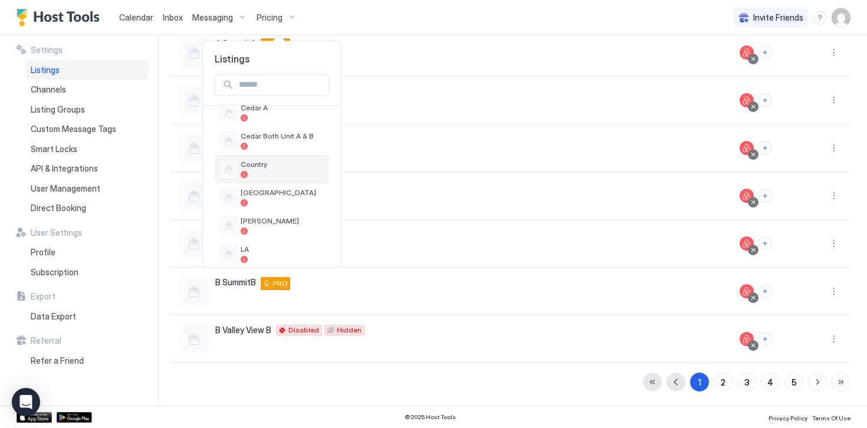
click at [257, 162] on span "Country" at bounding box center [283, 164] width 84 height 9
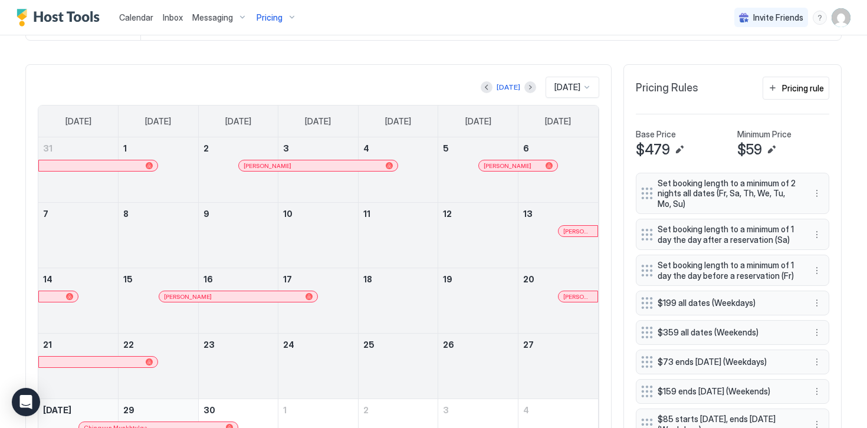
scroll to position [333, 0]
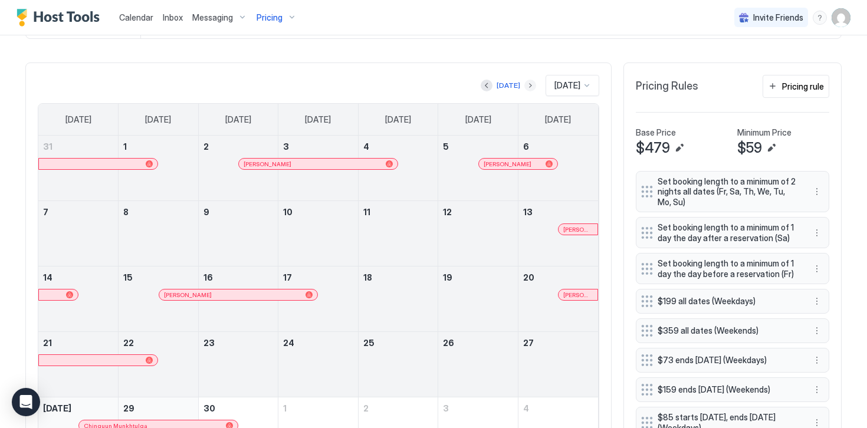
click at [524, 87] on button "Next month" at bounding box center [530, 86] width 12 height 12
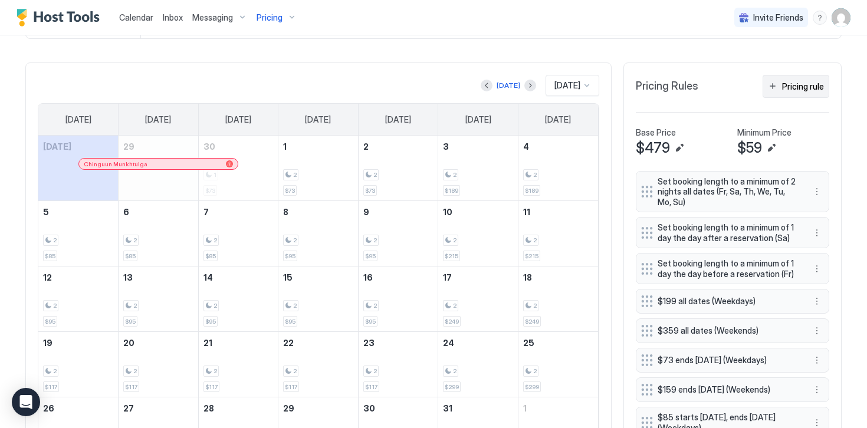
click at [786, 88] on div "Pricing rule" at bounding box center [803, 86] width 42 height 12
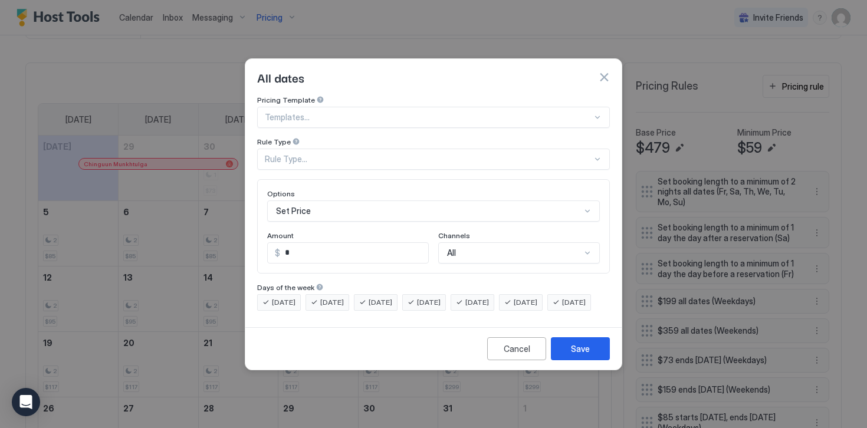
click at [293, 154] on div "Rule Type..." at bounding box center [428, 159] width 327 height 11
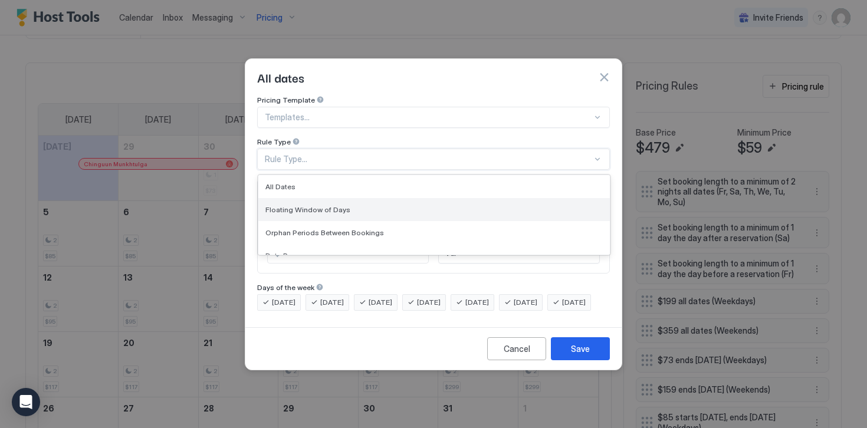
scroll to position [56, 0]
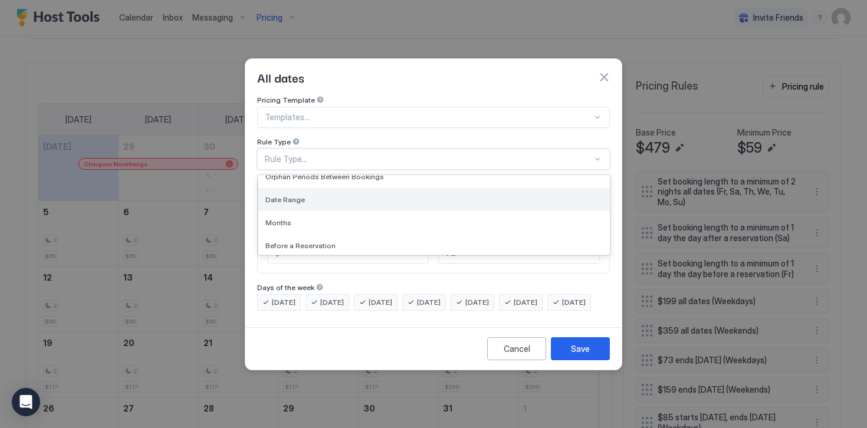
click at [278, 195] on span "Date Range" at bounding box center [285, 199] width 40 height 9
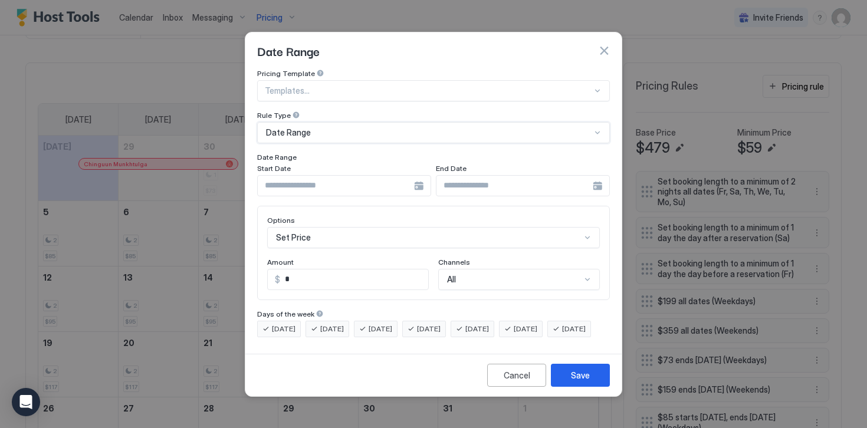
click at [288, 176] on input "Input Field" at bounding box center [336, 186] width 156 height 20
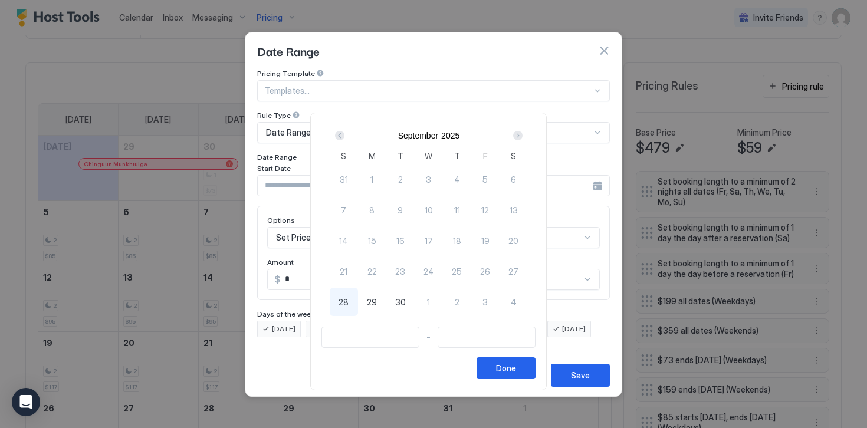
click at [523, 134] on div "Next" at bounding box center [517, 135] width 9 height 9
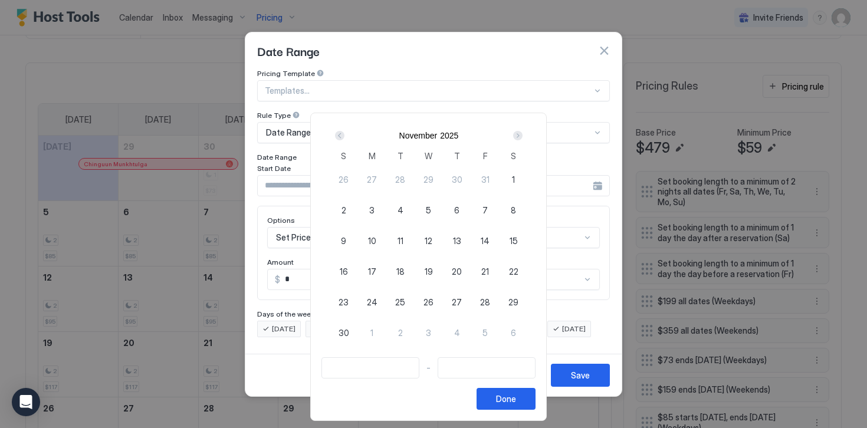
click at [523, 134] on div "Next" at bounding box center [517, 135] width 9 height 9
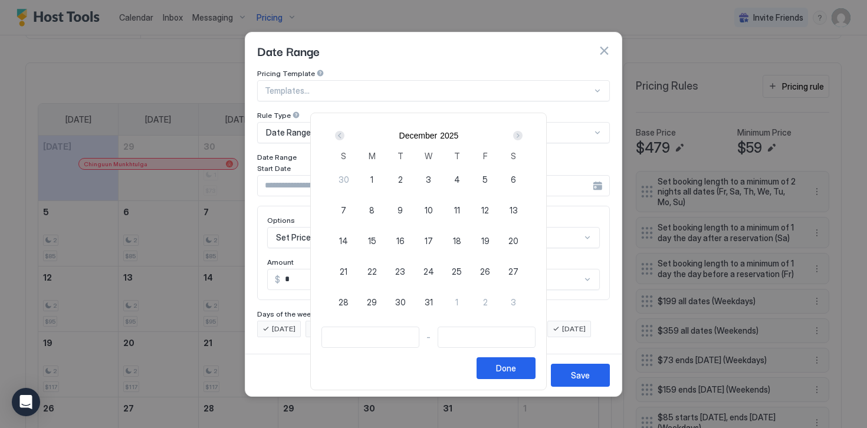
click at [373, 180] on div "1" at bounding box center [372, 179] width 28 height 28
type input "**********"
click at [517, 133] on div "Next" at bounding box center [518, 136] width 14 height 14
click at [520, 134] on div "Next" at bounding box center [517, 135] width 9 height 9
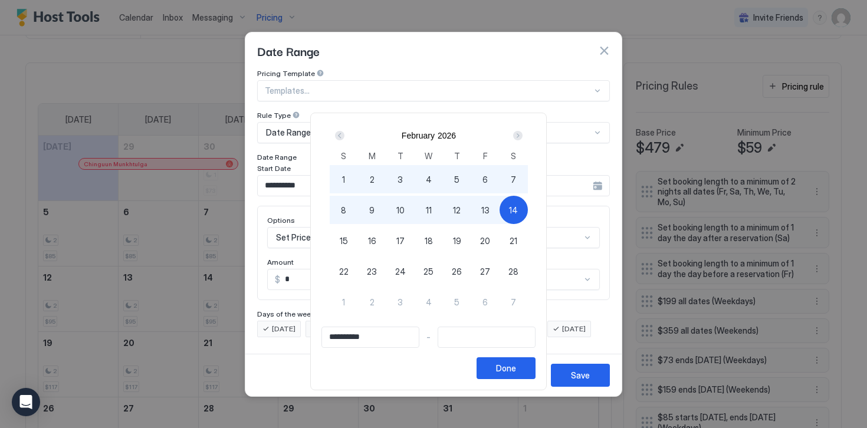
type input "**********"
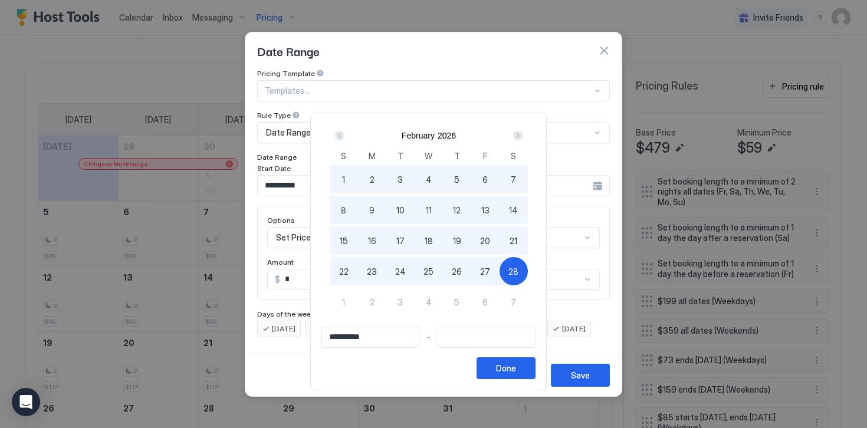
click at [518, 273] on span "28" at bounding box center [513, 271] width 10 height 12
type input "**********"
click at [512, 376] on button "Done" at bounding box center [506, 368] width 59 height 22
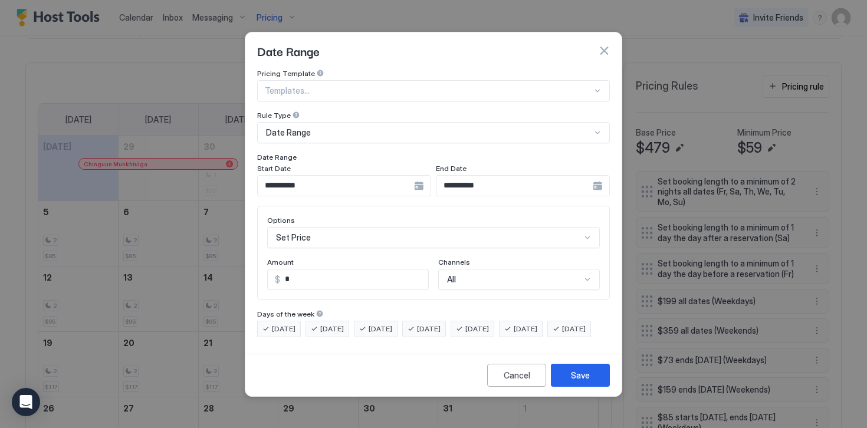
click at [305, 270] on input "*" at bounding box center [354, 280] width 148 height 20
type input "***"
click at [574, 382] on div "Save" at bounding box center [580, 375] width 19 height 12
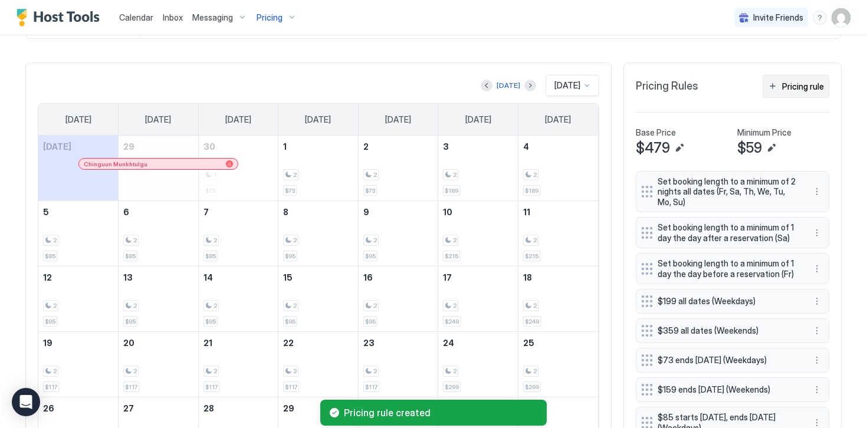
click at [800, 86] on div "Pricing rule" at bounding box center [803, 86] width 42 height 12
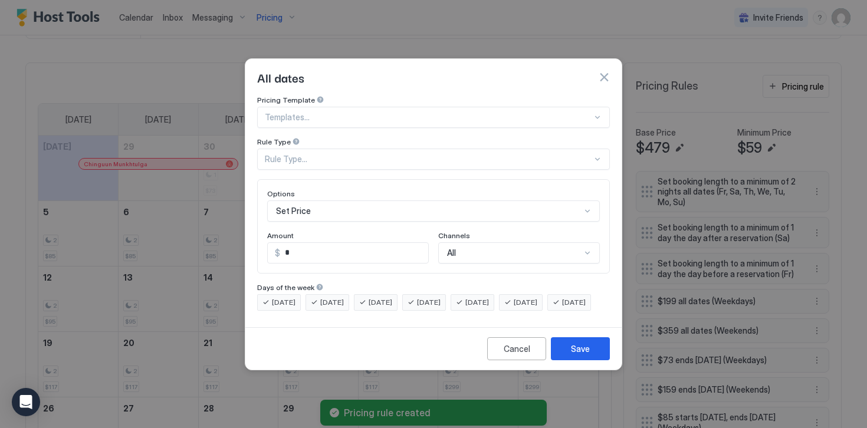
click at [277, 154] on div "Rule Type..." at bounding box center [428, 159] width 327 height 11
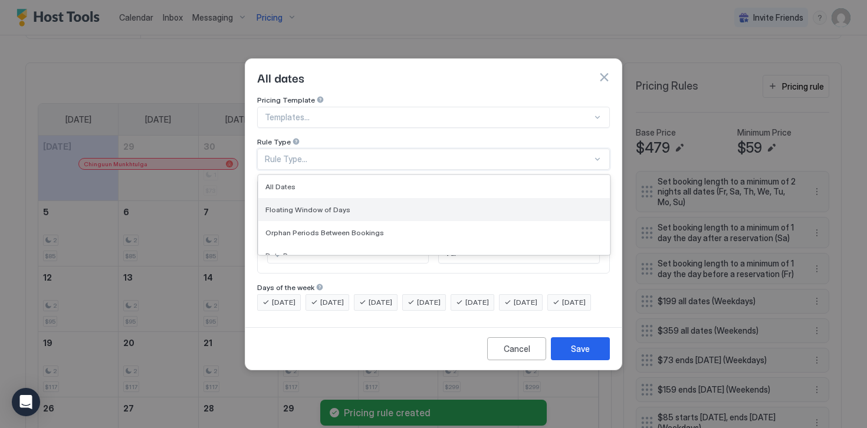
click at [296, 205] on span "Floating Window of Days" at bounding box center [307, 209] width 85 height 9
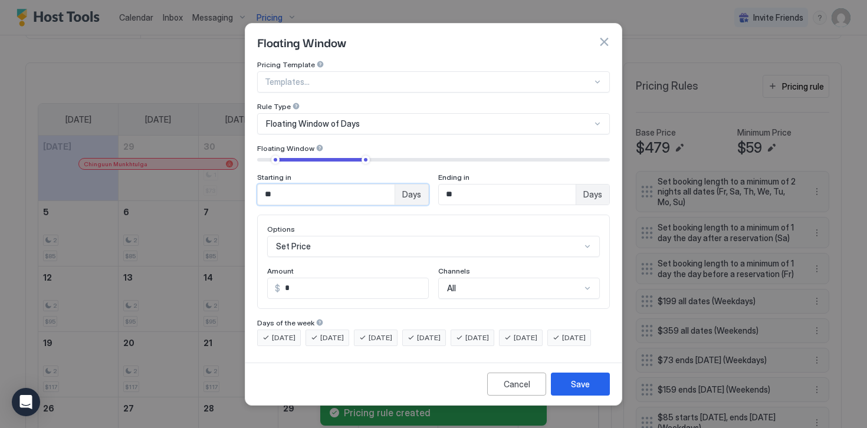
click at [297, 185] on input "**" at bounding box center [326, 195] width 137 height 20
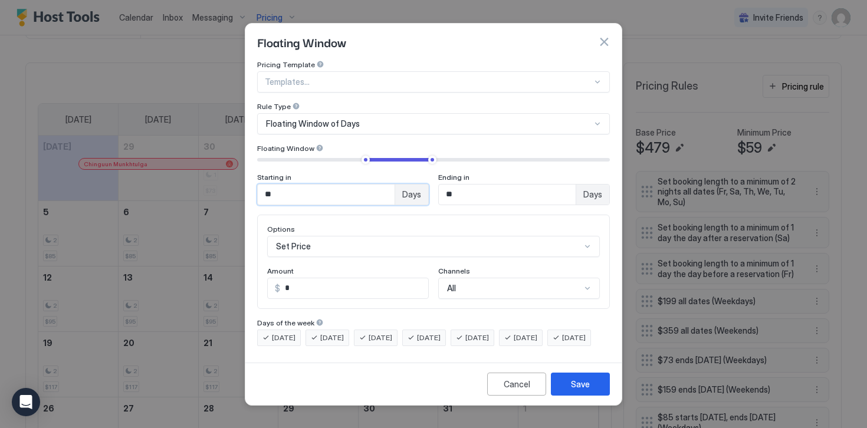
type input "**"
click at [459, 185] on input "**" at bounding box center [507, 195] width 137 height 20
type input "***"
click at [311, 281] on input "*" at bounding box center [354, 288] width 148 height 20
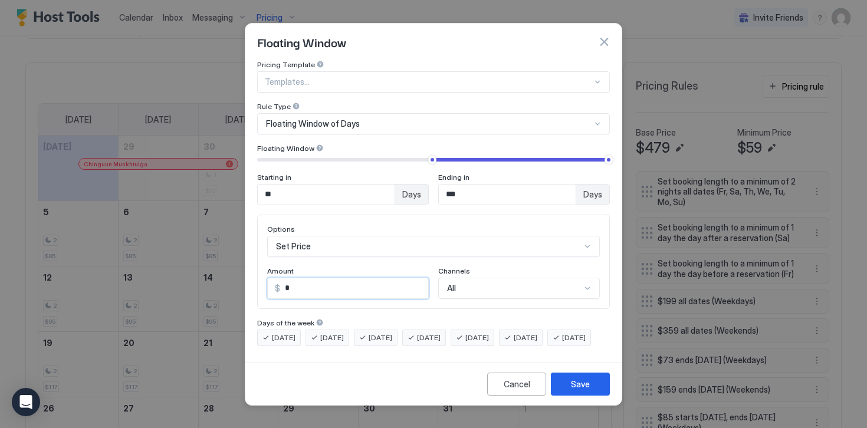
click at [311, 281] on input "*" at bounding box center [354, 288] width 148 height 20
type input "***"
click at [570, 389] on button "Save" at bounding box center [580, 384] width 59 height 23
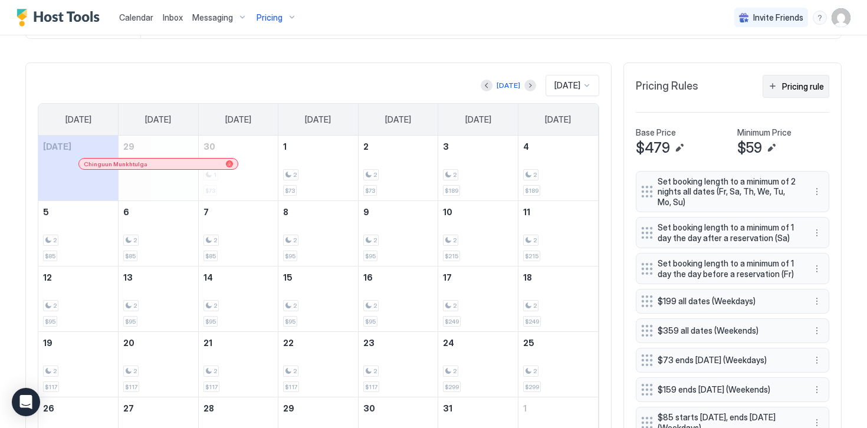
click at [794, 92] on button "Pricing rule" at bounding box center [796, 86] width 67 height 23
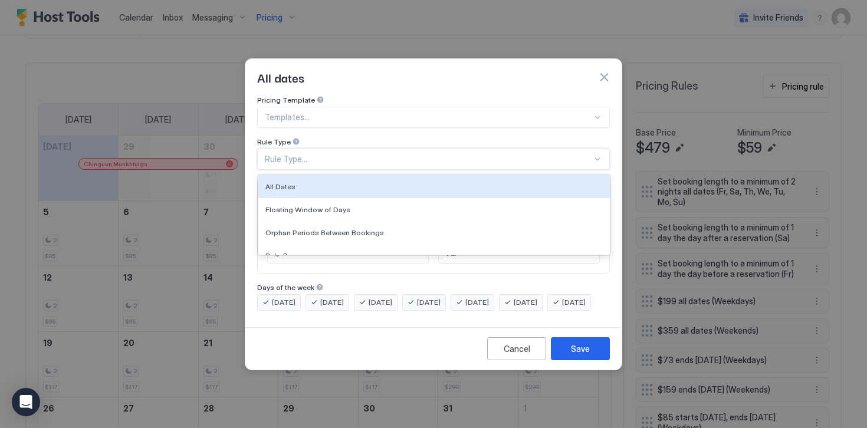
click at [278, 154] on div "Rule Type..." at bounding box center [428, 159] width 327 height 11
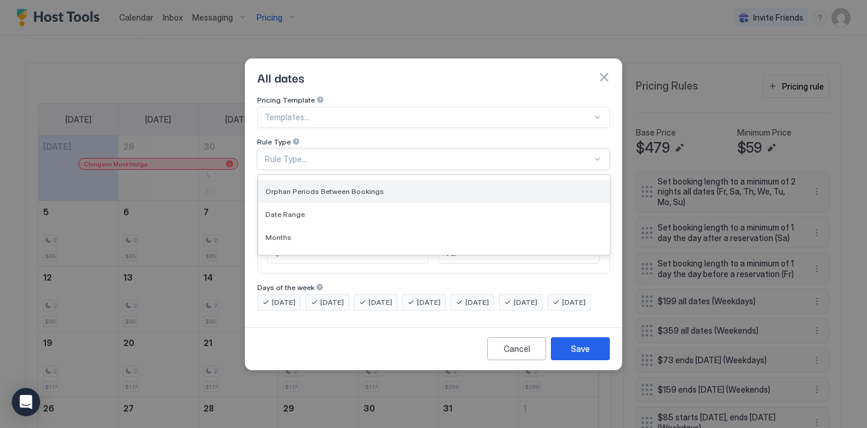
scroll to position [42, 0]
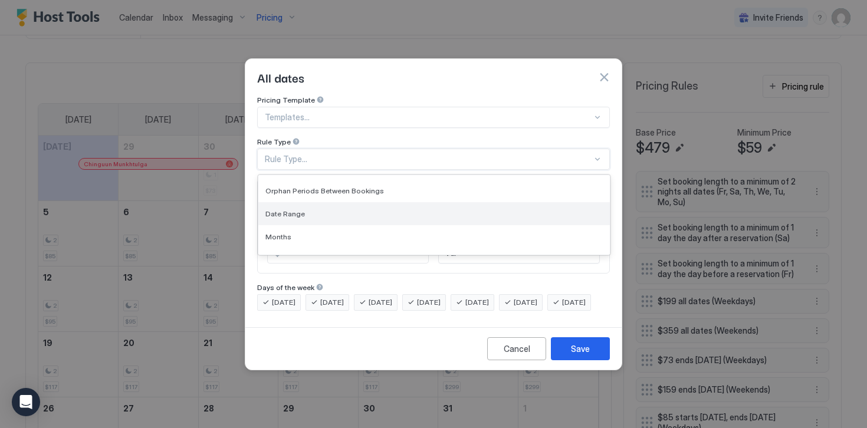
click at [284, 209] on span "Date Range" at bounding box center [285, 213] width 40 height 9
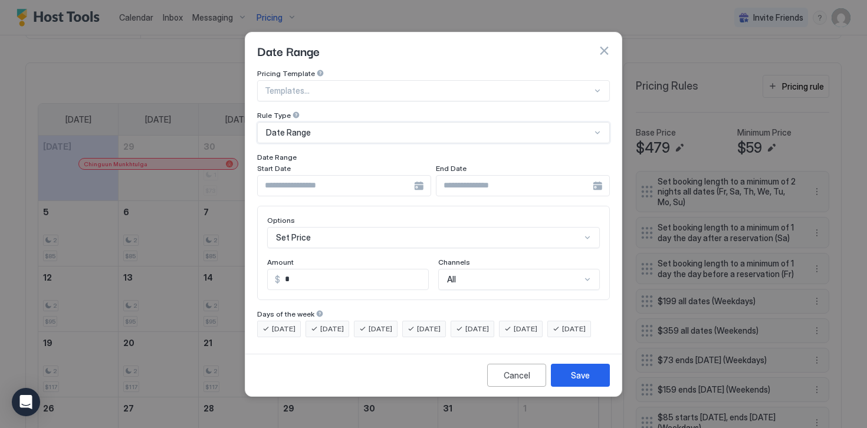
click at [279, 176] on input "Input Field" at bounding box center [336, 186] width 156 height 20
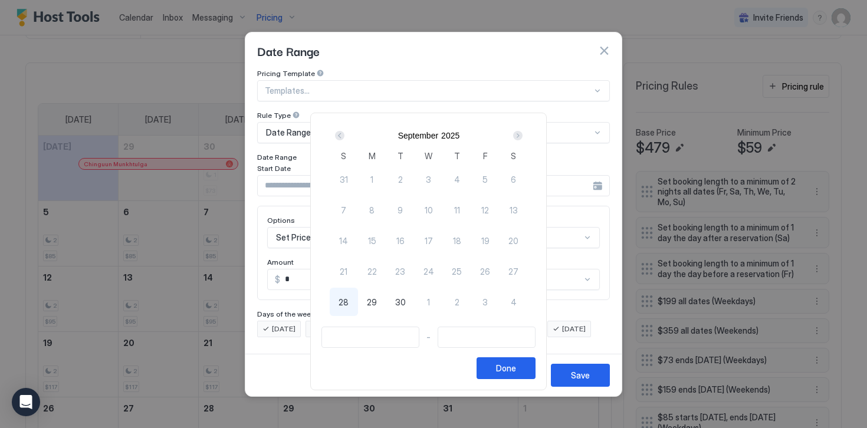
click at [523, 134] on div "Next" at bounding box center [517, 135] width 9 height 9
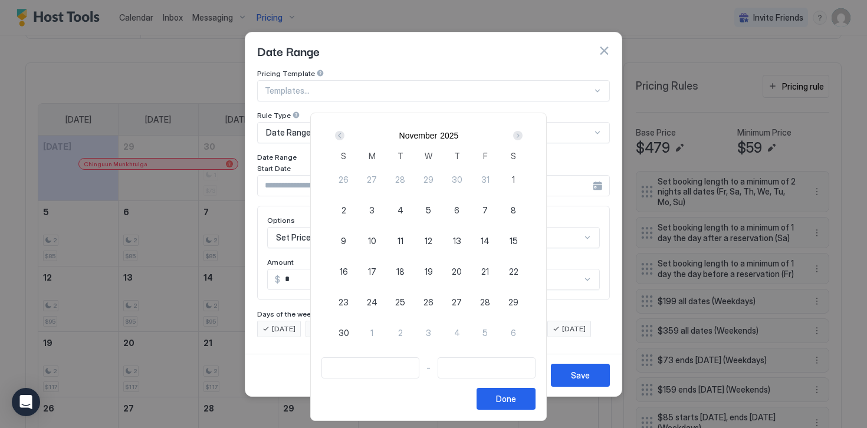
click at [523, 134] on div "Next" at bounding box center [517, 135] width 9 height 9
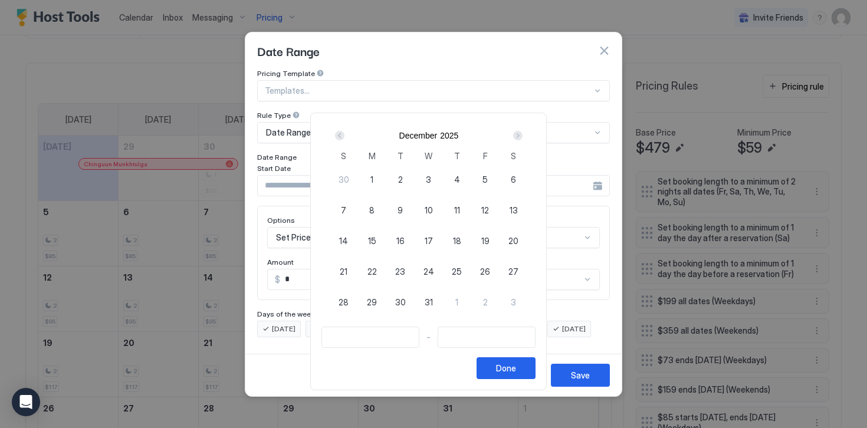
click at [431, 274] on span "24" at bounding box center [428, 271] width 11 height 12
type input "**********"
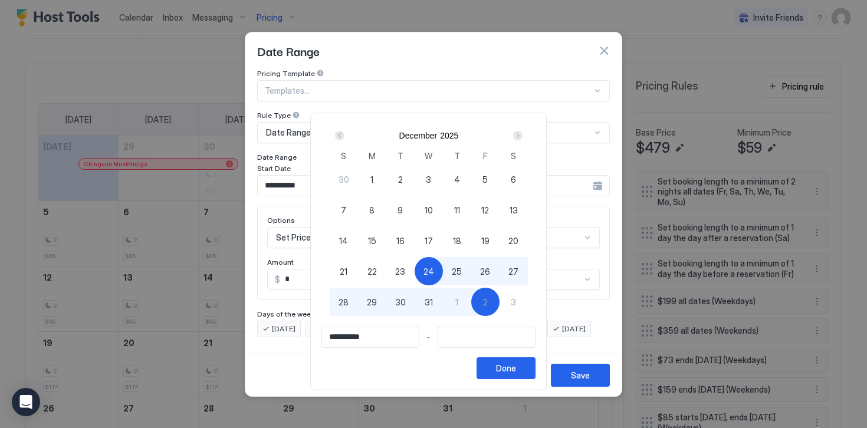
click at [488, 305] on span "2" at bounding box center [485, 302] width 5 height 12
type input "**********"
click at [505, 373] on button "Done" at bounding box center [506, 368] width 59 height 22
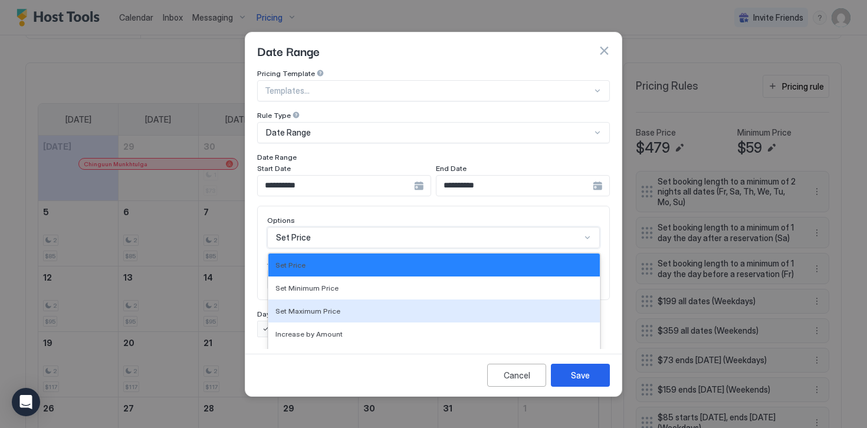
click at [312, 230] on div "Set Maximum Price, 3 of 17. 17 results available. Use Up and Down to choose opt…" at bounding box center [433, 237] width 333 height 21
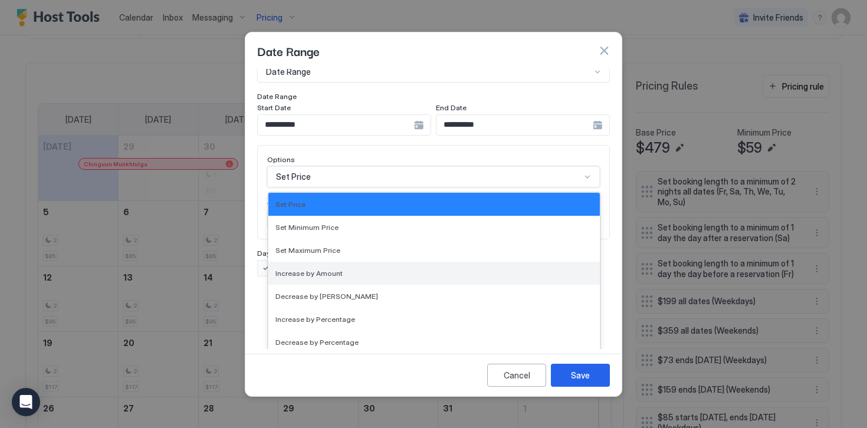
scroll to position [214, 0]
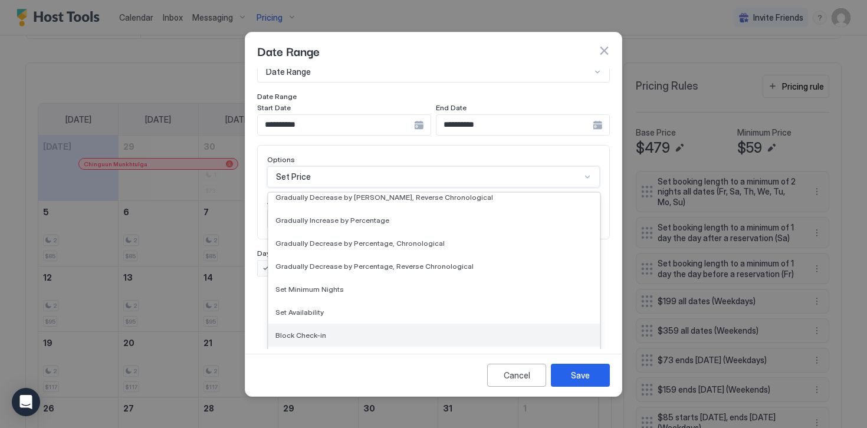
click at [300, 331] on span "Block Check-in" at bounding box center [300, 335] width 51 height 9
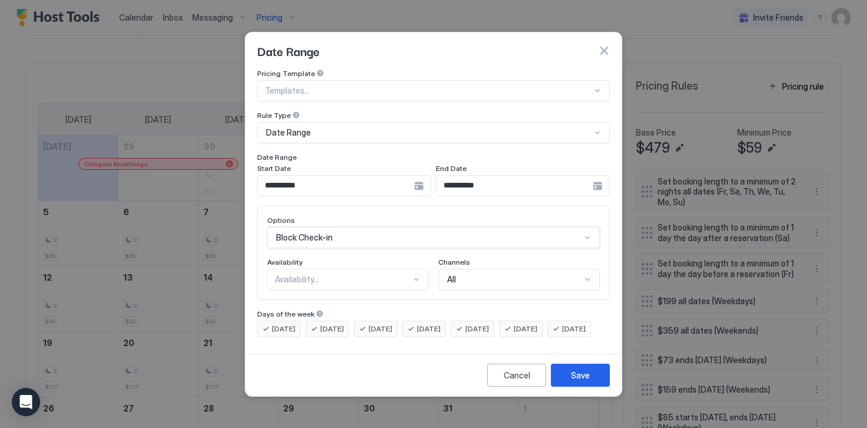
scroll to position [0, 0]
click at [294, 274] on div "Availability..." at bounding box center [348, 279] width 162 height 21
click at [296, 326] on span "Blocked" at bounding box center [289, 330] width 28 height 9
click at [287, 324] on span "[DATE]" at bounding box center [284, 329] width 24 height 11
click at [330, 324] on span "[DATE]" at bounding box center [332, 329] width 24 height 11
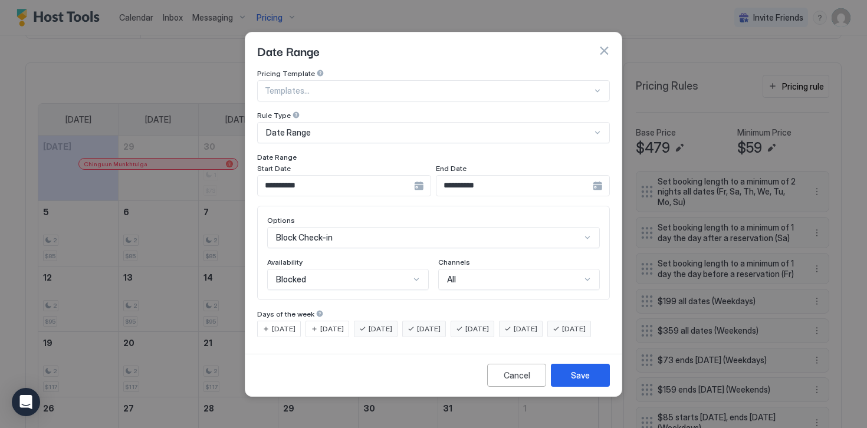
click at [374, 324] on span "[DATE]" at bounding box center [381, 329] width 24 height 11
click at [479, 321] on div "[DATE]" at bounding box center [473, 329] width 44 height 17
click at [537, 324] on span "[DATE]" at bounding box center [526, 329] width 24 height 11
click at [562, 334] on span "[DATE]" at bounding box center [574, 329] width 24 height 11
click at [574, 382] on div "Save" at bounding box center [580, 375] width 19 height 12
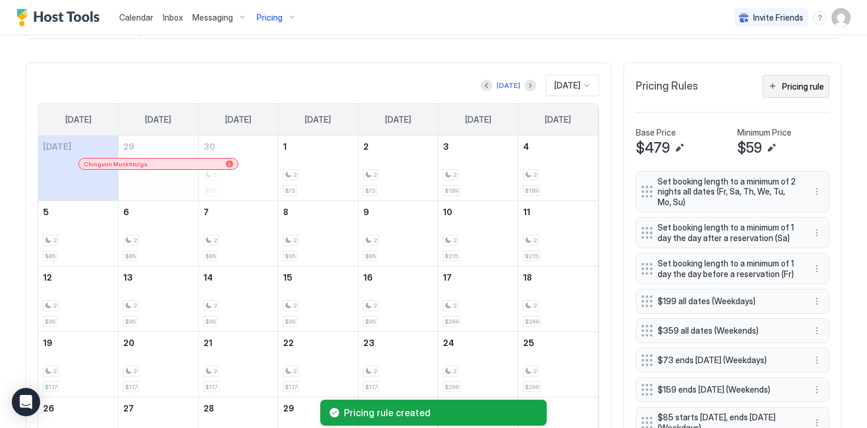
click at [787, 86] on div "Pricing rule" at bounding box center [803, 86] width 42 height 12
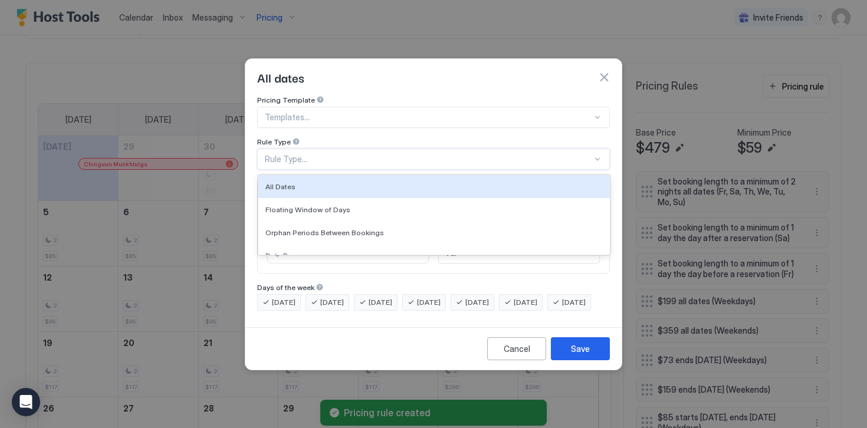
click at [303, 154] on div "Rule Type..." at bounding box center [428, 159] width 327 height 11
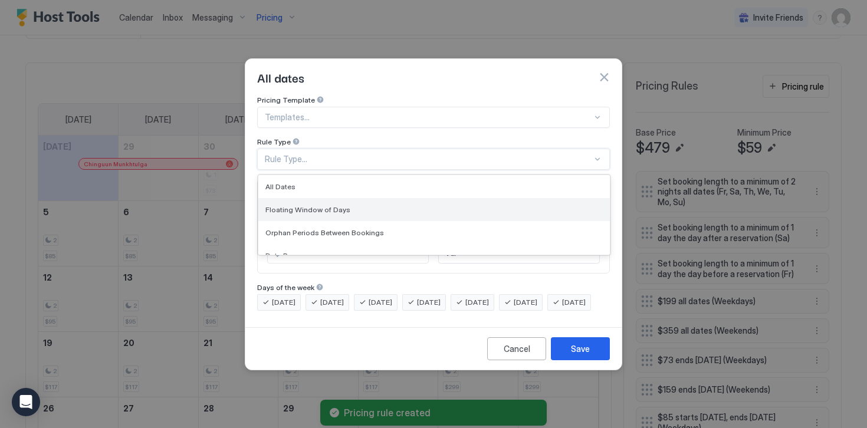
scroll to position [29, 0]
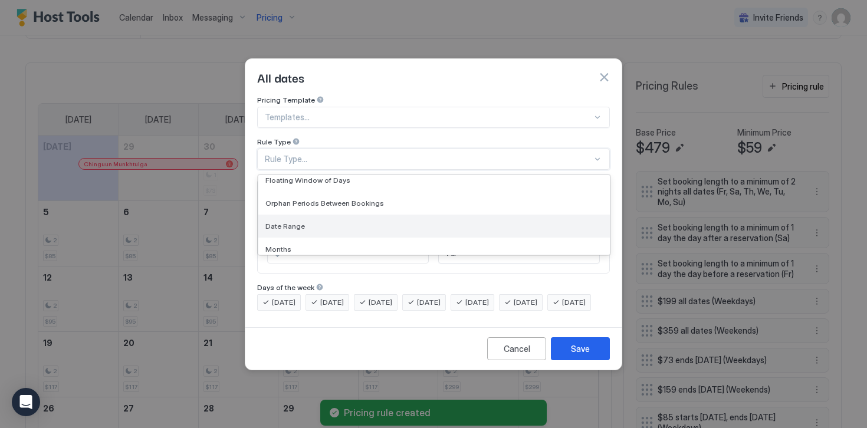
click at [290, 222] on span "Date Range" at bounding box center [285, 226] width 40 height 9
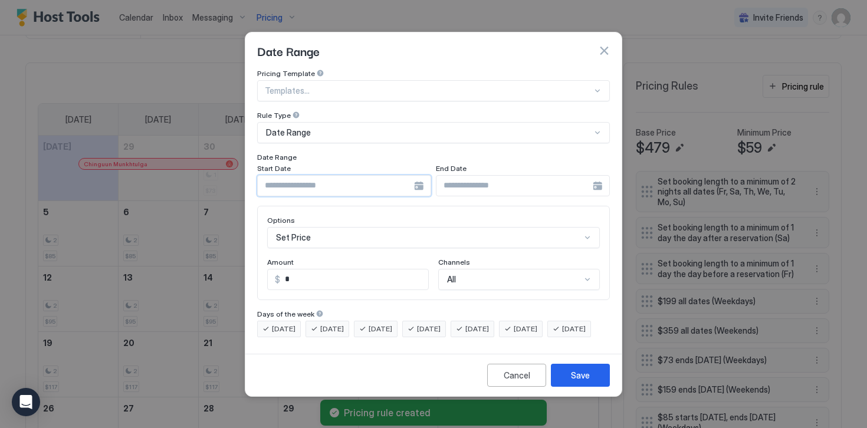
click at [284, 179] on input "Input Field" at bounding box center [336, 186] width 156 height 20
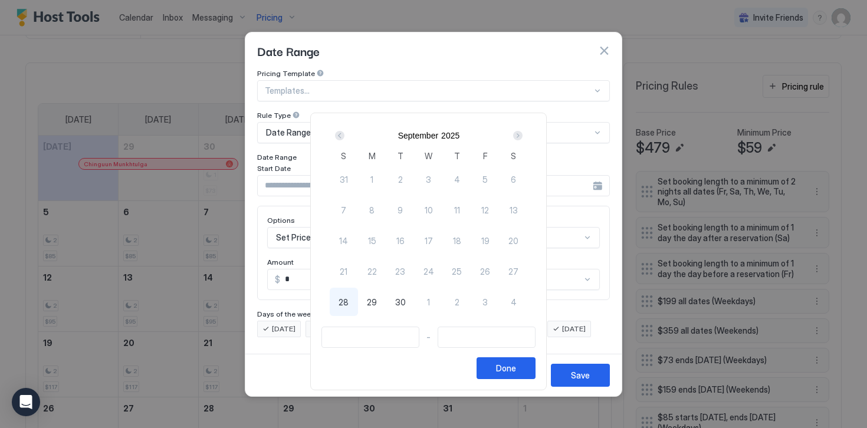
click at [523, 132] on div "Next" at bounding box center [517, 135] width 9 height 9
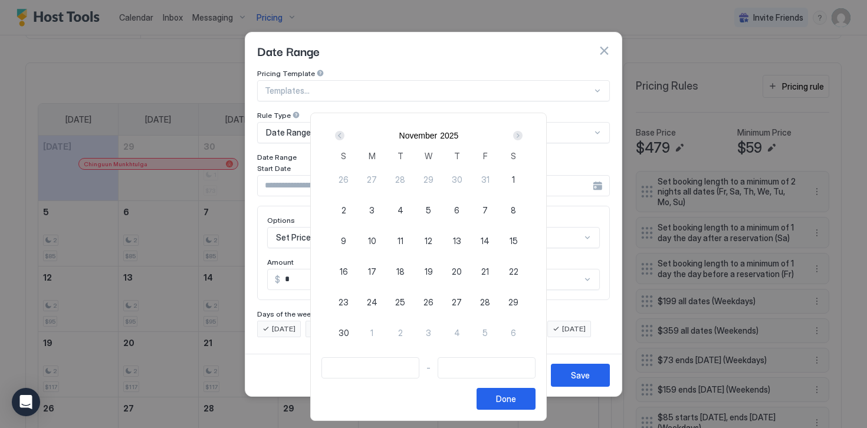
click at [523, 132] on div "Next" at bounding box center [517, 135] width 9 height 9
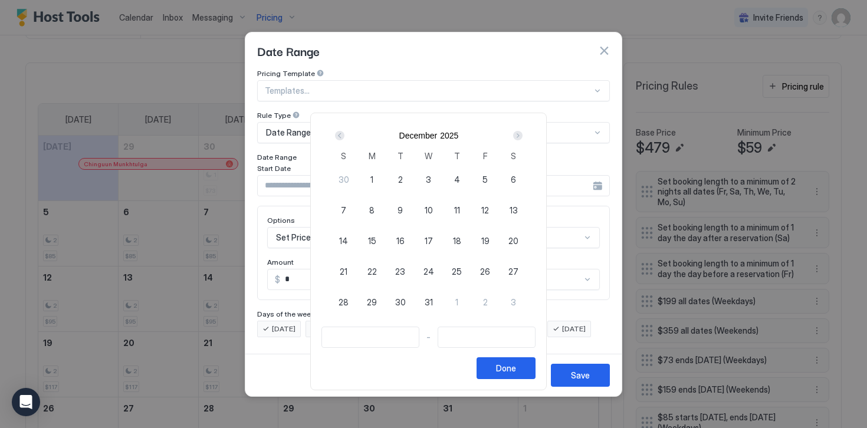
click at [433, 272] on span "24" at bounding box center [428, 271] width 11 height 12
type input "**********"
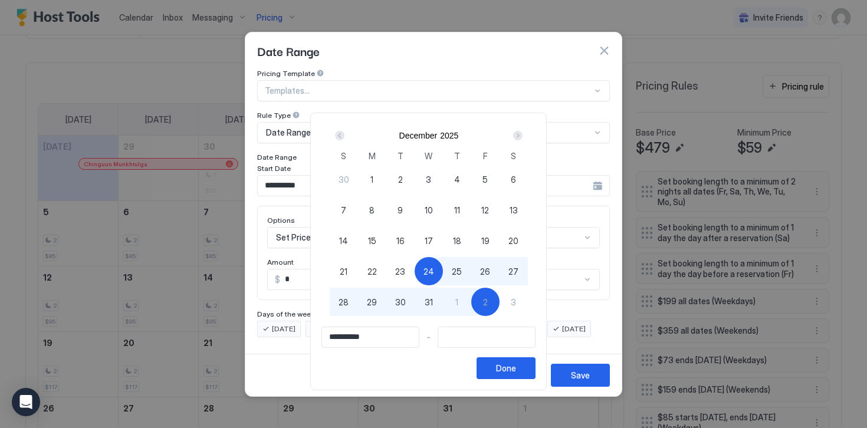
click at [488, 304] on span "2" at bounding box center [485, 302] width 5 height 12
type input "**********"
click at [511, 369] on div "Done" at bounding box center [506, 368] width 20 height 12
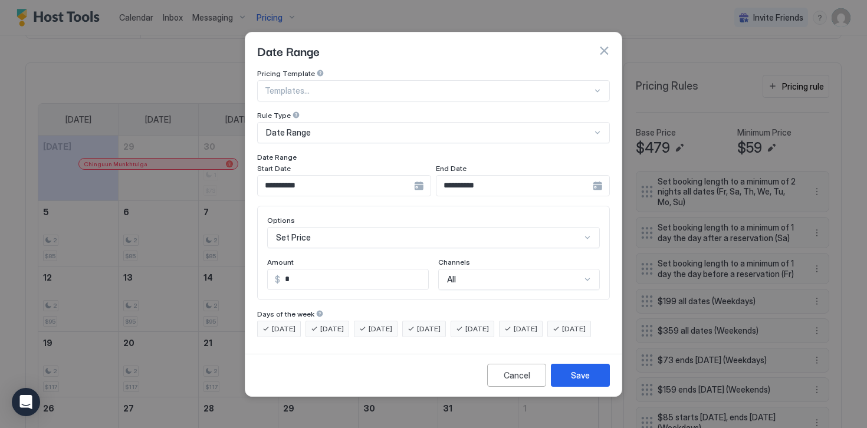
click at [302, 227] on div "Set Price" at bounding box center [433, 237] width 333 height 21
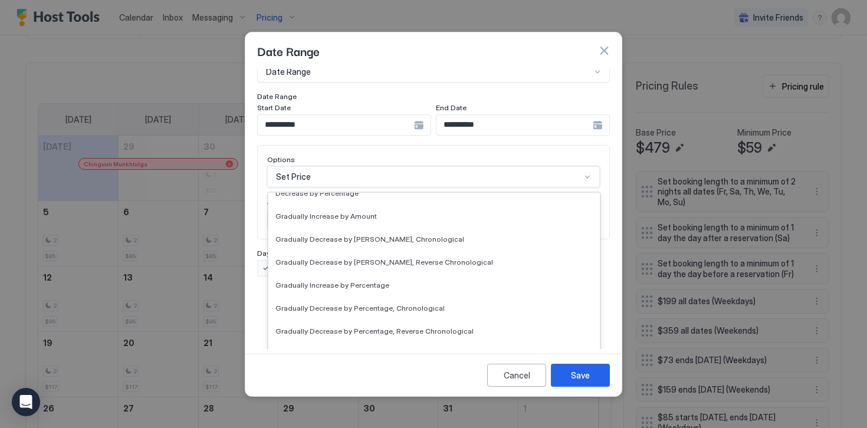
scroll to position [214, 0]
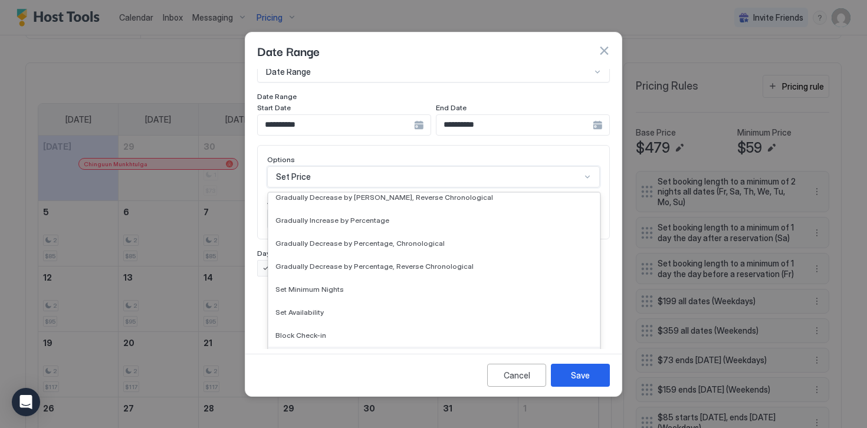
click at [313, 354] on span "Block Check-out" at bounding box center [303, 358] width 56 height 9
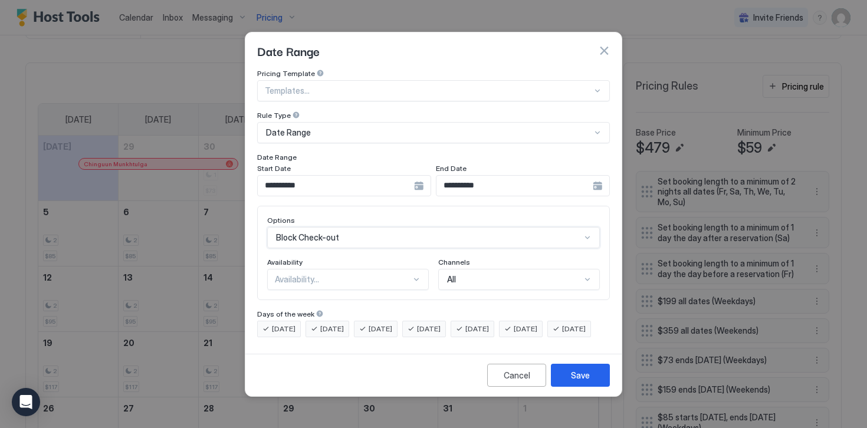
scroll to position [0, 0]
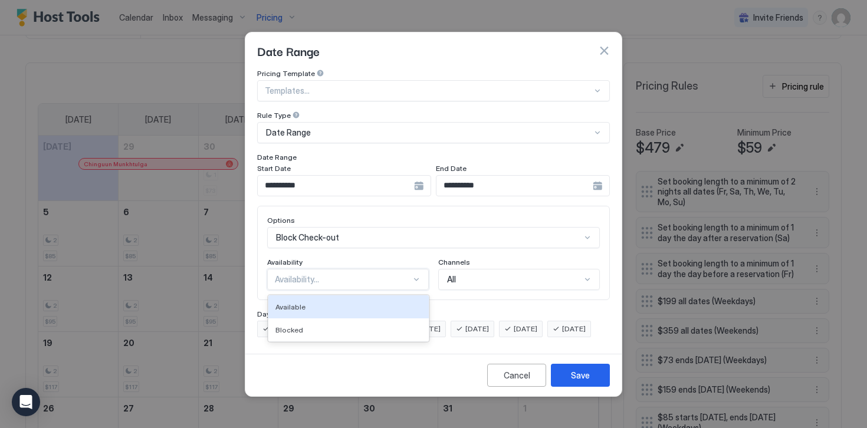
click at [293, 274] on div "Availability..." at bounding box center [343, 279] width 136 height 11
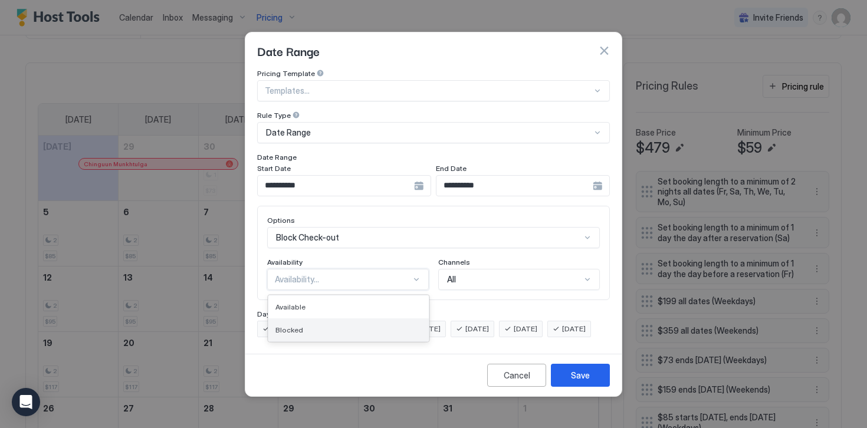
click at [295, 326] on span "Blocked" at bounding box center [289, 330] width 28 height 9
click at [295, 324] on span "[DATE]" at bounding box center [284, 329] width 24 height 11
click at [331, 324] on span "[DATE]" at bounding box center [332, 329] width 24 height 11
click at [386, 324] on span "[DATE]" at bounding box center [381, 329] width 24 height 11
click at [489, 324] on span "[DATE]" at bounding box center [477, 329] width 24 height 11
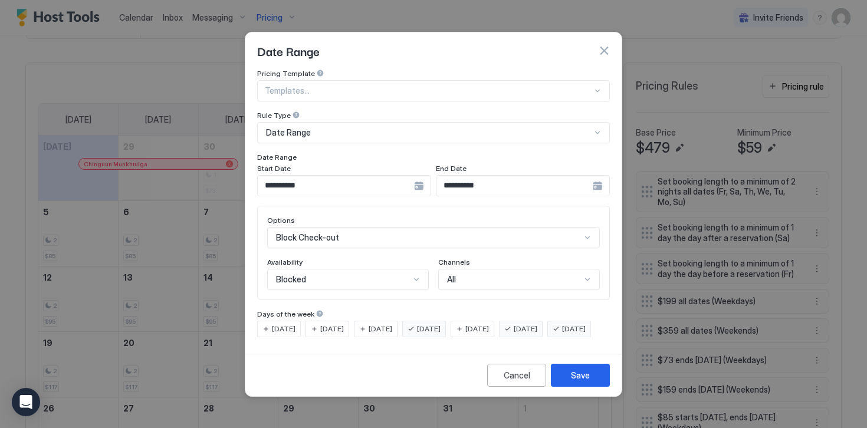
click at [537, 324] on span "[DATE]" at bounding box center [526, 329] width 24 height 11
click at [562, 334] on span "[DATE]" at bounding box center [574, 329] width 24 height 11
click at [567, 382] on button "Save" at bounding box center [580, 375] width 59 height 23
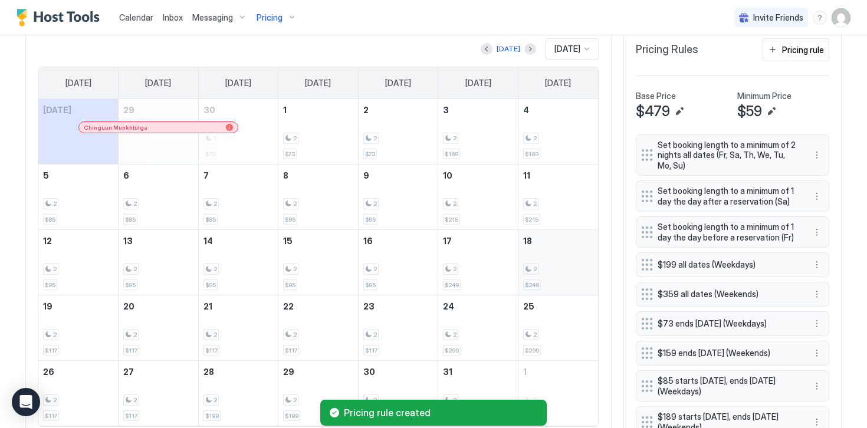
scroll to position [364, 0]
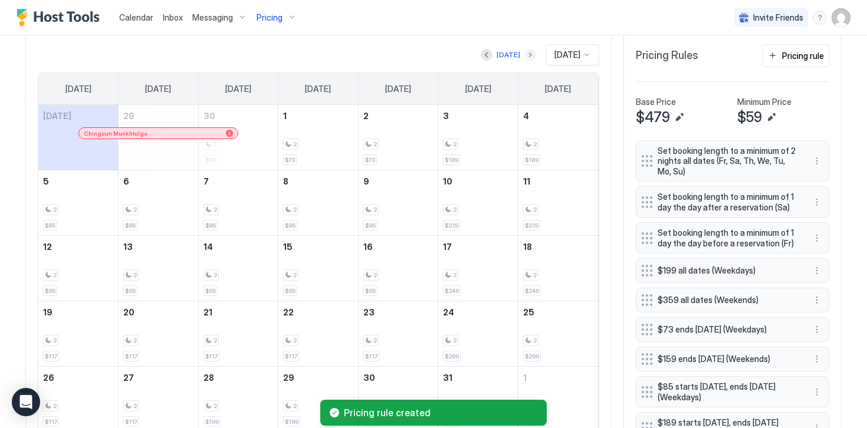
click at [524, 57] on button "Next month" at bounding box center [530, 55] width 12 height 12
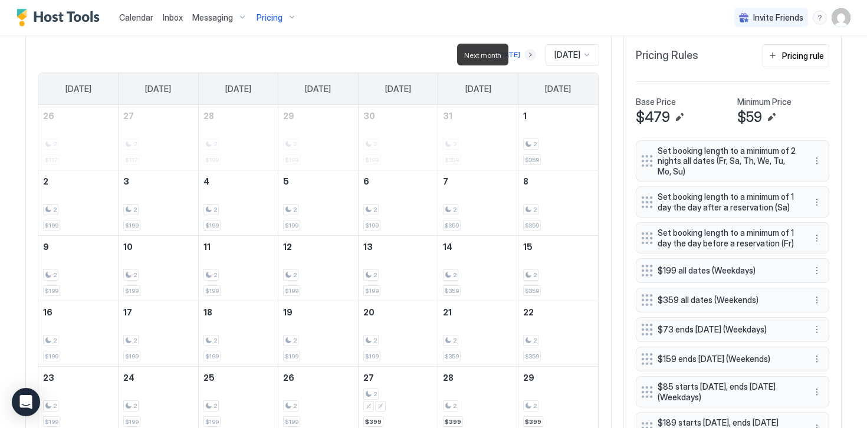
click at [524, 55] on button "Next month" at bounding box center [530, 55] width 12 height 12
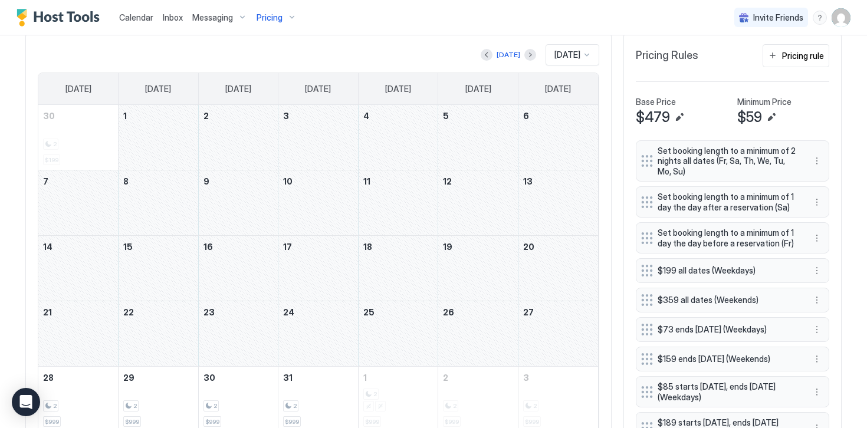
drag, startPoint x: 160, startPoint y: 151, endPoint x: 522, endPoint y: 327, distance: 402.0
click at [522, 327] on tbody "30 2 $199 1 2 3 4 5 6 7 8 9 10 11 12 13 14 15 16 17 18 19 20 21 22 23 24 25 26 …" at bounding box center [318, 268] width 560 height 327
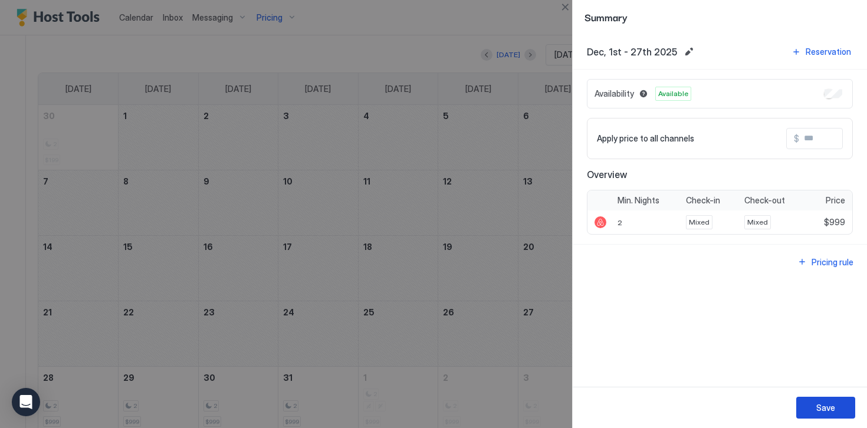
click at [813, 400] on button "Save" at bounding box center [825, 408] width 59 height 22
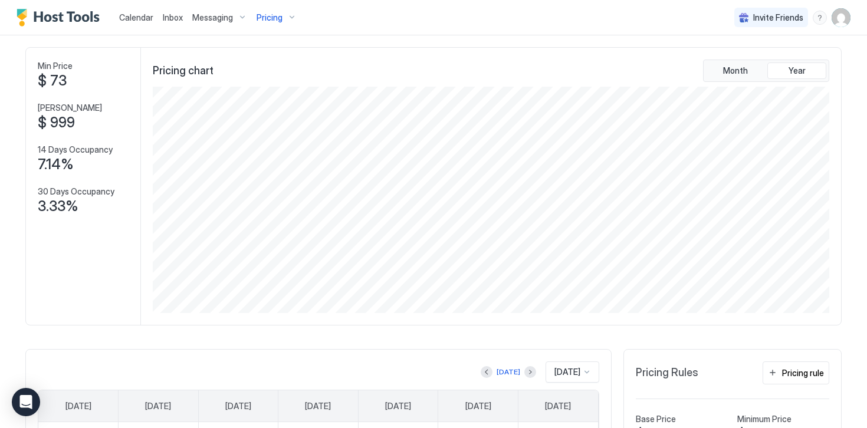
scroll to position [0, 0]
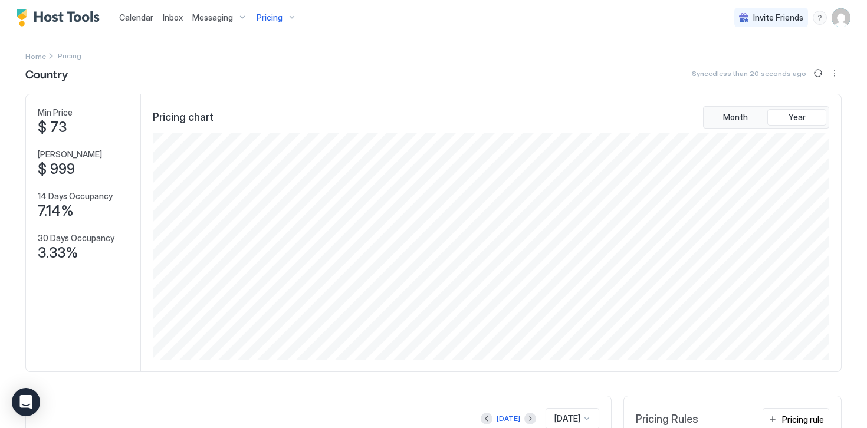
click at [81, 17] on img "Host Tools Logo" at bounding box center [61, 18] width 88 height 18
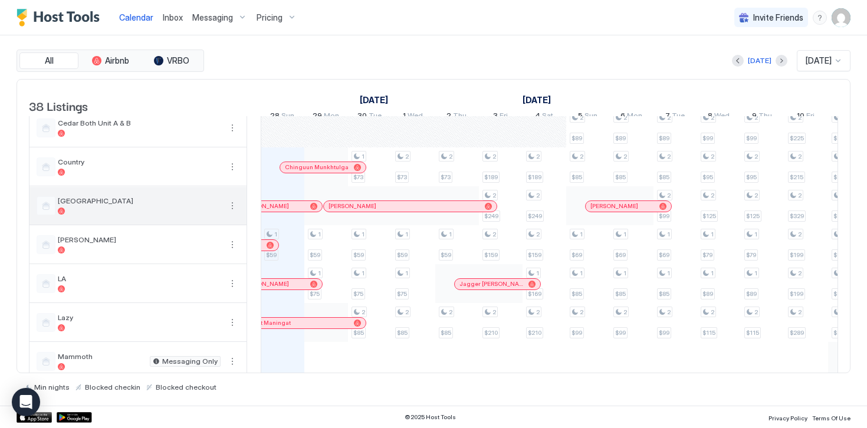
scroll to position [651, 0]
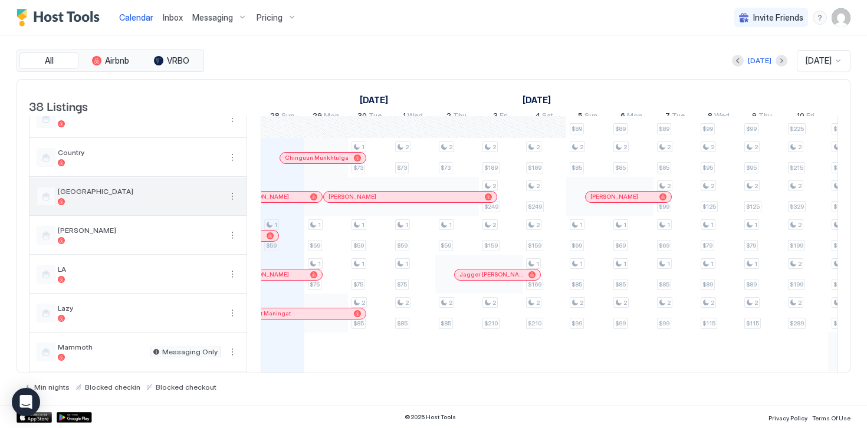
click at [232, 203] on button "More options" at bounding box center [232, 196] width 14 height 14
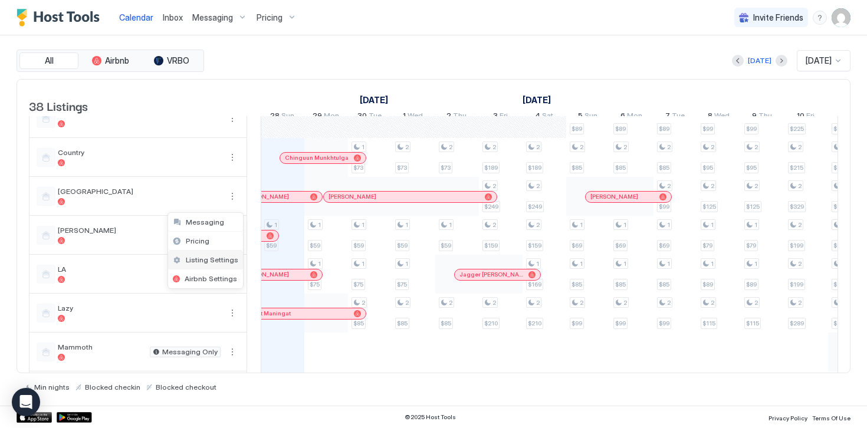
click at [209, 261] on span "Listing Settings" at bounding box center [212, 259] width 52 height 9
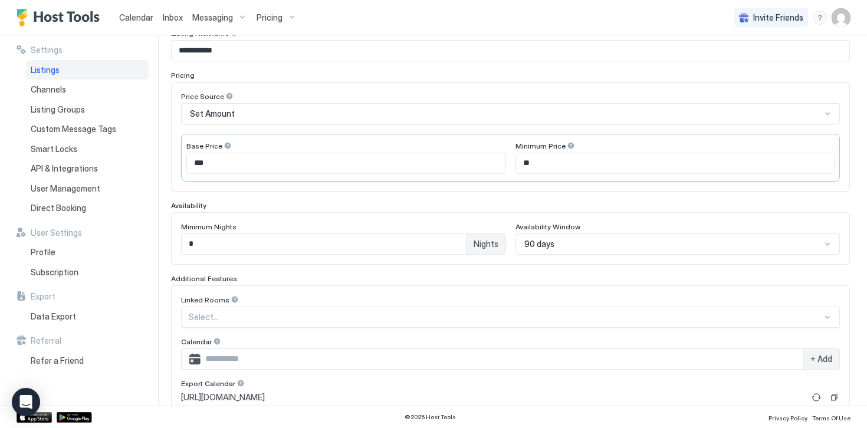
click at [541, 241] on div "90 days" at bounding box center [677, 244] width 325 height 21
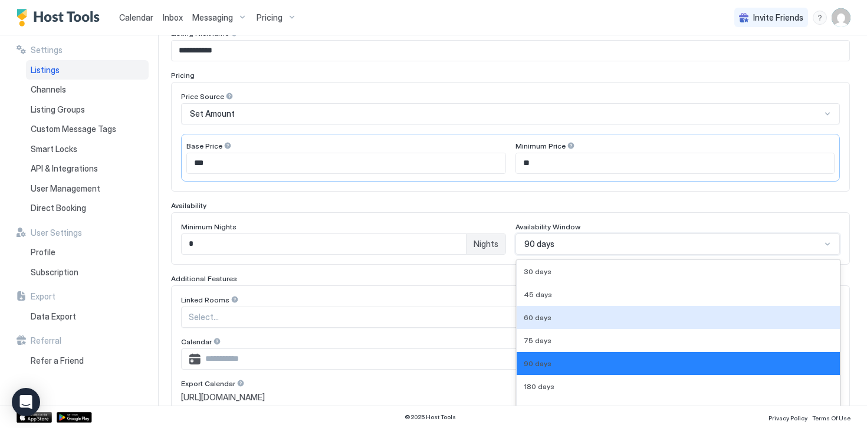
scroll to position [226, 0]
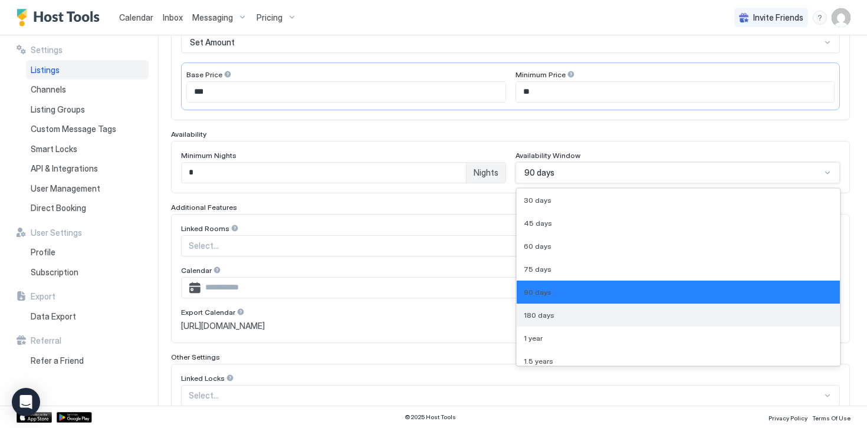
click at [546, 313] on span "180 days" at bounding box center [539, 315] width 31 height 9
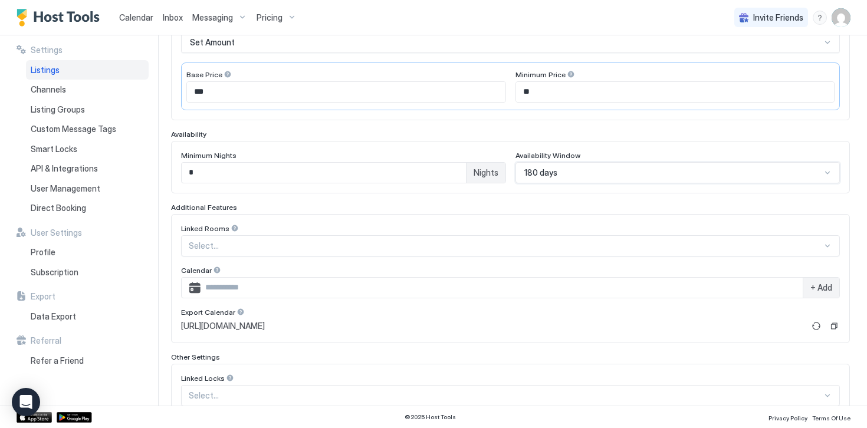
scroll to position [303, 0]
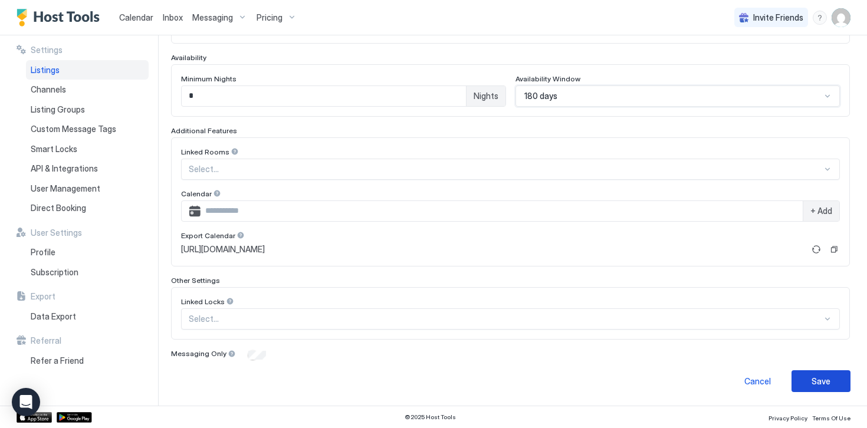
click at [833, 383] on button "Save" at bounding box center [820, 381] width 59 height 22
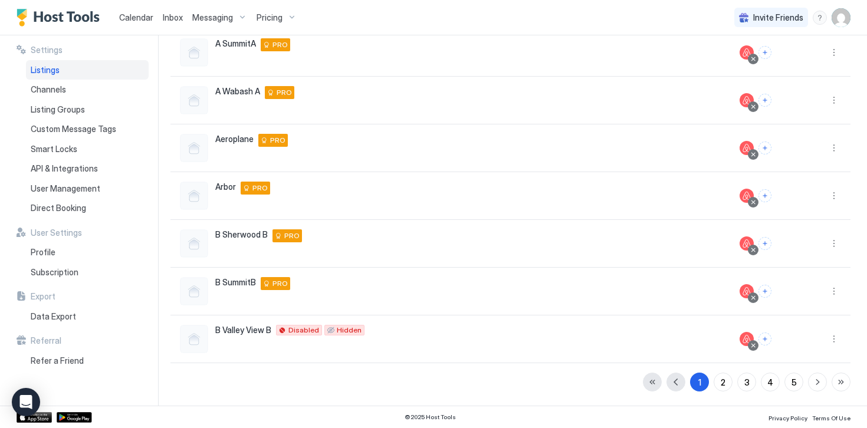
scroll to position [261, 0]
click at [267, 18] on span "Pricing" at bounding box center [270, 17] width 26 height 11
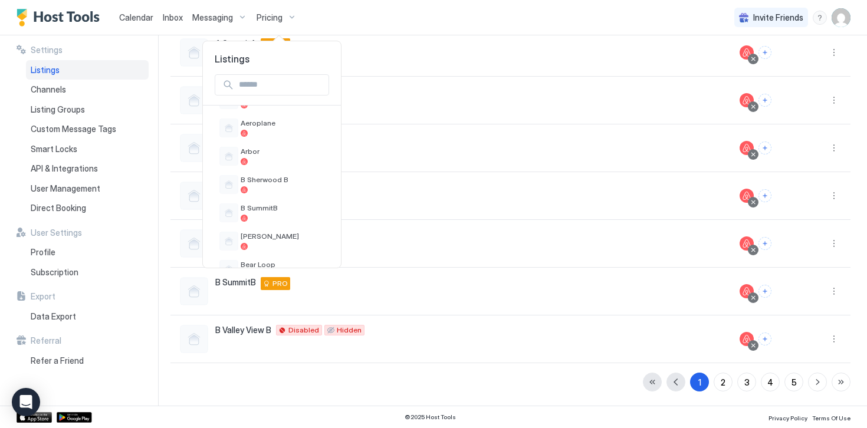
scroll to position [281, 0]
click at [257, 176] on span "[GEOGRAPHIC_DATA]" at bounding box center [283, 178] width 84 height 9
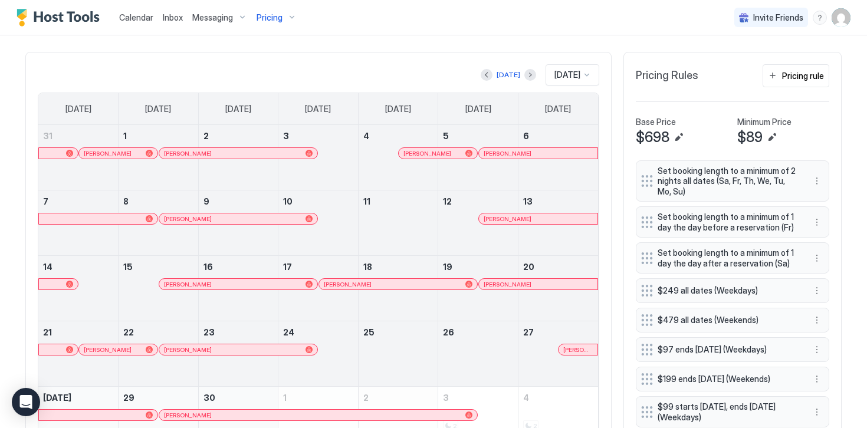
scroll to position [346, 0]
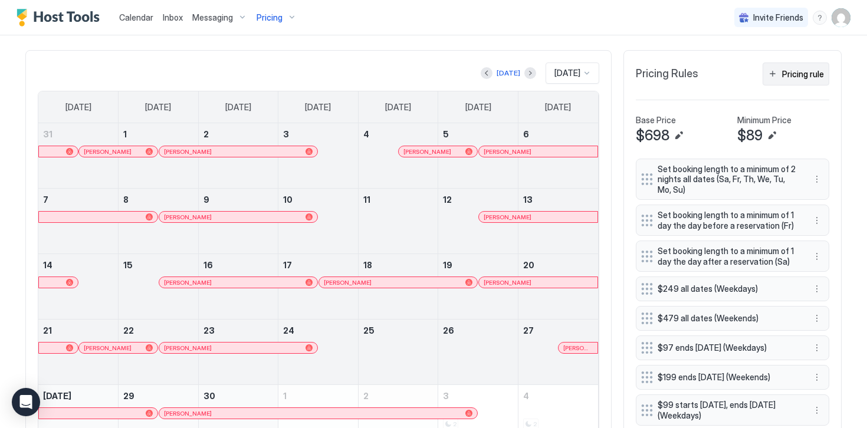
click at [806, 75] on div "Pricing rule" at bounding box center [803, 74] width 42 height 12
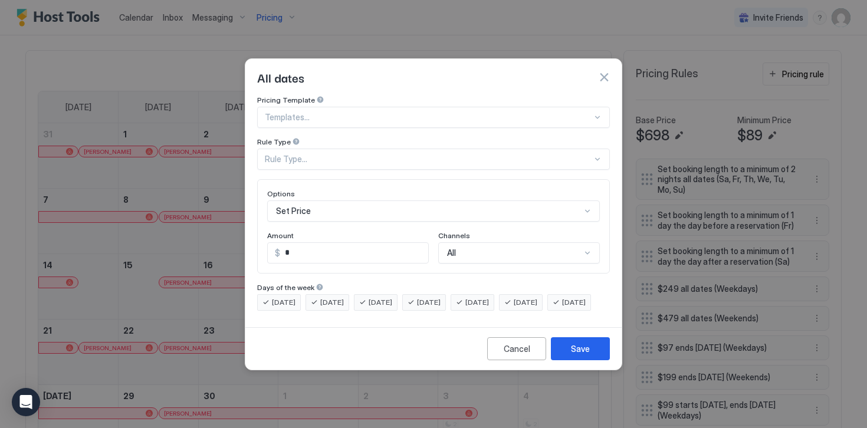
click at [286, 154] on div "Rule Type..." at bounding box center [428, 159] width 327 height 11
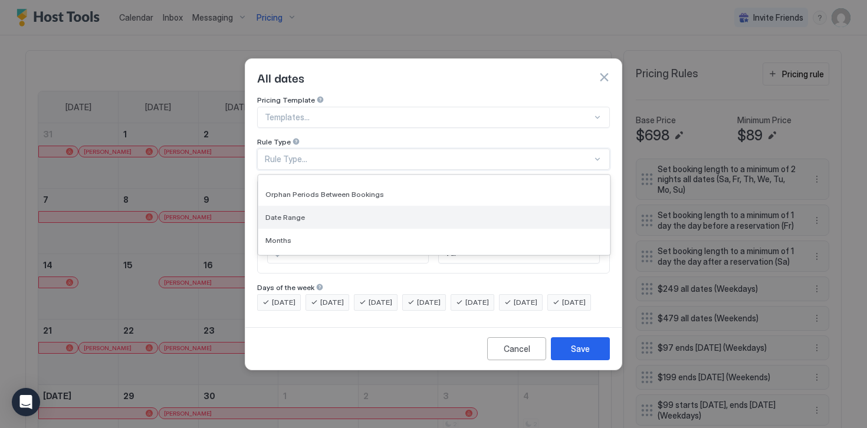
scroll to position [54, 0]
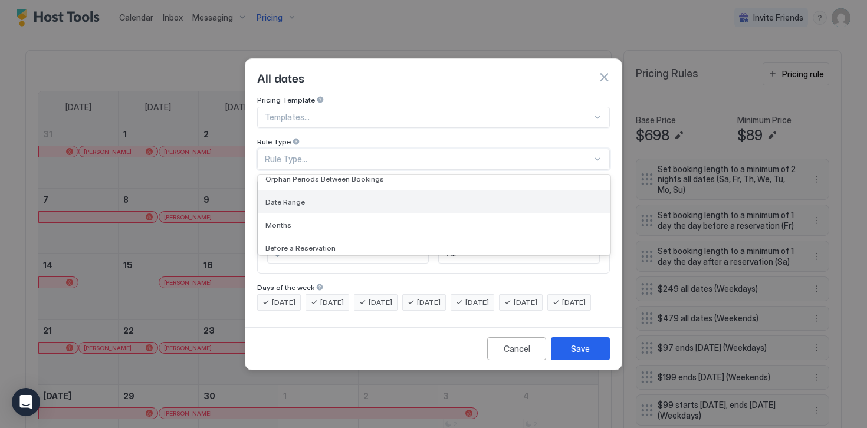
click at [280, 198] on span "Date Range" at bounding box center [285, 202] width 40 height 9
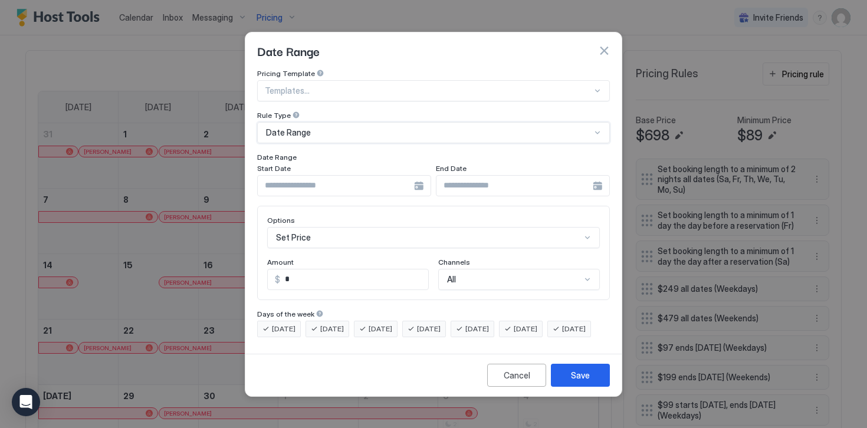
click at [288, 177] on input "Input Field" at bounding box center [336, 186] width 156 height 20
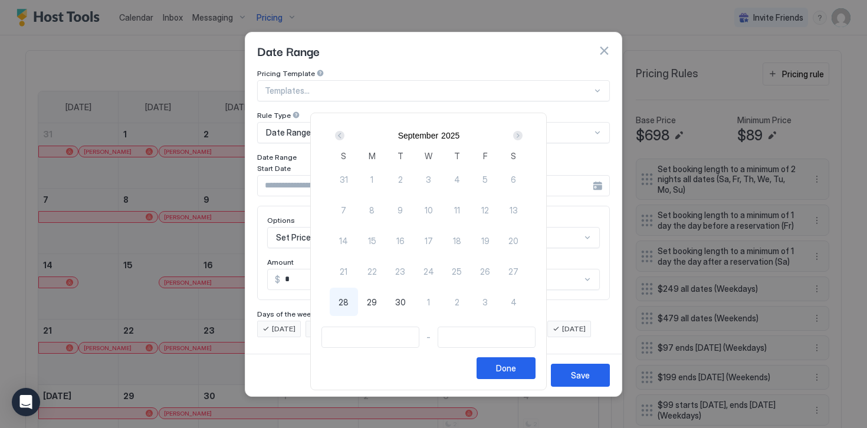
click at [522, 138] on div "Next" at bounding box center [517, 135] width 9 height 9
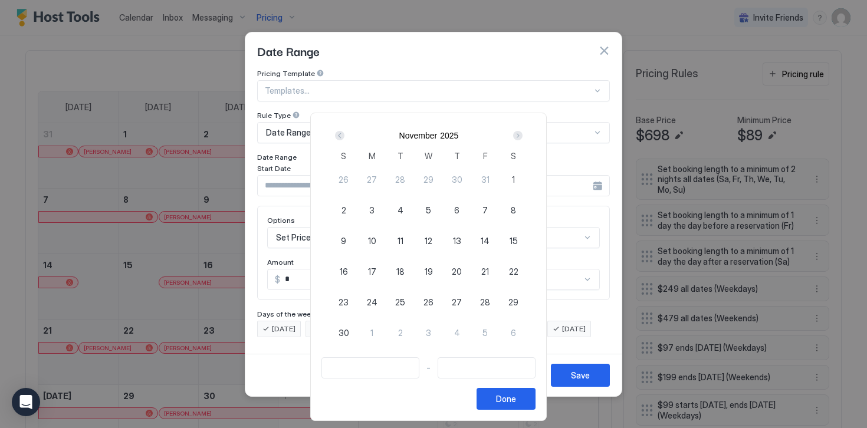
click at [522, 138] on div "Next" at bounding box center [517, 135] width 9 height 9
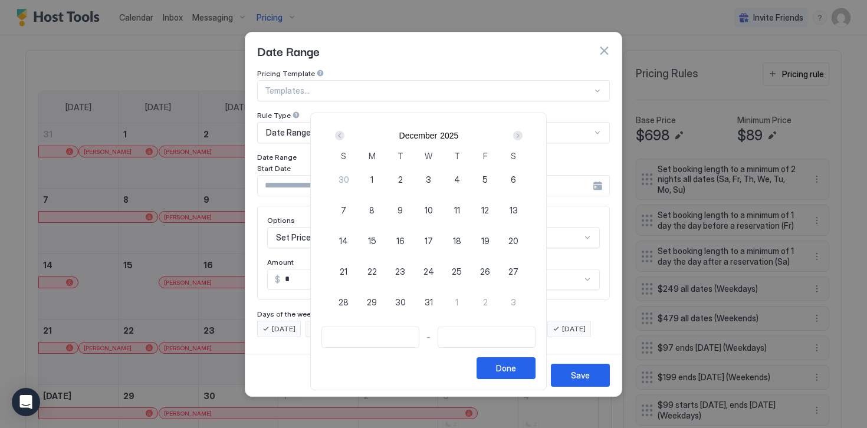
click at [373, 179] on span "1" at bounding box center [371, 179] width 3 height 12
type input "**********"
click at [523, 134] on div "Next" at bounding box center [517, 135] width 9 height 9
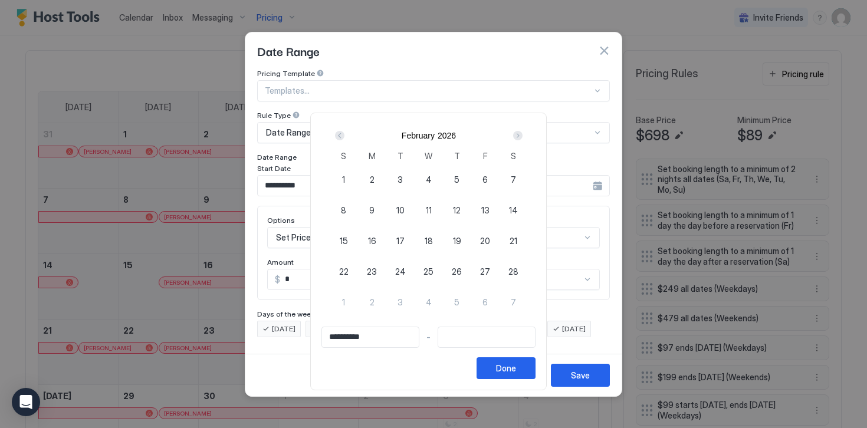
type input "**********"
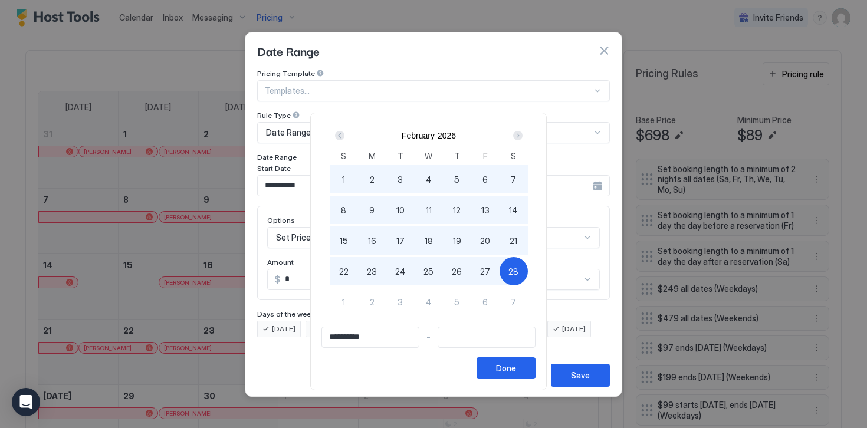
click at [518, 267] on span "28" at bounding box center [513, 271] width 10 height 12
type input "**********"
click at [513, 376] on button "Done" at bounding box center [506, 368] width 59 height 22
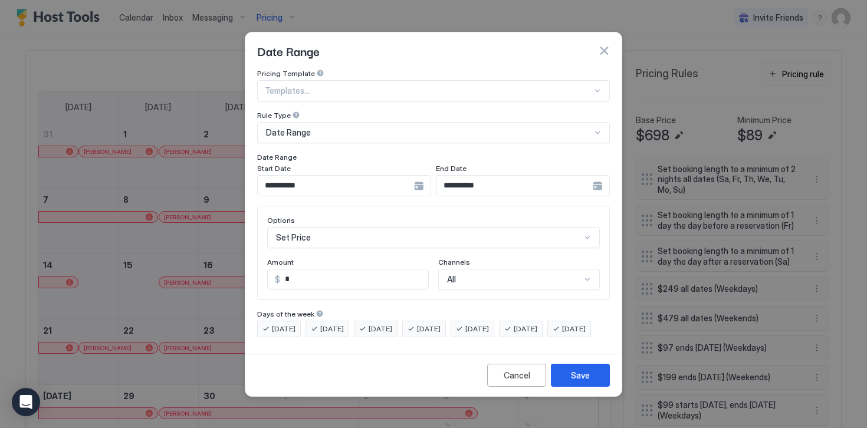
click at [303, 270] on input "*" at bounding box center [354, 280] width 148 height 20
type input "****"
click at [584, 382] on div "Save" at bounding box center [580, 375] width 19 height 12
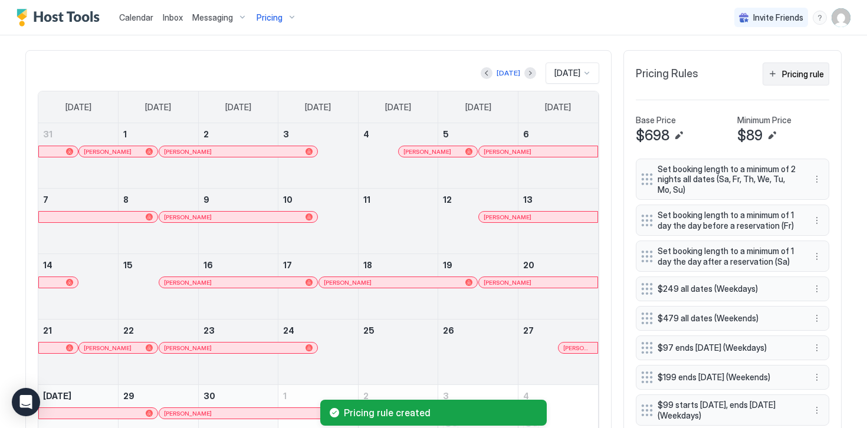
click at [795, 71] on div "Pricing rule" at bounding box center [803, 74] width 42 height 12
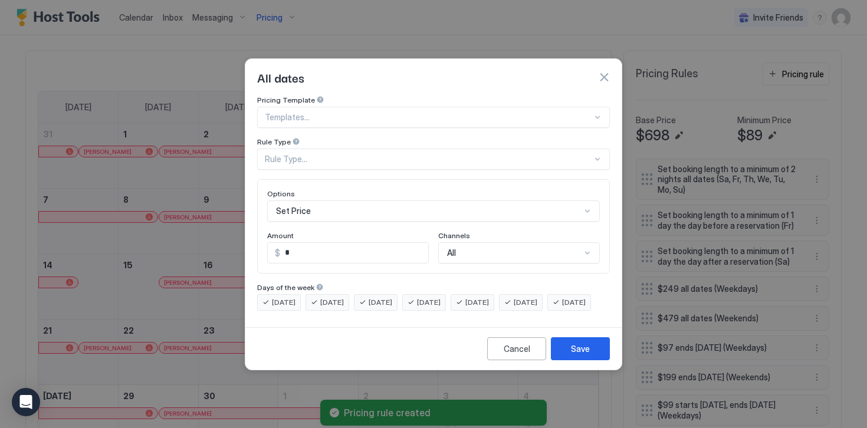
click at [297, 154] on div "Rule Type..." at bounding box center [428, 159] width 327 height 11
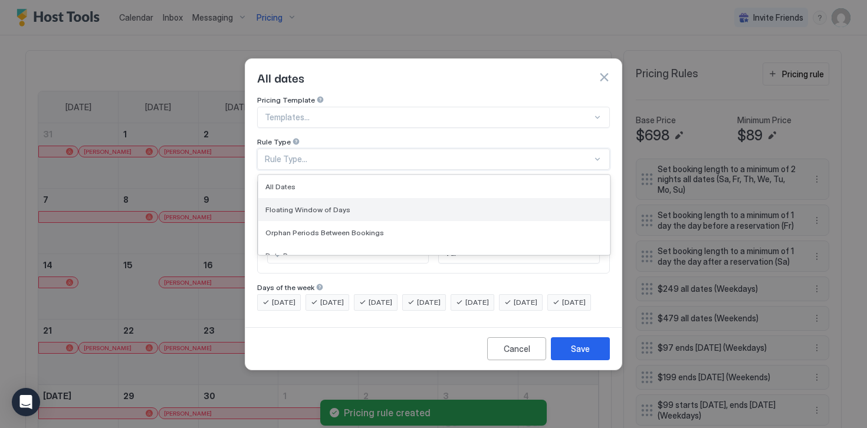
click at [291, 205] on span "Floating Window of Days" at bounding box center [307, 209] width 85 height 9
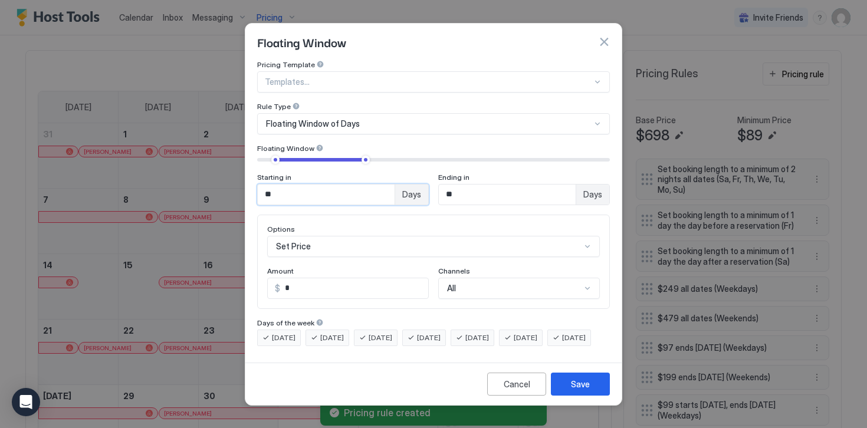
click at [280, 185] on input "**" at bounding box center [326, 195] width 137 height 20
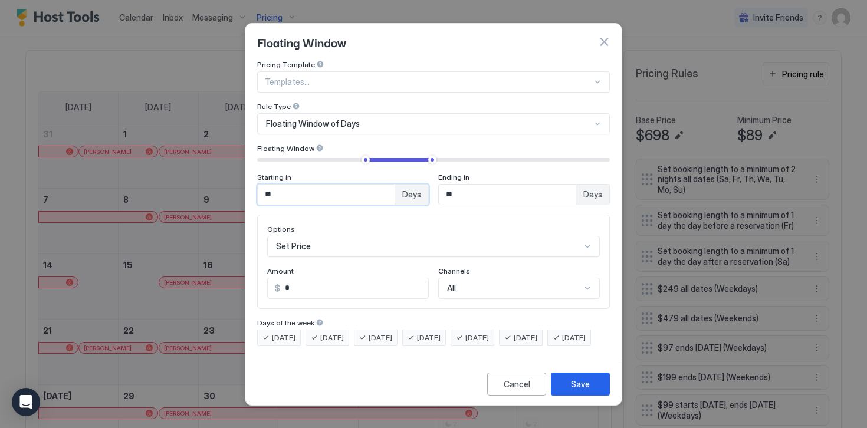
type input "**"
click at [465, 185] on input "**" at bounding box center [507, 195] width 137 height 20
type input "***"
click at [300, 279] on input "*" at bounding box center [354, 288] width 148 height 20
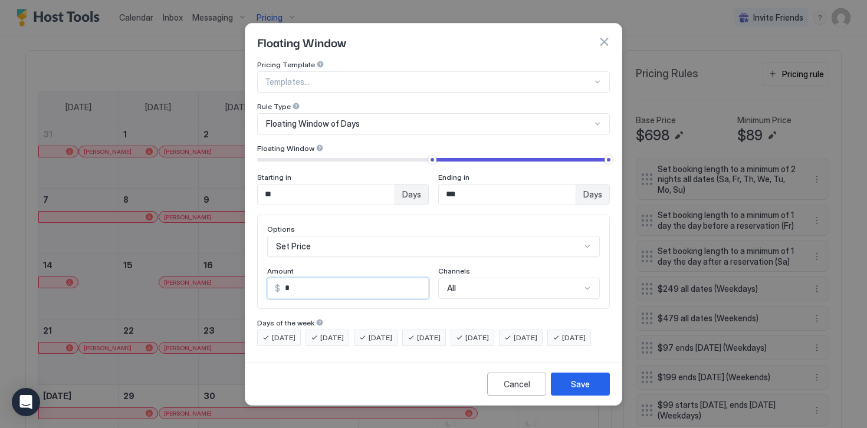
click at [300, 279] on input "*" at bounding box center [354, 288] width 148 height 20
type input "****"
click at [574, 390] on div "Save" at bounding box center [580, 384] width 19 height 12
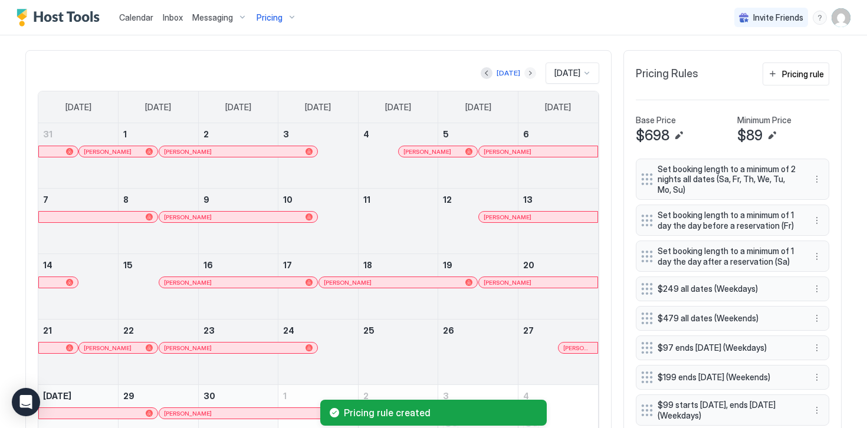
click at [524, 74] on button "Next month" at bounding box center [530, 73] width 12 height 12
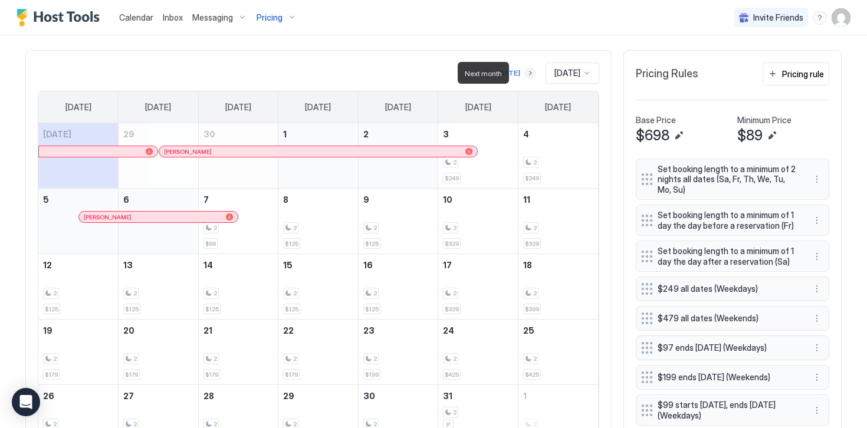
click at [524, 74] on button "Next month" at bounding box center [530, 73] width 12 height 12
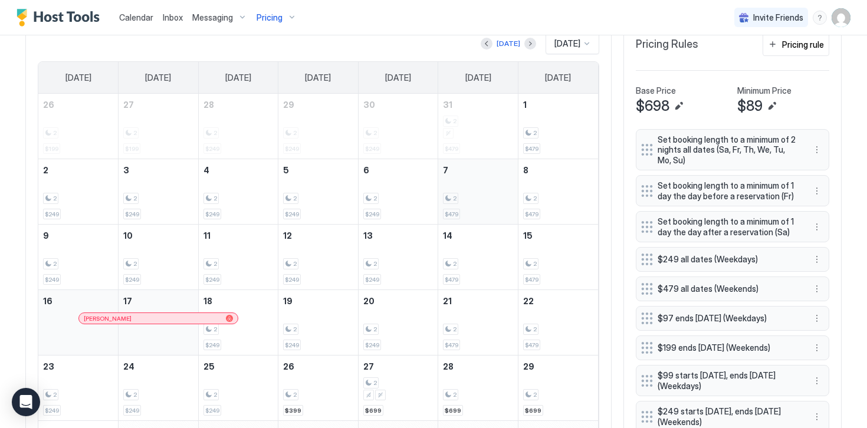
scroll to position [360, 0]
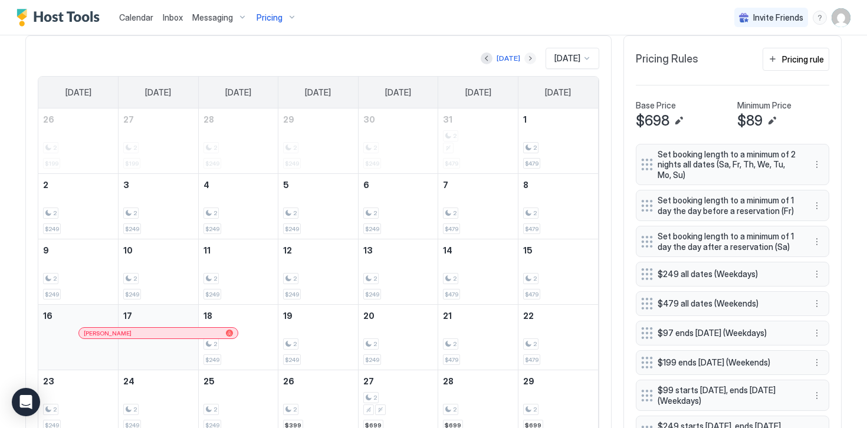
click at [524, 58] on button "Next month" at bounding box center [530, 58] width 12 height 12
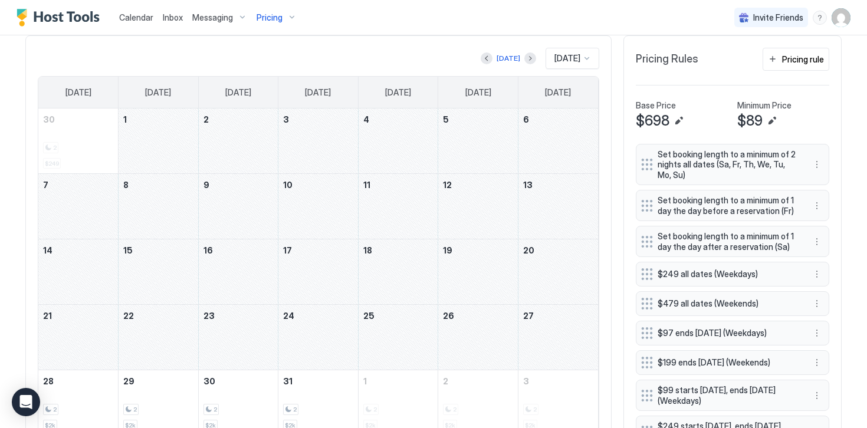
drag, startPoint x: 141, startPoint y: 145, endPoint x: 536, endPoint y: 337, distance: 439.2
click at [536, 337] on tbody "30 2 $249 1 2 3 4 5 6 7 8 9 10 11 12 13 14 15 16 17 18 19 20 21 22 23 24 25 26 …" at bounding box center [318, 272] width 560 height 327
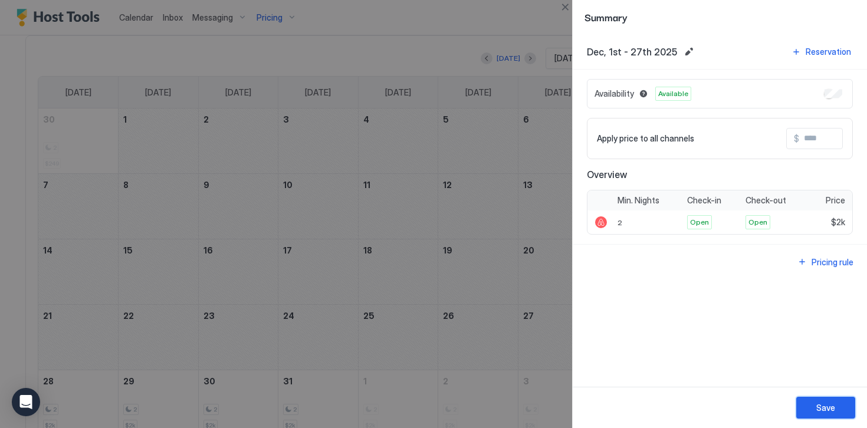
click at [827, 408] on div "Save" at bounding box center [825, 408] width 19 height 12
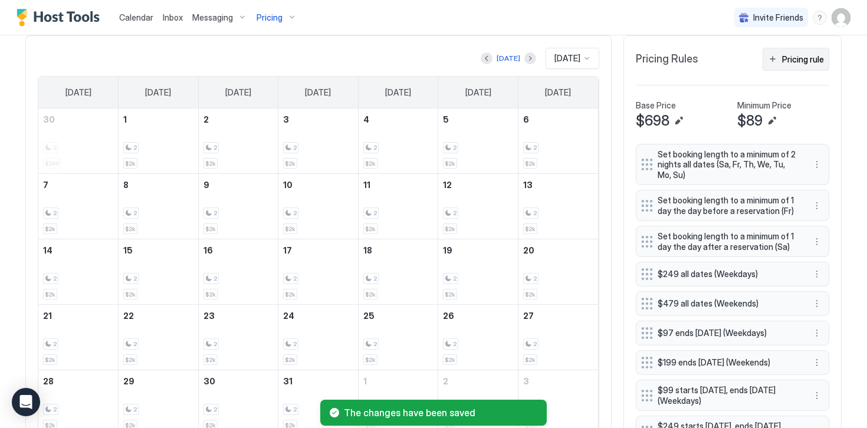
click at [788, 62] on div "Pricing rule" at bounding box center [803, 59] width 42 height 12
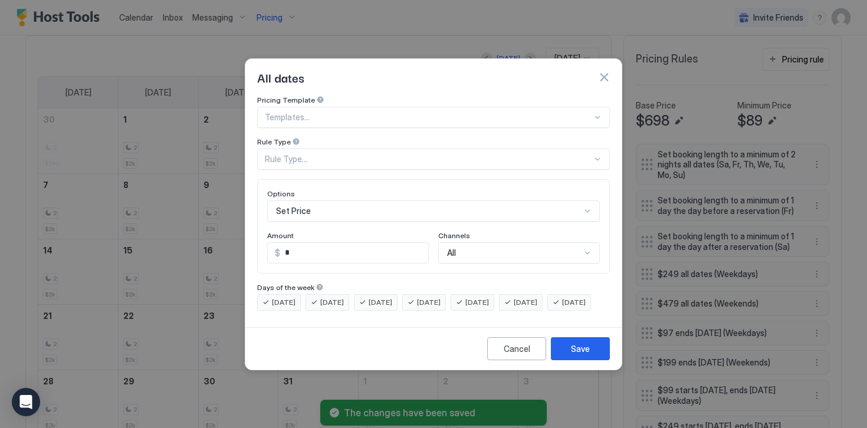
click at [298, 154] on div "Rule Type..." at bounding box center [428, 159] width 327 height 11
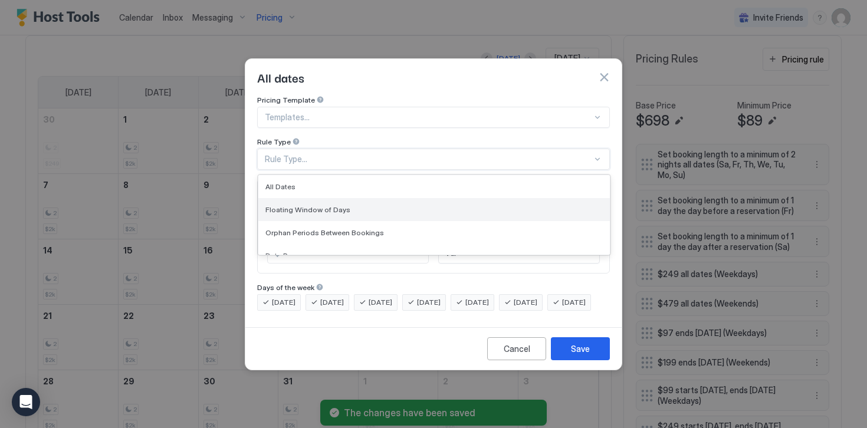
scroll to position [41, 0]
click at [286, 210] on span "Date Range" at bounding box center [285, 214] width 40 height 9
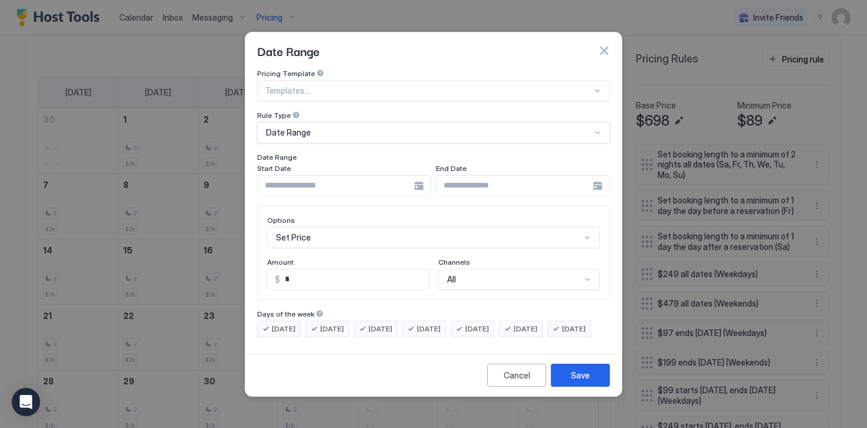
click at [279, 176] on input "Input Field" at bounding box center [336, 186] width 156 height 20
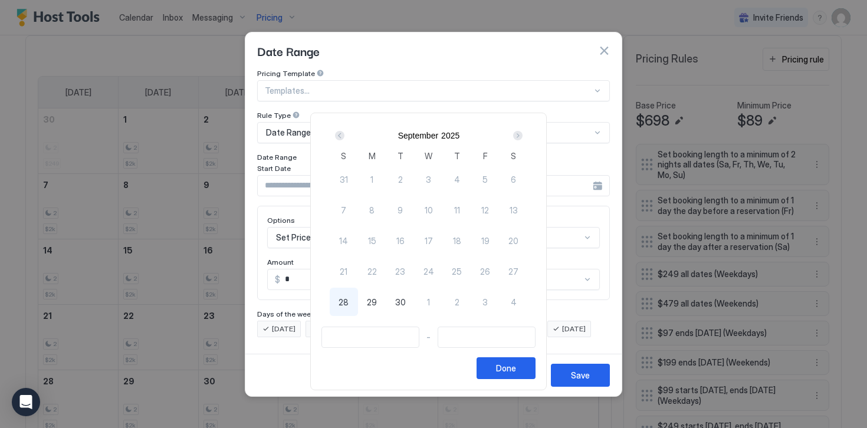
click at [522, 136] on div "Next" at bounding box center [517, 135] width 9 height 9
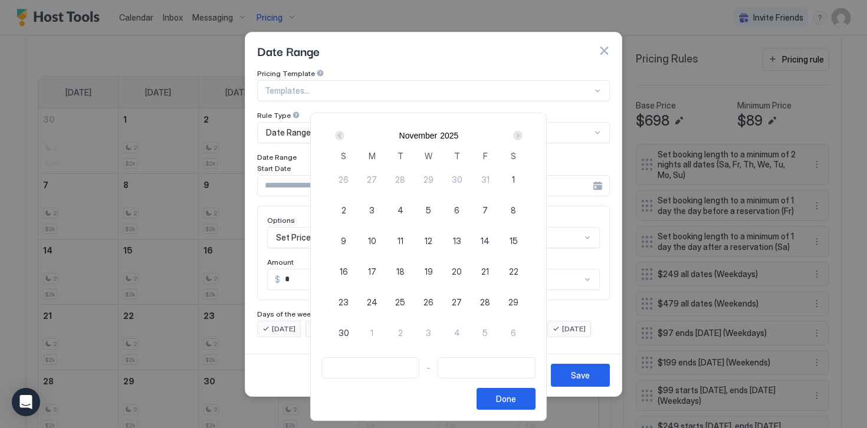
click at [522, 136] on div "Next" at bounding box center [517, 135] width 9 height 9
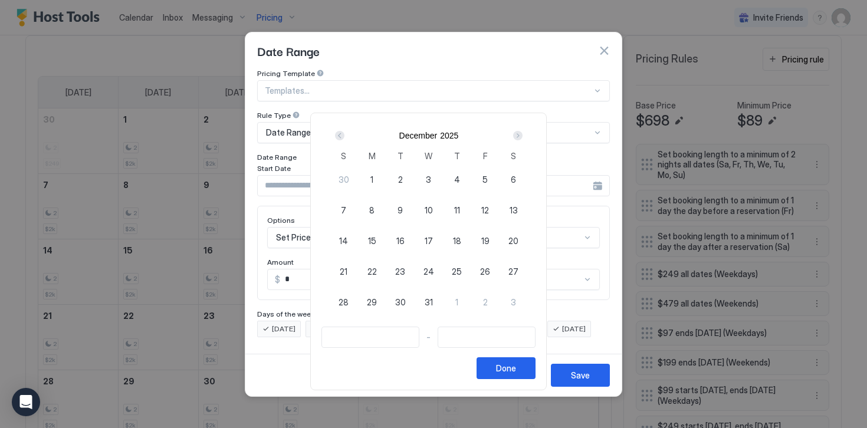
click at [431, 272] on span "24" at bounding box center [428, 271] width 11 height 12
type input "**********"
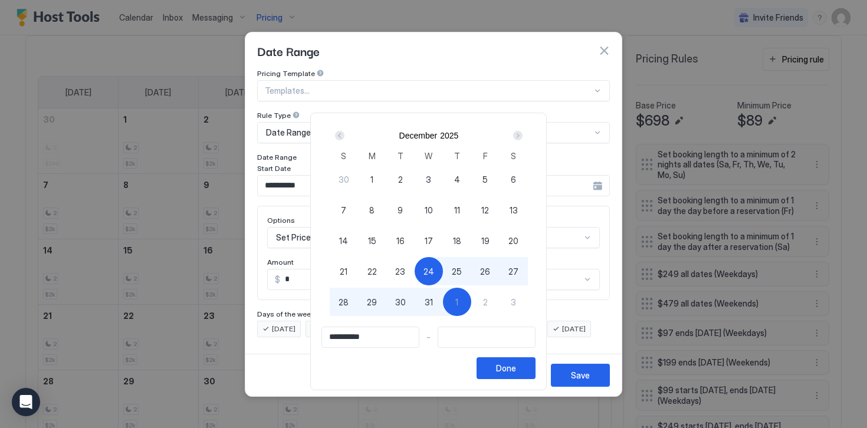
type input "**********"
click at [488, 305] on span "2" at bounding box center [485, 302] width 5 height 12
type input "**********"
click at [511, 369] on div "Done" at bounding box center [506, 368] width 20 height 12
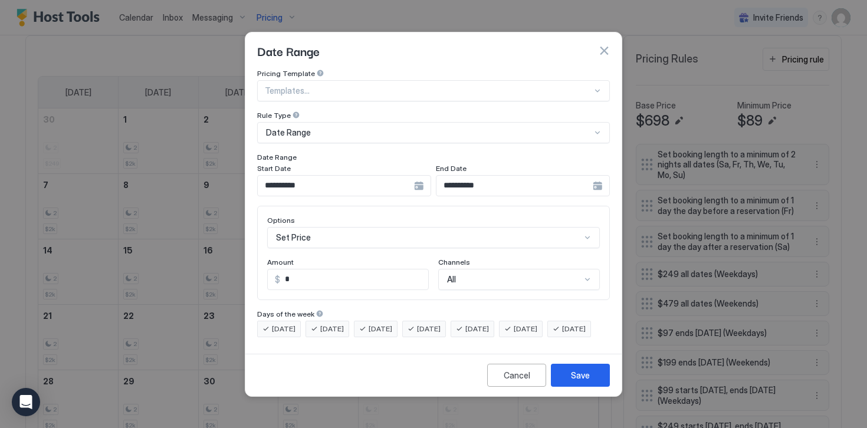
click at [285, 231] on div "Set Price" at bounding box center [433, 237] width 333 height 21
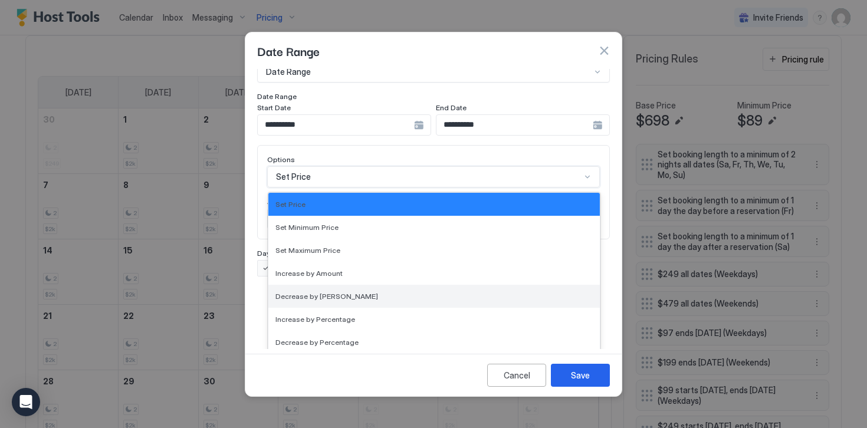
scroll to position [214, 0]
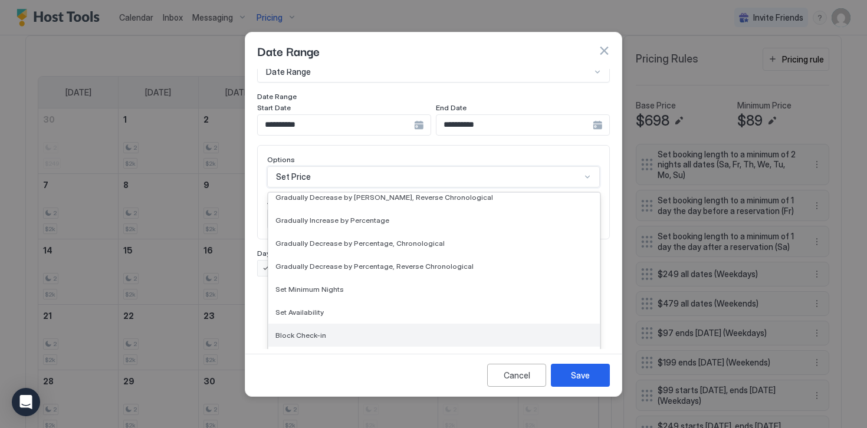
click at [299, 331] on span "Block Check-in" at bounding box center [300, 335] width 51 height 9
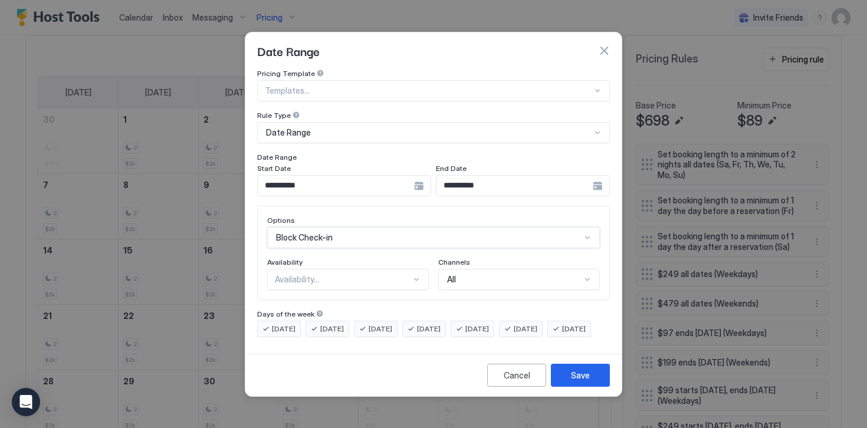
scroll to position [0, 0]
click at [284, 274] on div "Availability..." at bounding box center [343, 279] width 136 height 11
click at [293, 326] on span "Blocked" at bounding box center [289, 330] width 28 height 9
click at [282, 324] on span "[DATE]" at bounding box center [284, 329] width 24 height 11
click at [331, 324] on span "[DATE]" at bounding box center [332, 329] width 24 height 11
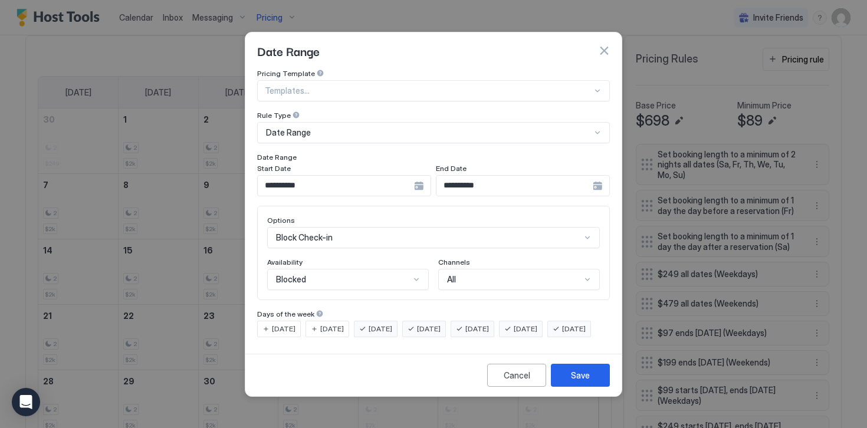
click at [378, 324] on span "[DATE]" at bounding box center [381, 329] width 24 height 11
click at [487, 321] on div "[DATE]" at bounding box center [473, 329] width 44 height 17
click at [537, 324] on span "[DATE]" at bounding box center [526, 329] width 24 height 11
click at [562, 334] on span "[DATE]" at bounding box center [574, 329] width 24 height 11
click at [576, 387] on button "Save" at bounding box center [580, 375] width 59 height 23
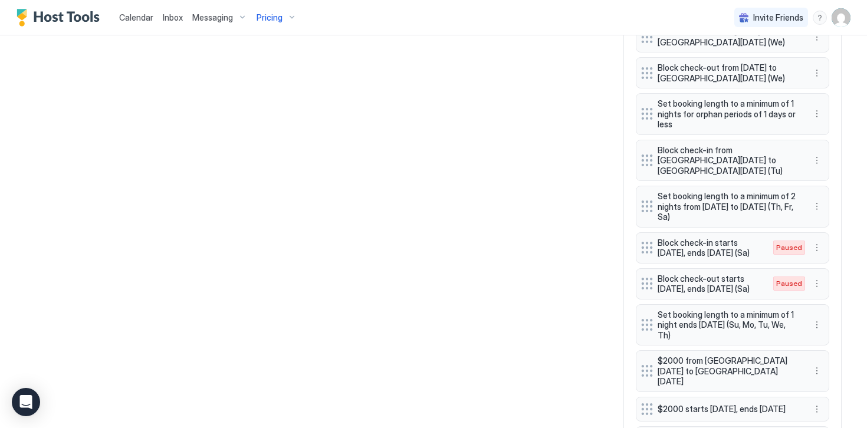
scroll to position [1617, 0]
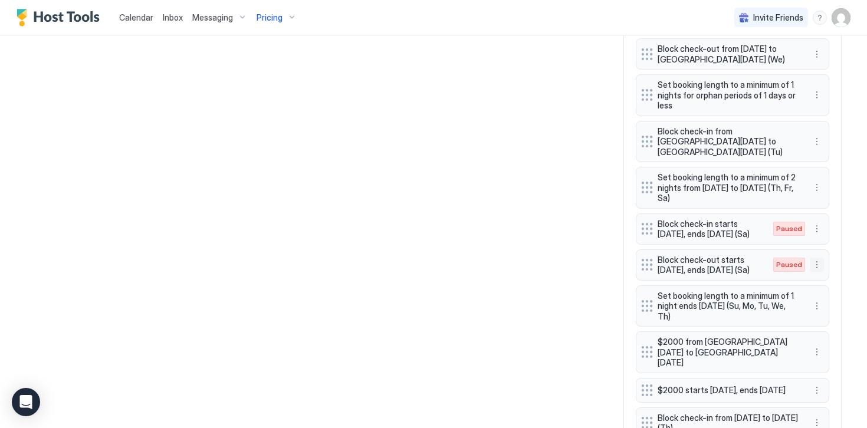
click at [818, 258] on button "More options" at bounding box center [817, 265] width 14 height 14
click at [833, 271] on span "Delete" at bounding box center [839, 267] width 22 height 9
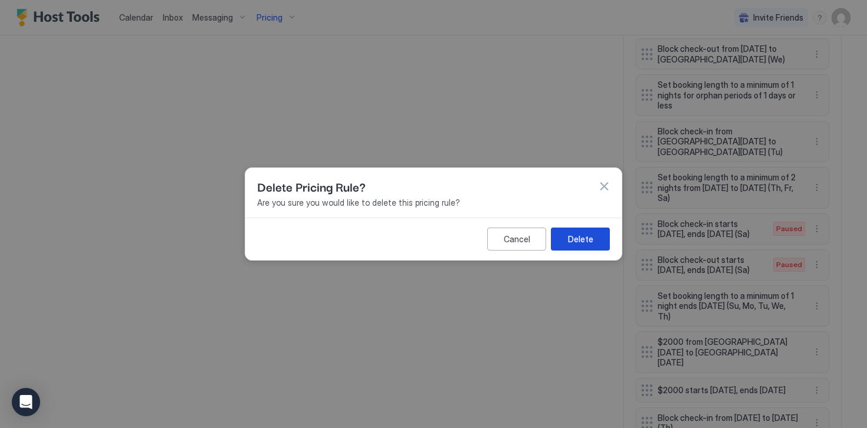
click at [570, 238] on div "Delete" at bounding box center [580, 239] width 25 height 12
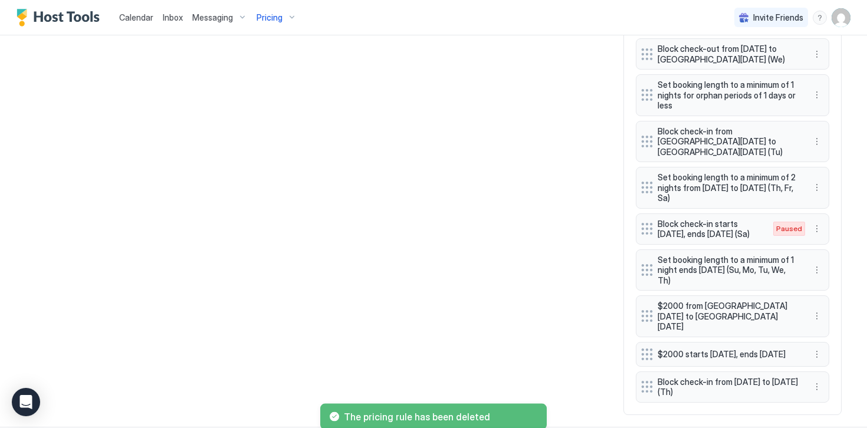
scroll to position [1581, 0]
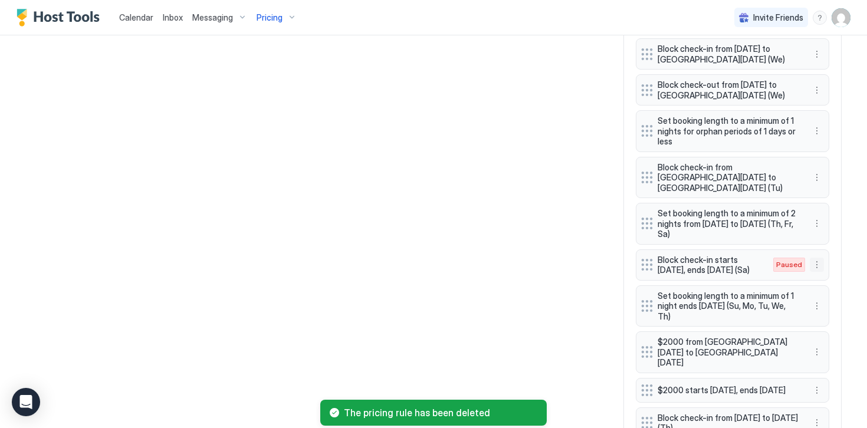
click at [816, 258] on button "More options" at bounding box center [817, 265] width 14 height 14
click at [831, 269] on span "Delete" at bounding box center [839, 267] width 22 height 9
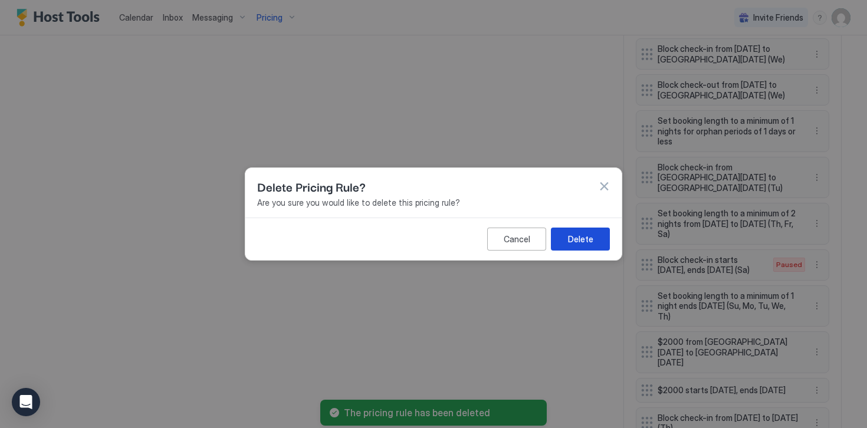
click at [593, 242] on button "Delete" at bounding box center [580, 239] width 59 height 23
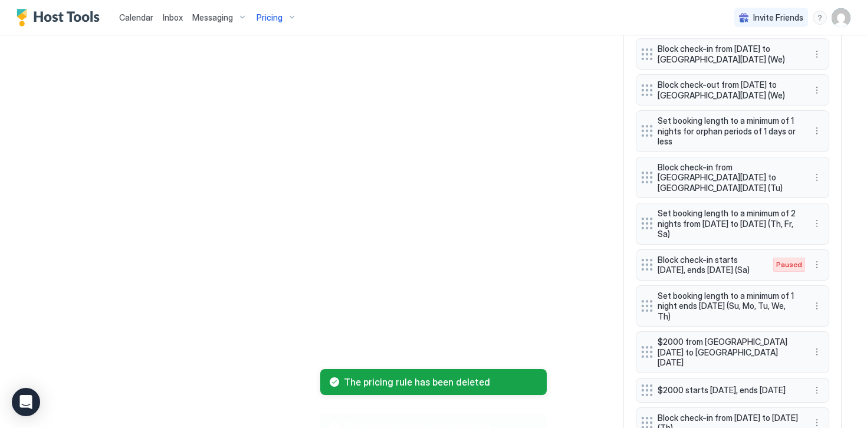
scroll to position [1545, 0]
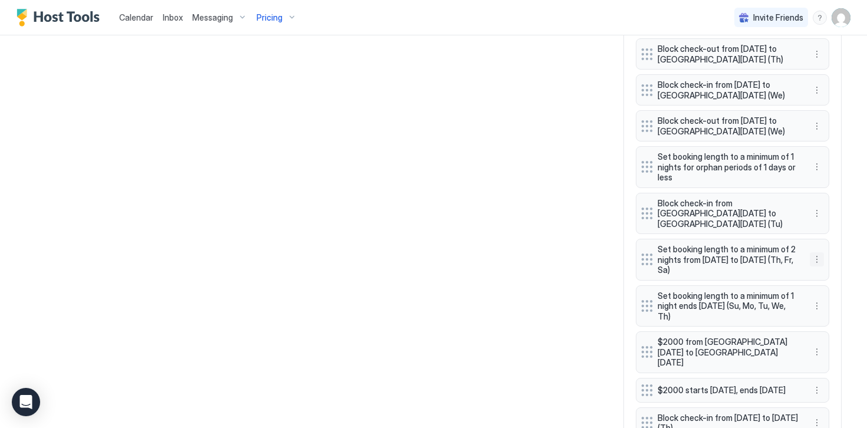
click at [819, 252] on button "More options" at bounding box center [817, 259] width 14 height 14
click at [828, 263] on span "Delete" at bounding box center [839, 262] width 22 height 9
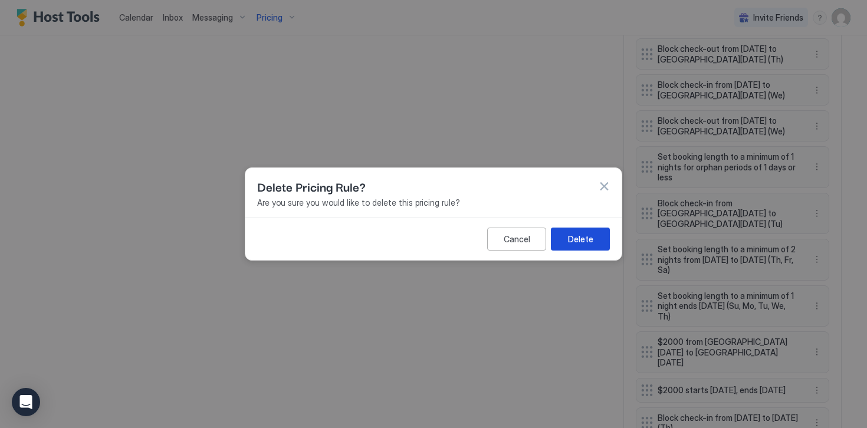
click at [572, 239] on div "Delete" at bounding box center [580, 239] width 25 height 12
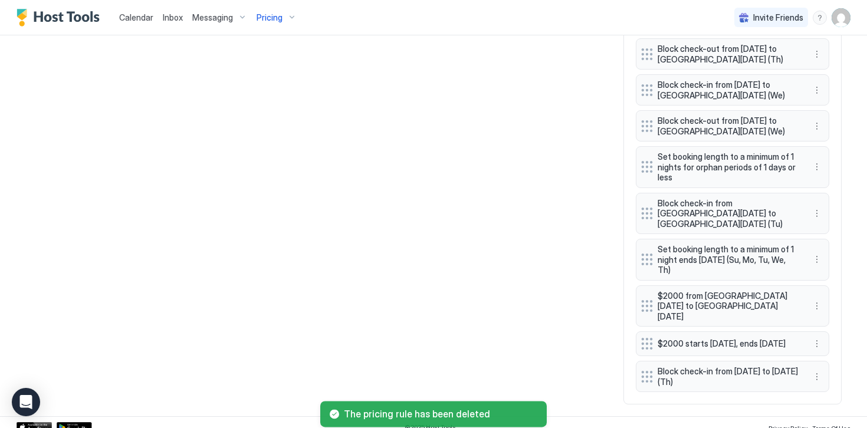
scroll to position [1499, 0]
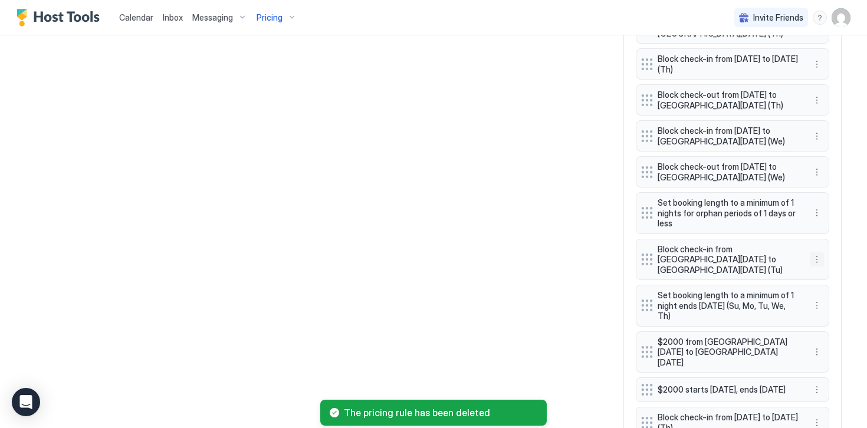
click at [817, 252] on button "More options" at bounding box center [817, 259] width 14 height 14
click at [831, 264] on span "Delete" at bounding box center [839, 267] width 22 height 9
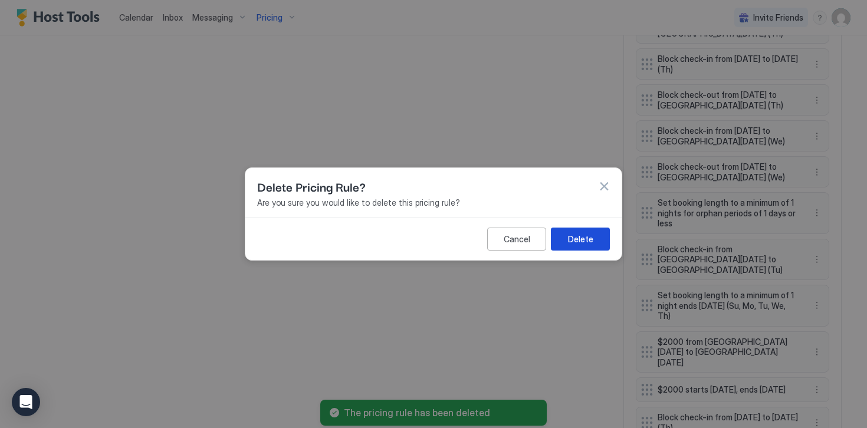
click at [584, 237] on div "Delete" at bounding box center [580, 239] width 25 height 12
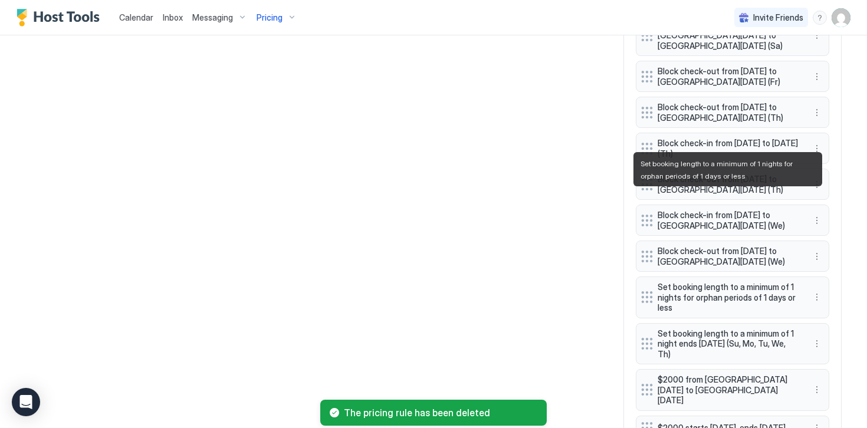
scroll to position [1409, 0]
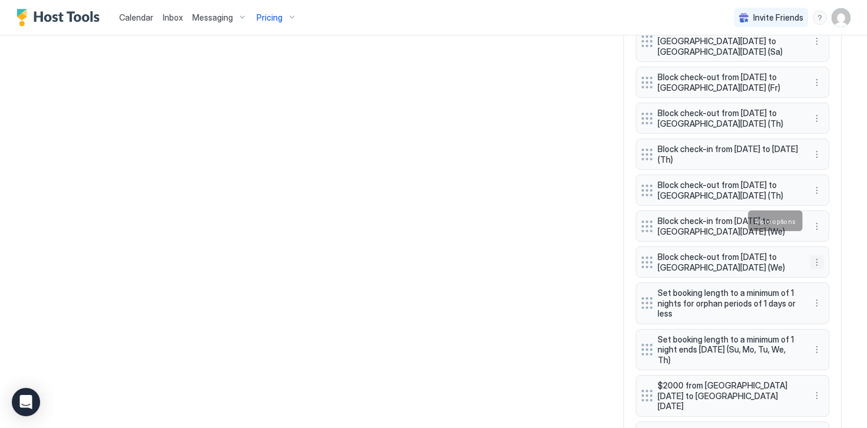
click at [817, 255] on button "More options" at bounding box center [817, 262] width 14 height 14
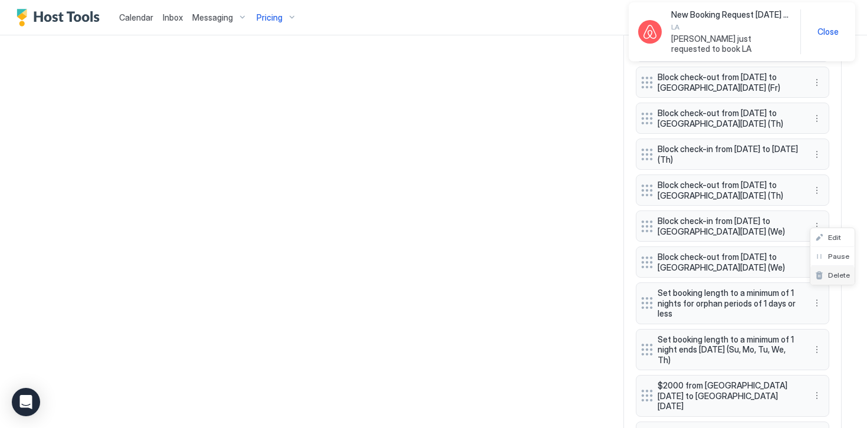
click at [832, 277] on span "Delete" at bounding box center [839, 275] width 22 height 9
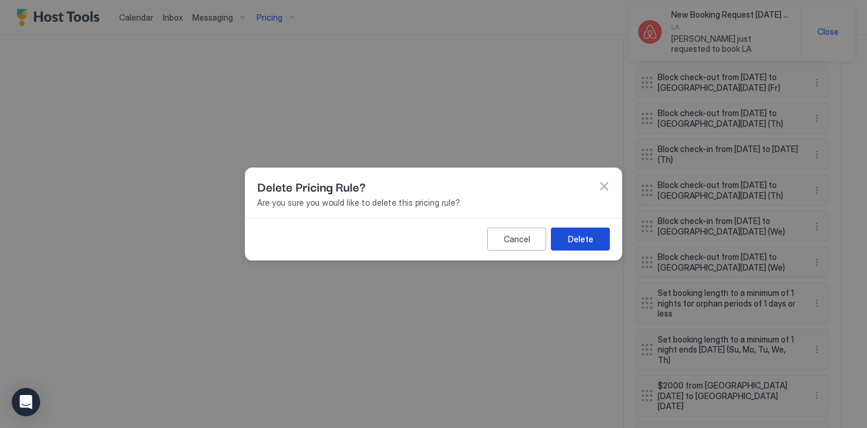
click at [583, 244] on div "Delete" at bounding box center [580, 239] width 25 height 12
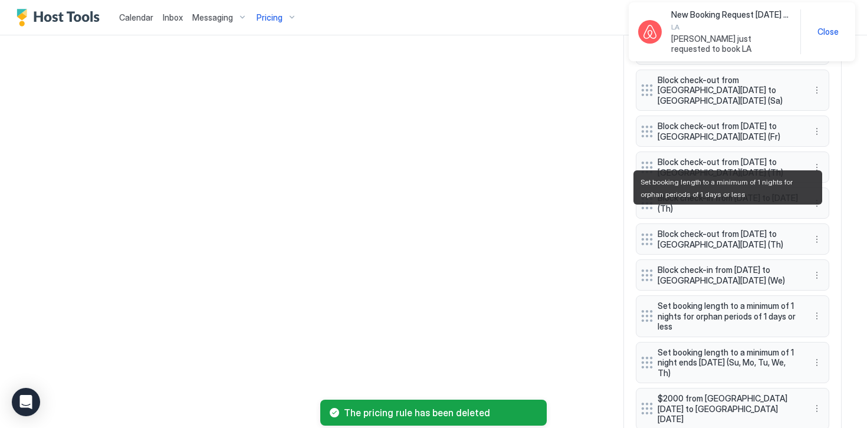
scroll to position [1359, 0]
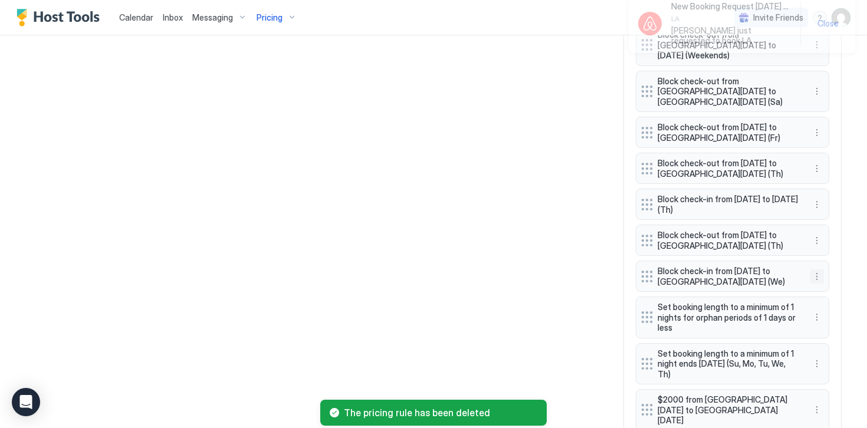
click at [817, 270] on button "More options" at bounding box center [817, 277] width 14 height 14
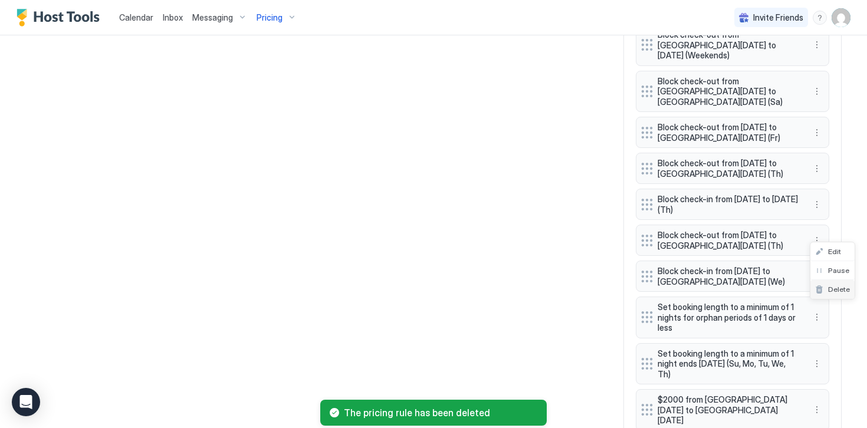
click at [829, 289] on span "Delete" at bounding box center [839, 289] width 22 height 9
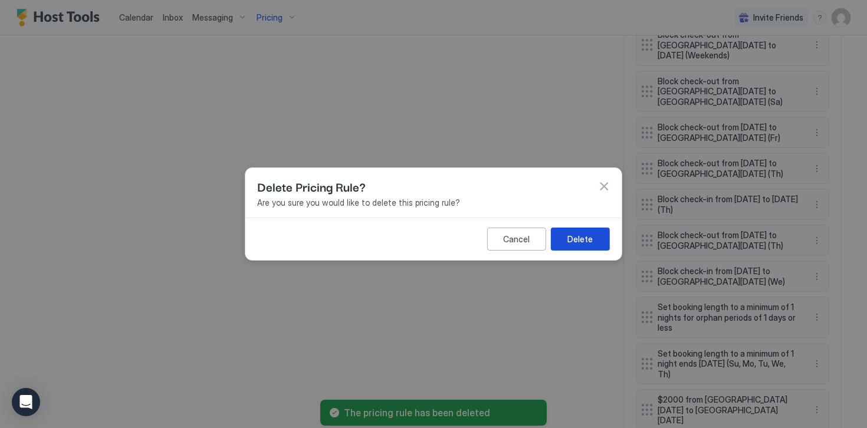
click at [586, 238] on div "Delete" at bounding box center [579, 239] width 25 height 12
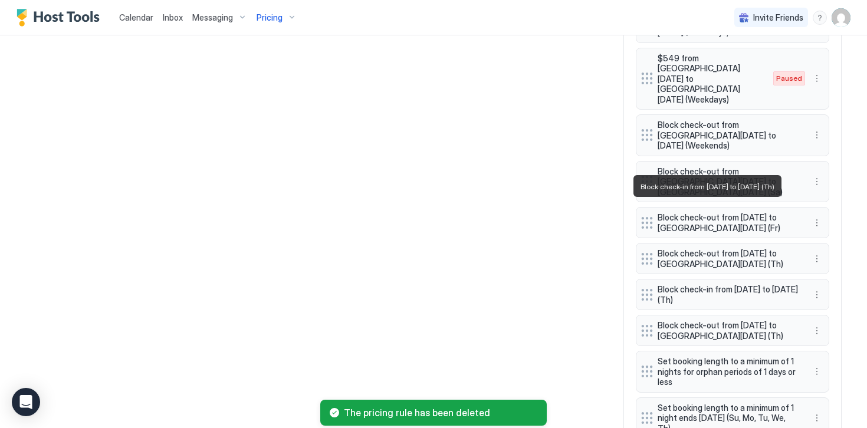
scroll to position [1266, 0]
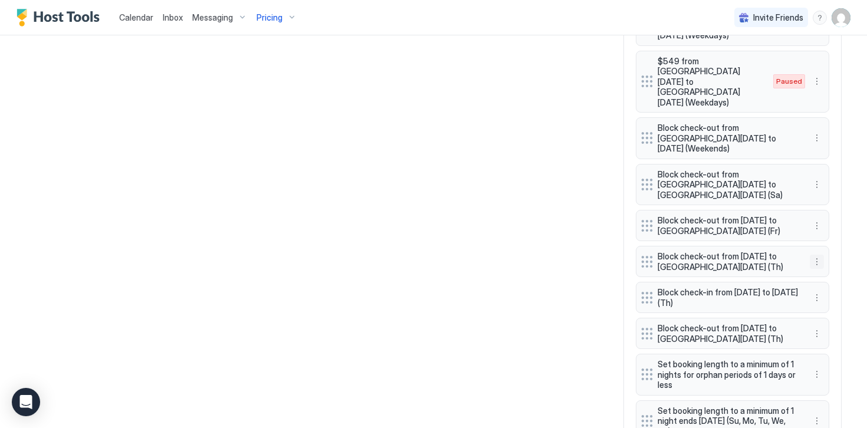
click at [817, 255] on button "More options" at bounding box center [817, 262] width 14 height 14
click at [834, 276] on span "Delete" at bounding box center [839, 274] width 22 height 9
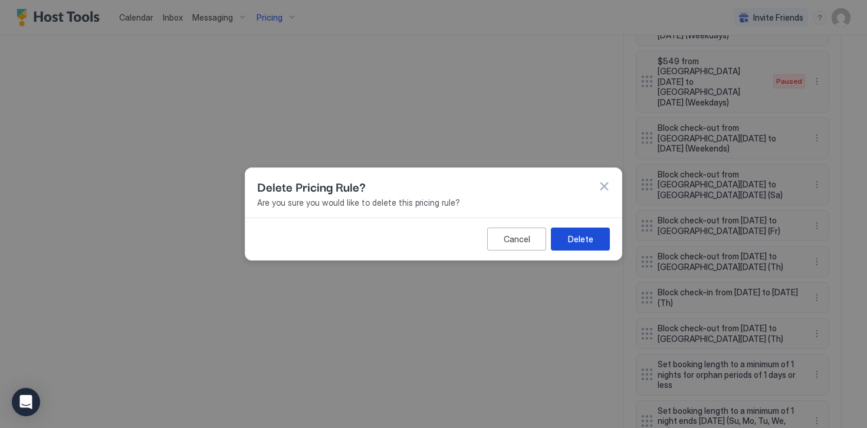
click at [583, 241] on div "Delete" at bounding box center [580, 239] width 25 height 12
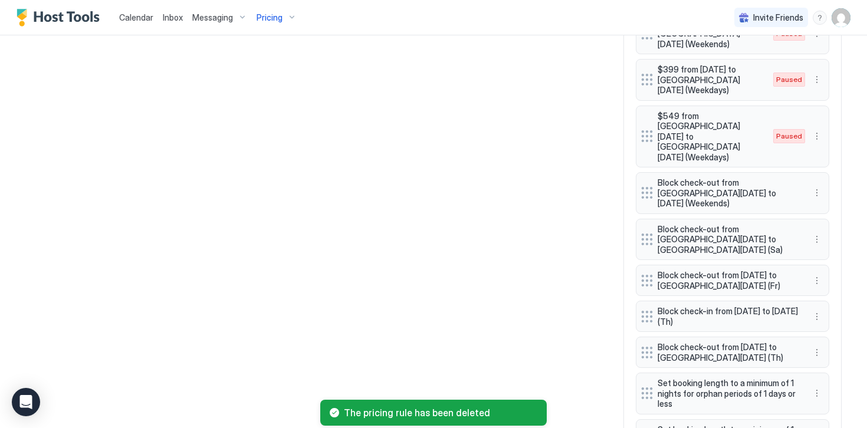
scroll to position [1208, 0]
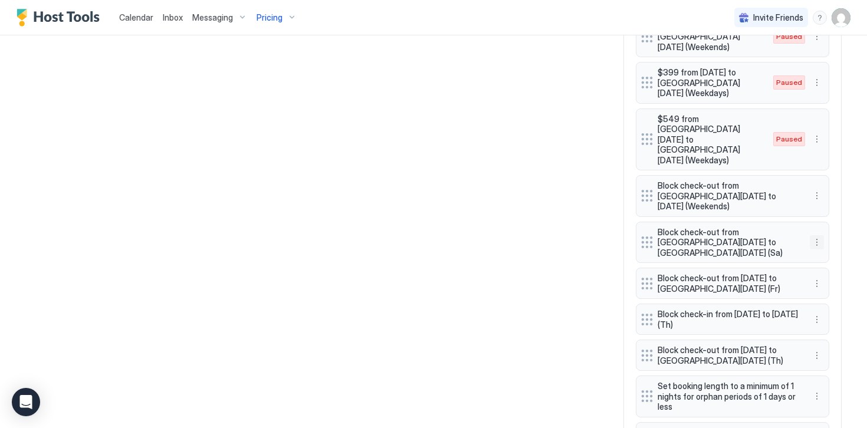
click at [815, 235] on button "More options" at bounding box center [817, 242] width 14 height 14
click at [832, 265] on div "Delete" at bounding box center [832, 260] width 44 height 19
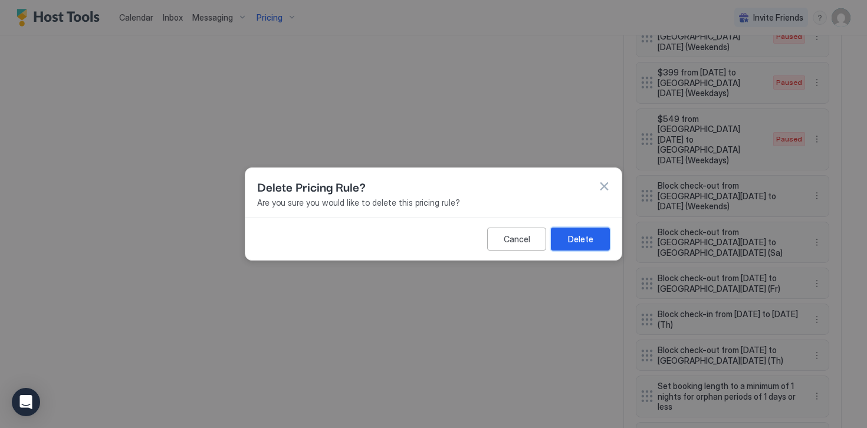
click at [576, 245] on div "Delete" at bounding box center [580, 239] width 25 height 12
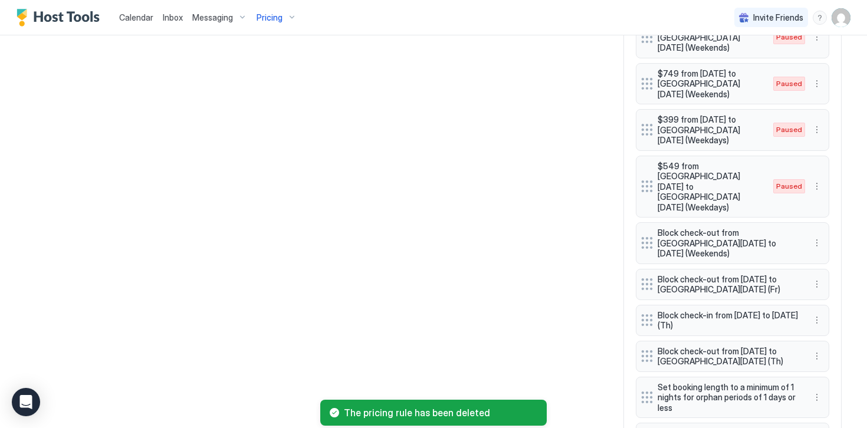
scroll to position [1145, 0]
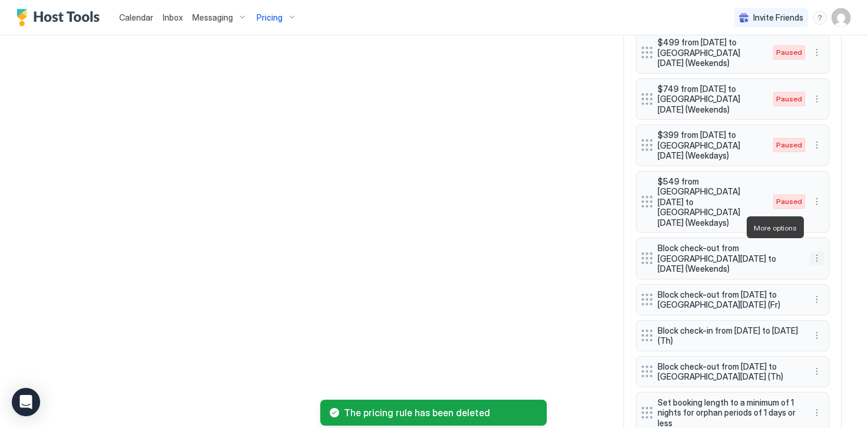
click at [817, 251] on button "More options" at bounding box center [817, 258] width 14 height 14
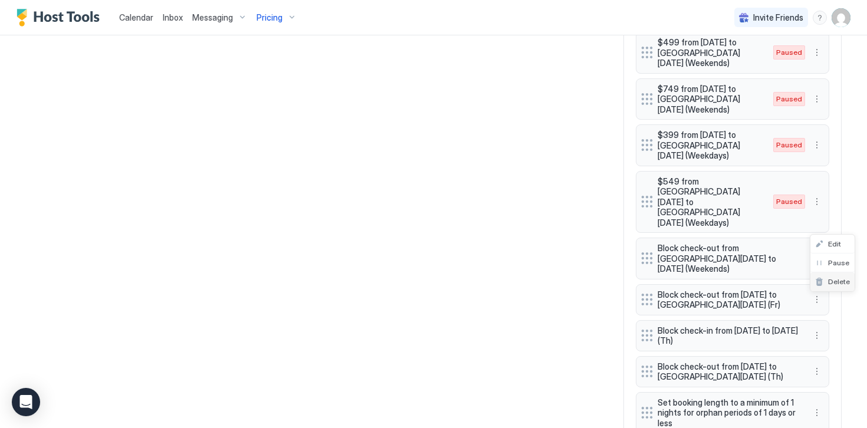
click at [831, 284] on span "Delete" at bounding box center [839, 281] width 22 height 9
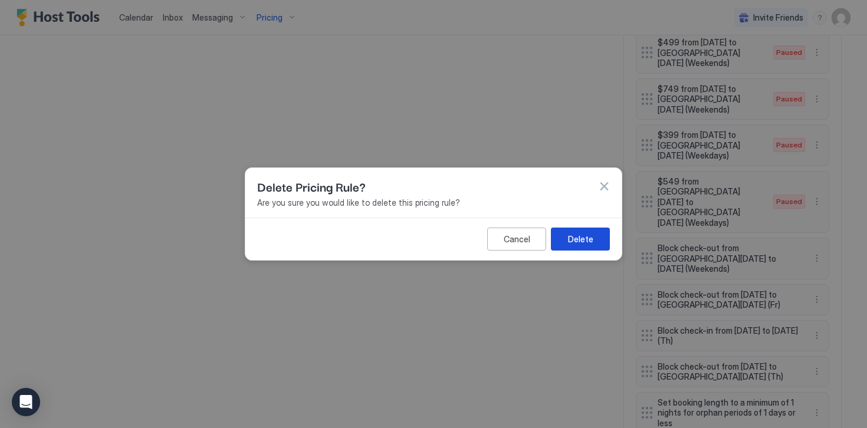
click at [591, 242] on div "Delete" at bounding box center [580, 239] width 25 height 12
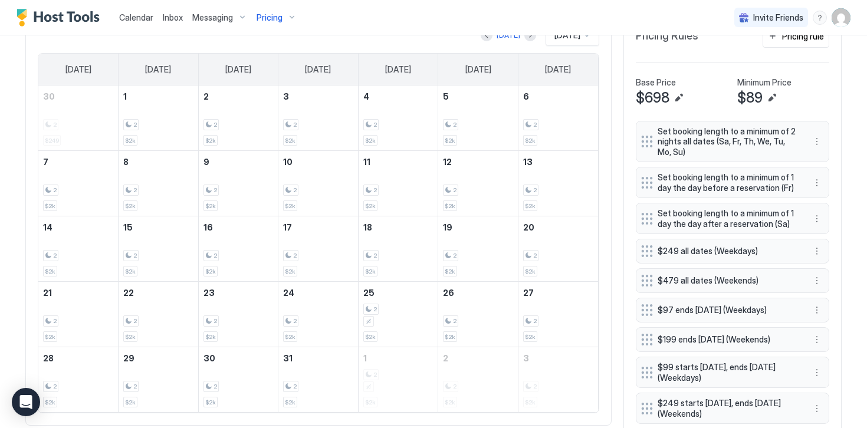
scroll to position [362, 0]
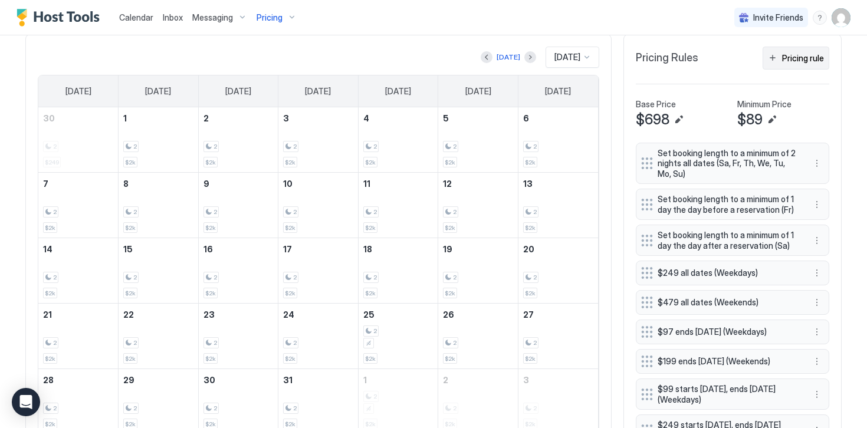
click at [785, 58] on div "Pricing rule" at bounding box center [803, 58] width 42 height 12
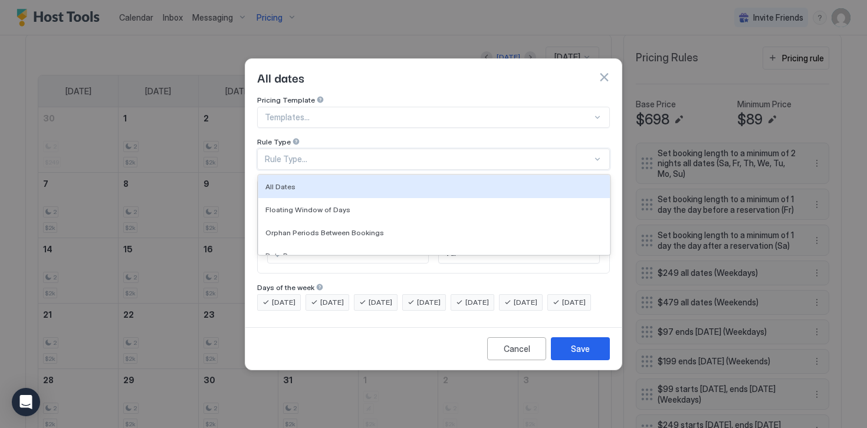
click at [286, 154] on div "Rule Type..." at bounding box center [428, 159] width 327 height 11
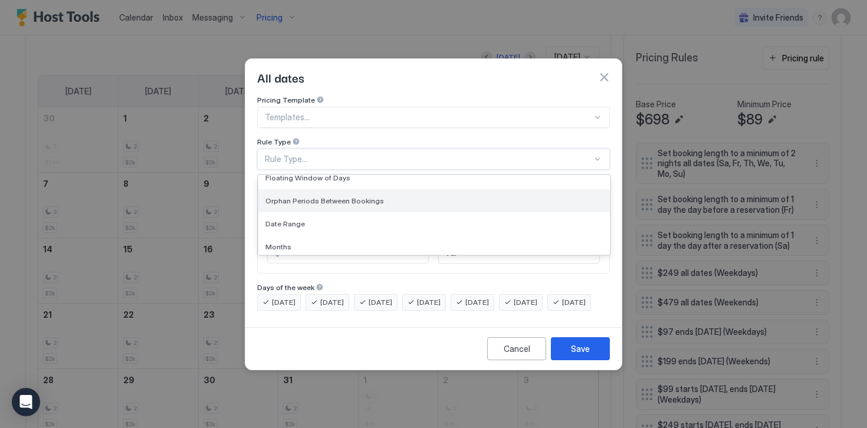
scroll to position [38, 0]
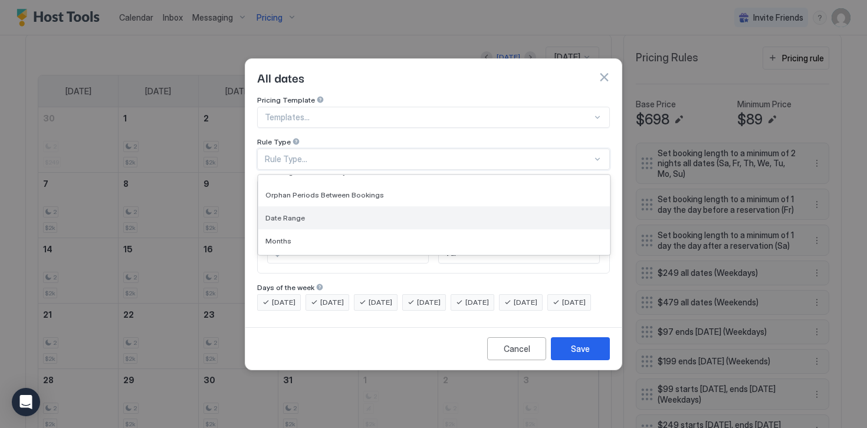
click at [288, 213] on span "Date Range" at bounding box center [285, 217] width 40 height 9
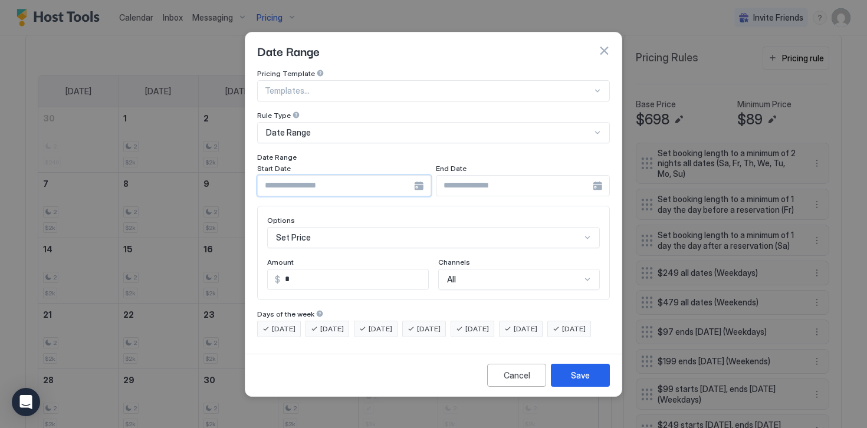
click at [308, 178] on input "Input Field" at bounding box center [336, 186] width 156 height 20
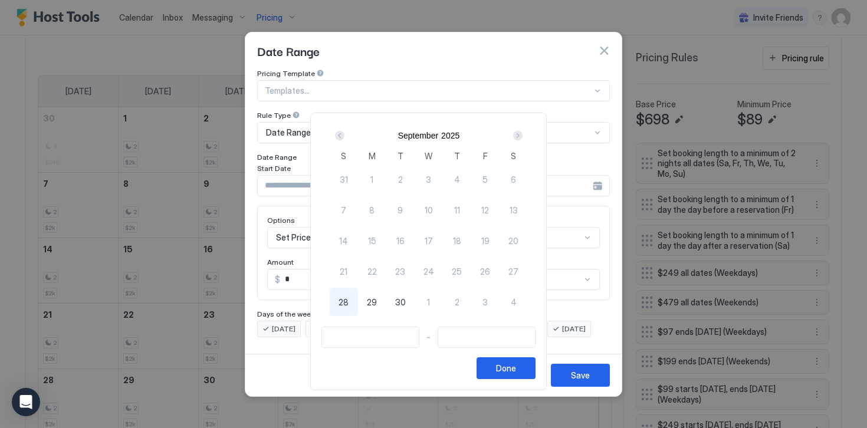
click at [522, 136] on div "Next" at bounding box center [517, 135] width 9 height 9
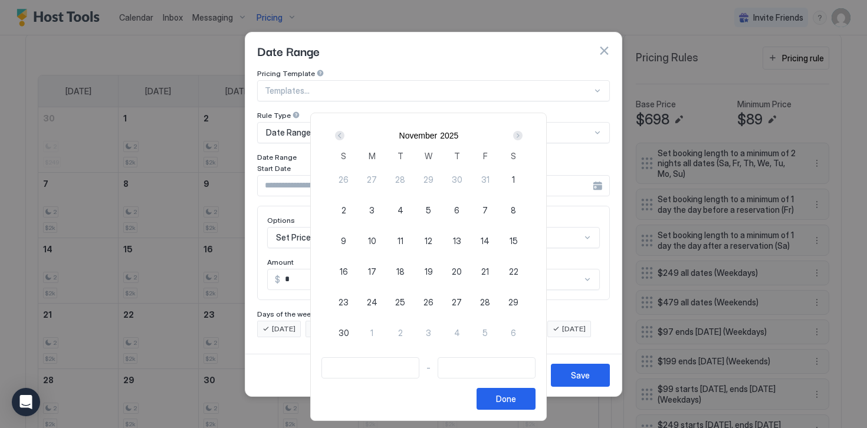
click at [522, 136] on div "Next" at bounding box center [517, 135] width 9 height 9
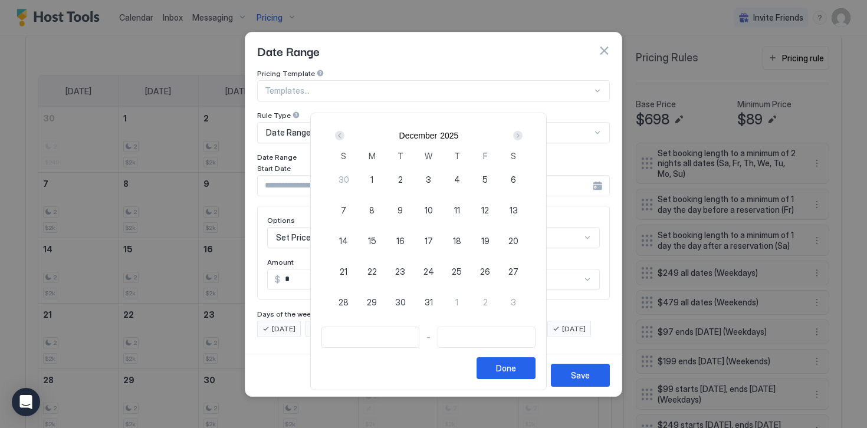
click at [431, 268] on span "24" at bounding box center [428, 271] width 11 height 12
type input "**********"
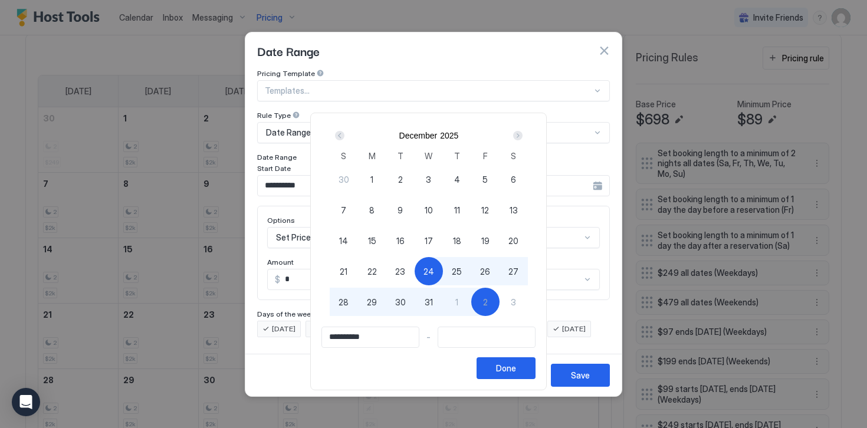
click at [488, 303] on span "2" at bounding box center [485, 302] width 5 height 12
type input "**********"
click at [504, 372] on button "Done" at bounding box center [506, 368] width 59 height 22
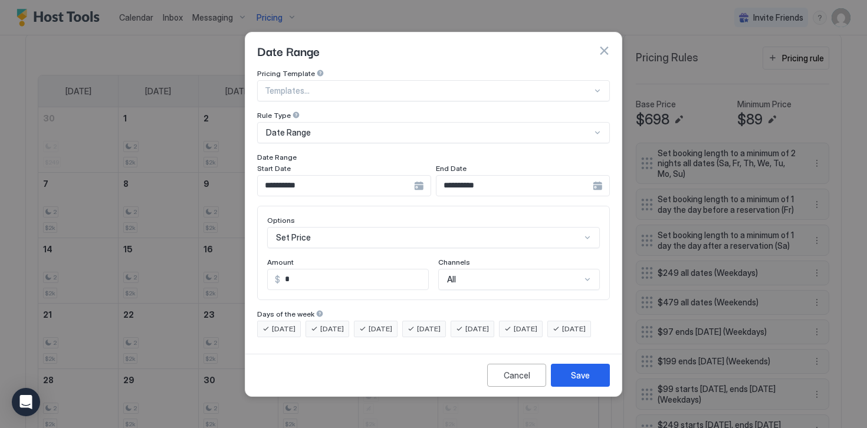
click at [287, 227] on div "Set Price" at bounding box center [433, 237] width 333 height 21
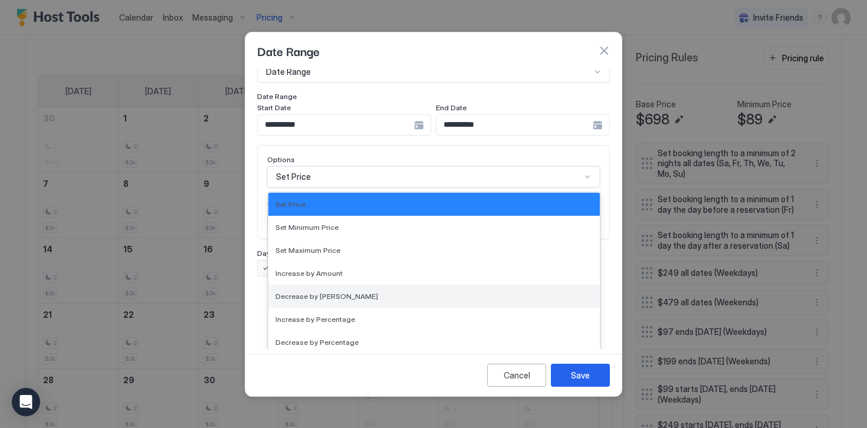
scroll to position [214, 0]
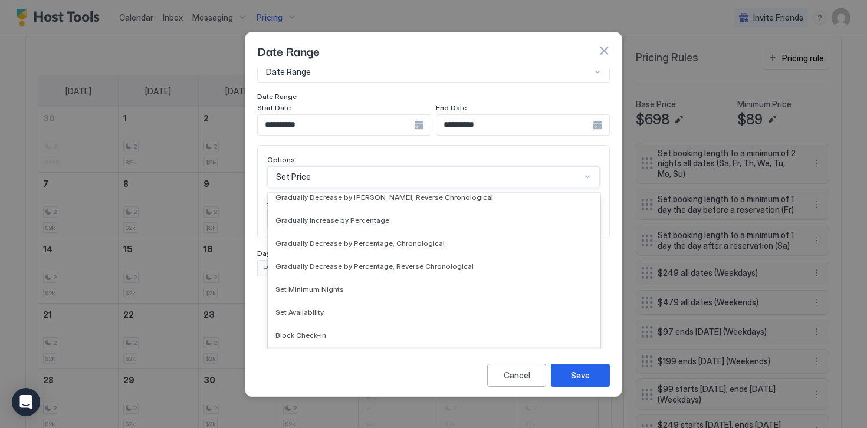
click at [305, 354] on span "Block Check-out" at bounding box center [303, 358] width 56 height 9
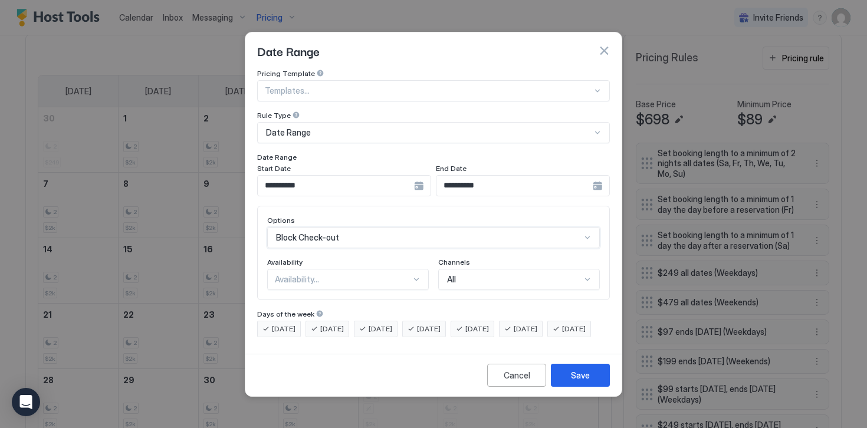
scroll to position [0, 0]
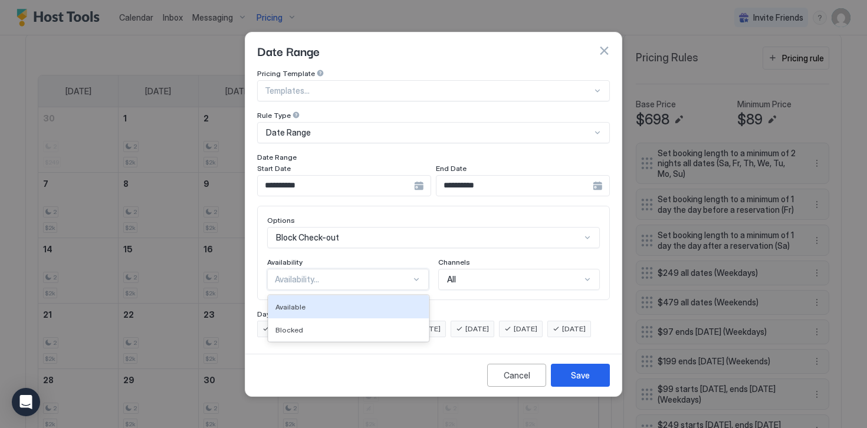
click at [278, 275] on div "Availability..." at bounding box center [348, 279] width 162 height 21
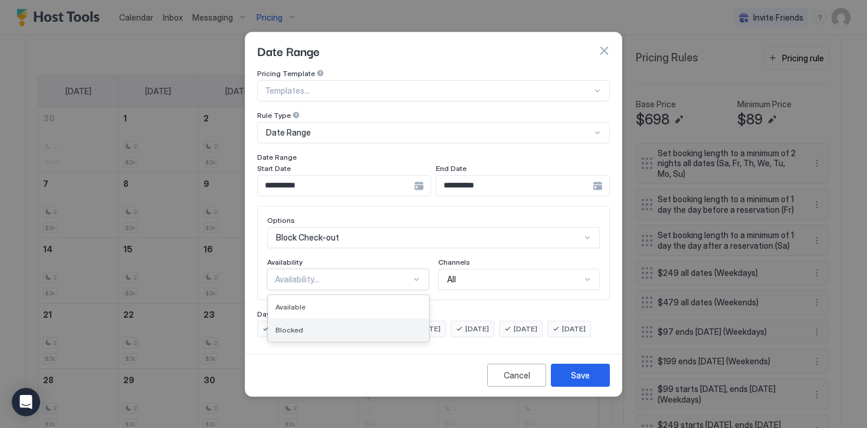
click at [290, 326] on span "Blocked" at bounding box center [289, 330] width 28 height 9
click at [290, 324] on span "[DATE]" at bounding box center [284, 329] width 24 height 11
click at [326, 324] on span "[DATE]" at bounding box center [332, 329] width 24 height 11
click at [381, 324] on span "[DATE]" at bounding box center [381, 329] width 24 height 11
click at [488, 326] on div "[DATE]" at bounding box center [473, 329] width 44 height 17
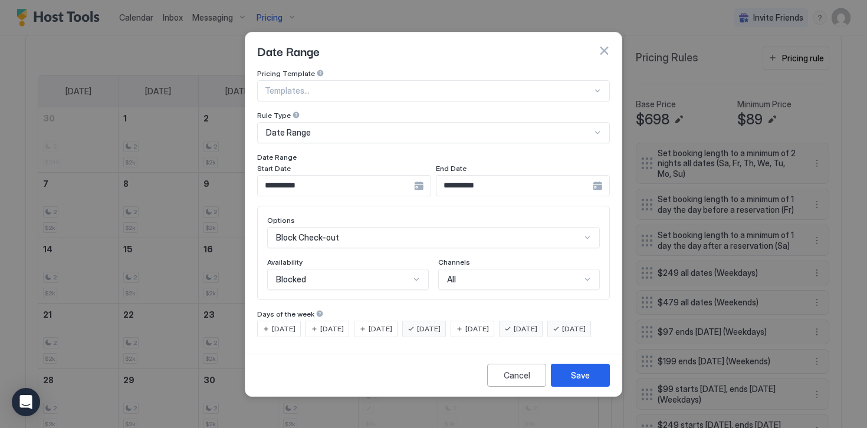
click at [537, 324] on span "[DATE]" at bounding box center [526, 329] width 24 height 11
click at [562, 334] on span "[DATE]" at bounding box center [574, 329] width 24 height 11
click at [568, 385] on button "Save" at bounding box center [580, 375] width 59 height 23
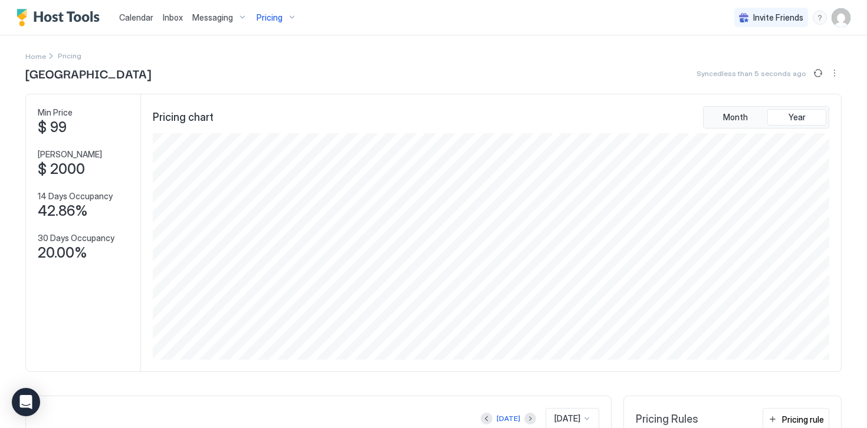
click at [77, 21] on img "Host Tools Logo" at bounding box center [61, 18] width 88 height 18
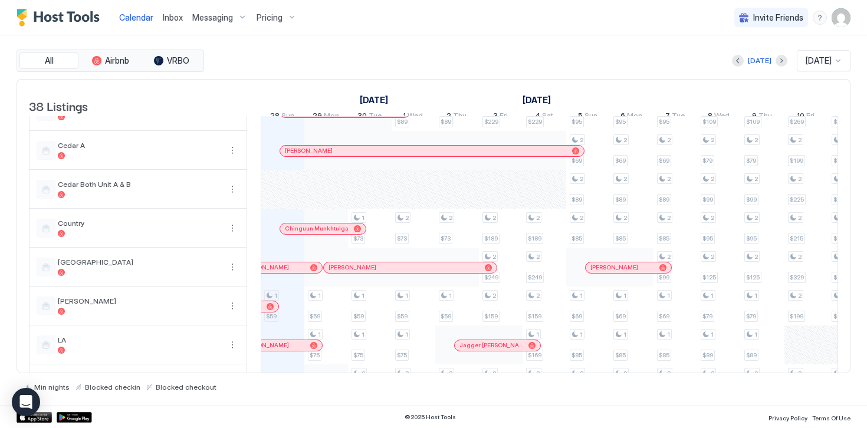
scroll to position [577, 0]
